Goal: Task Accomplishment & Management: Use online tool/utility

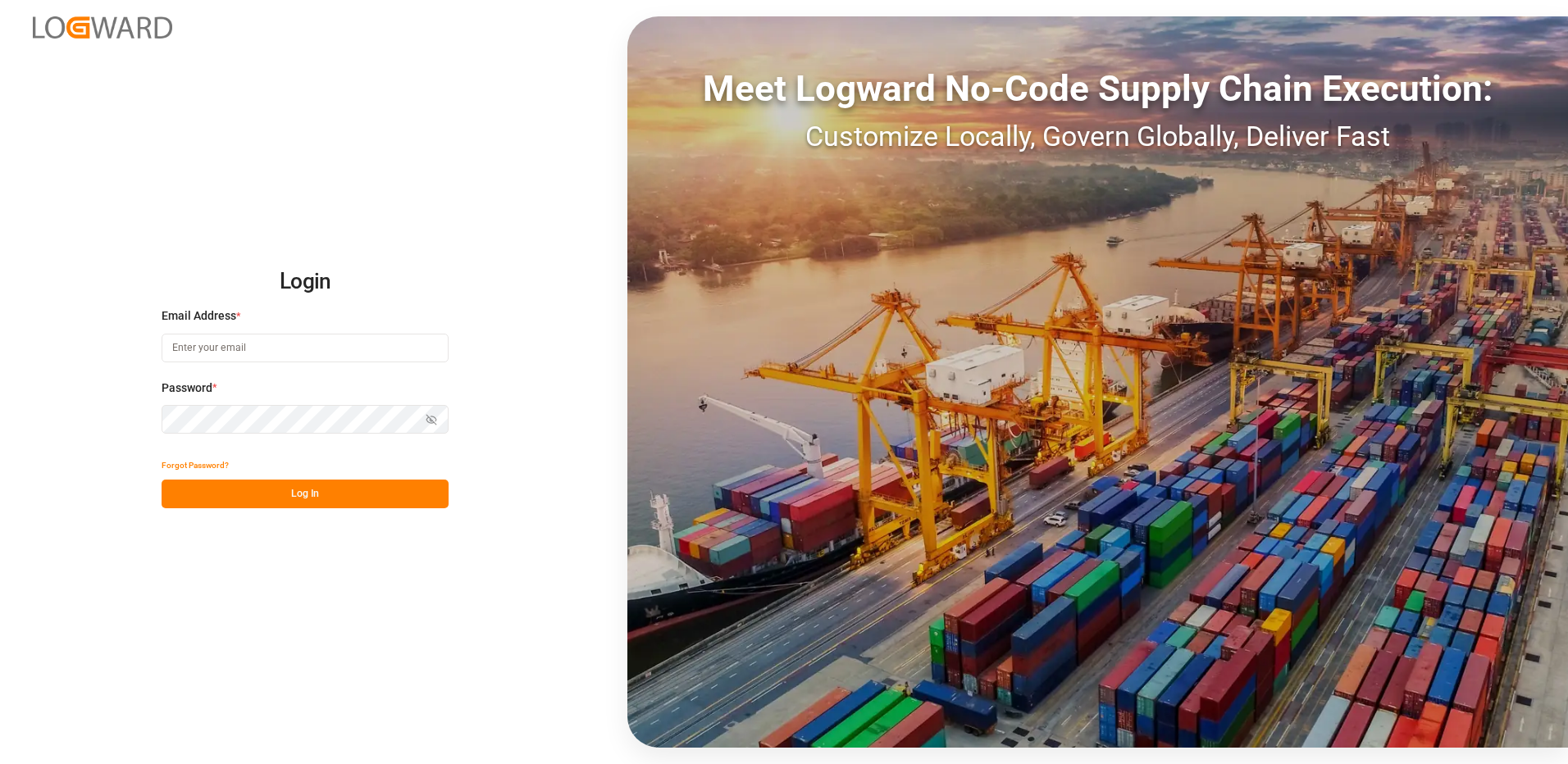
click at [212, 352] on input at bounding box center [304, 348] width 287 height 28
type input "[PERSON_NAME][EMAIL_ADDRESS][DOMAIN_NAME]"
click at [160, 416] on div "Login Email Address * [EMAIL_ADDRESS][DOMAIN_NAME] Password * Show password For…" at bounding box center [784, 382] width 1568 height 764
click at [176, 488] on button "Log In" at bounding box center [304, 494] width 287 height 28
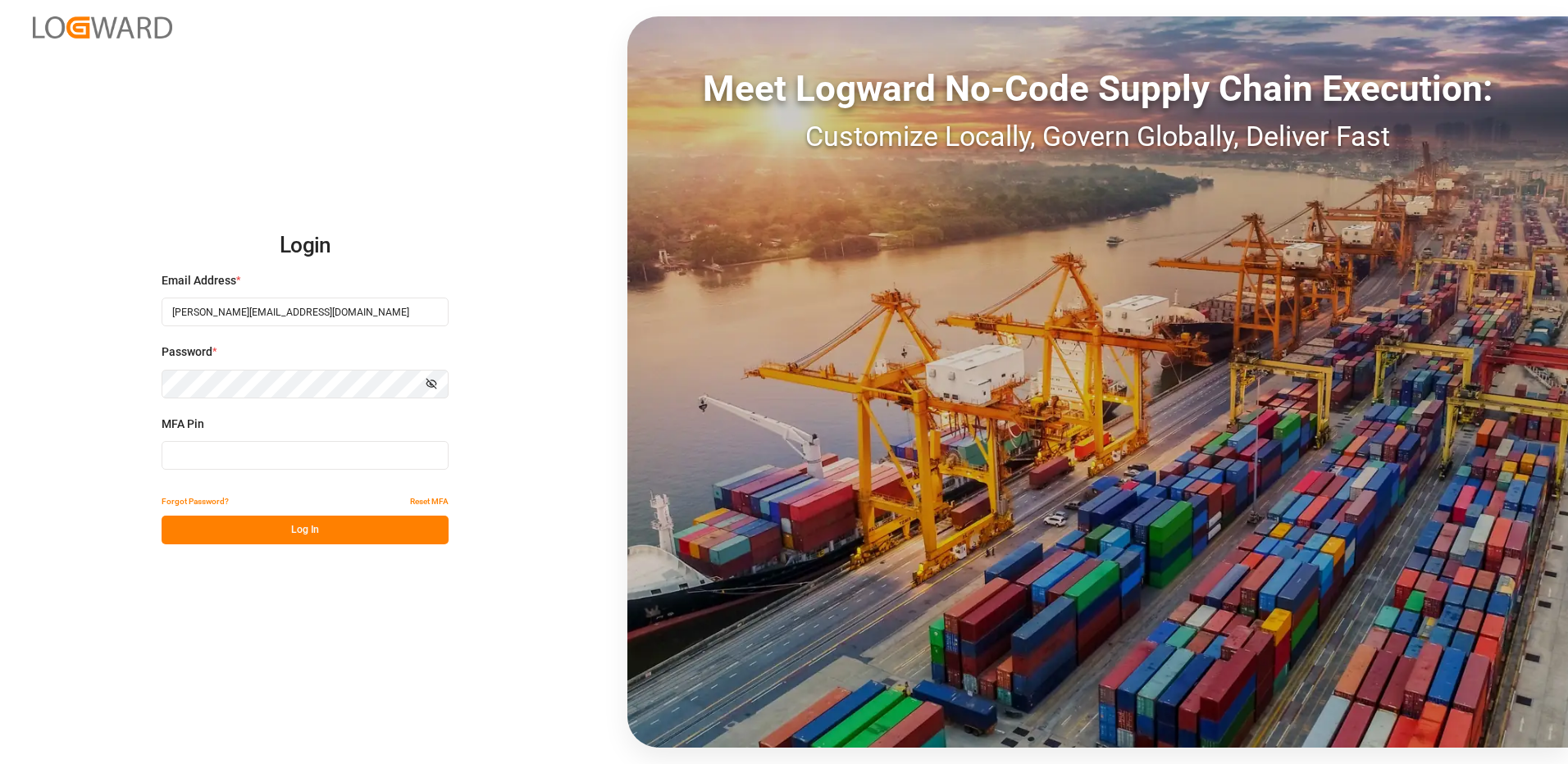
click at [211, 456] on input at bounding box center [304, 456] width 287 height 28
type input "530836"
click at [278, 529] on button "Log In" at bounding box center [304, 530] width 287 height 28
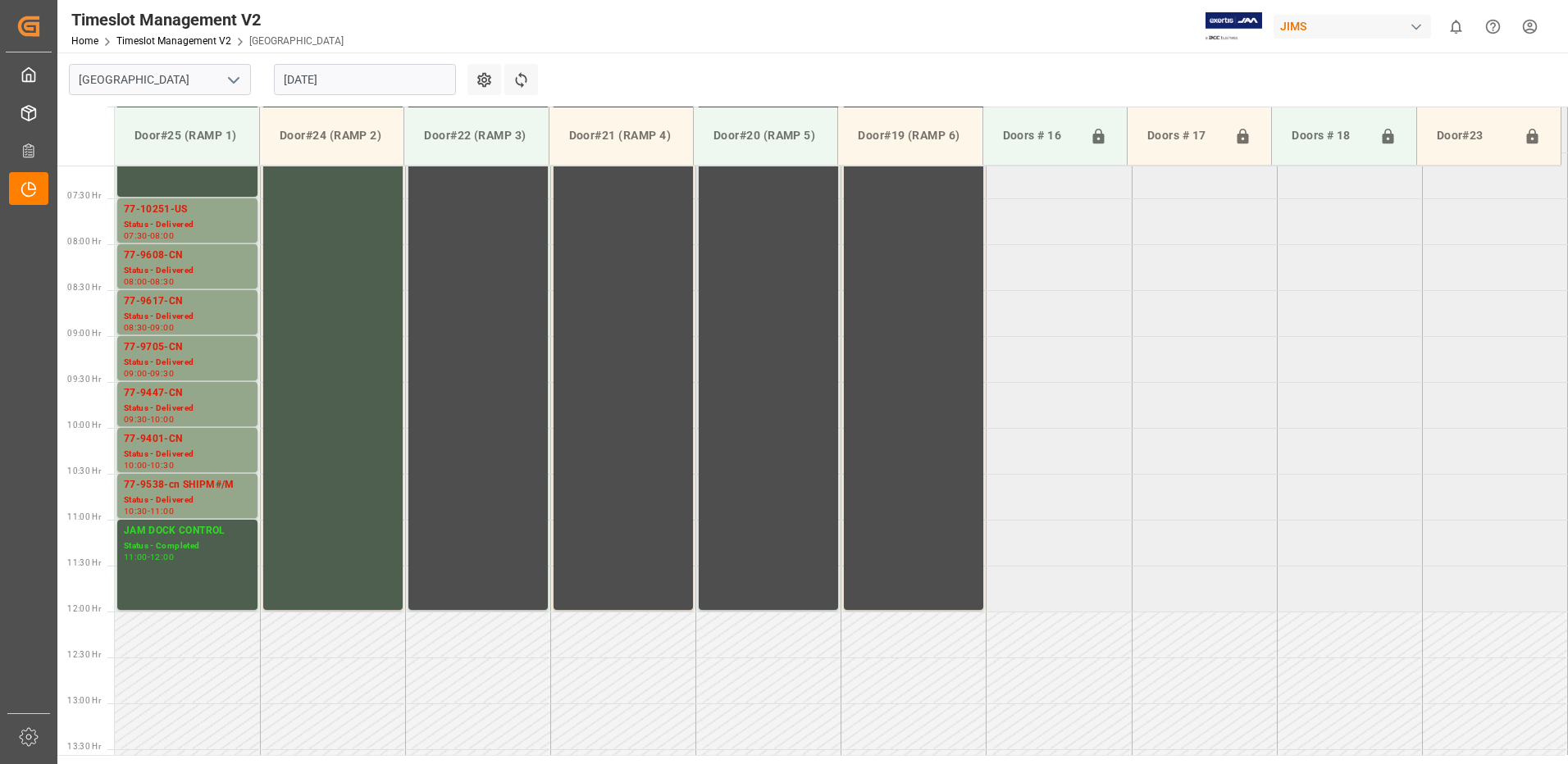
scroll to position [571, 0]
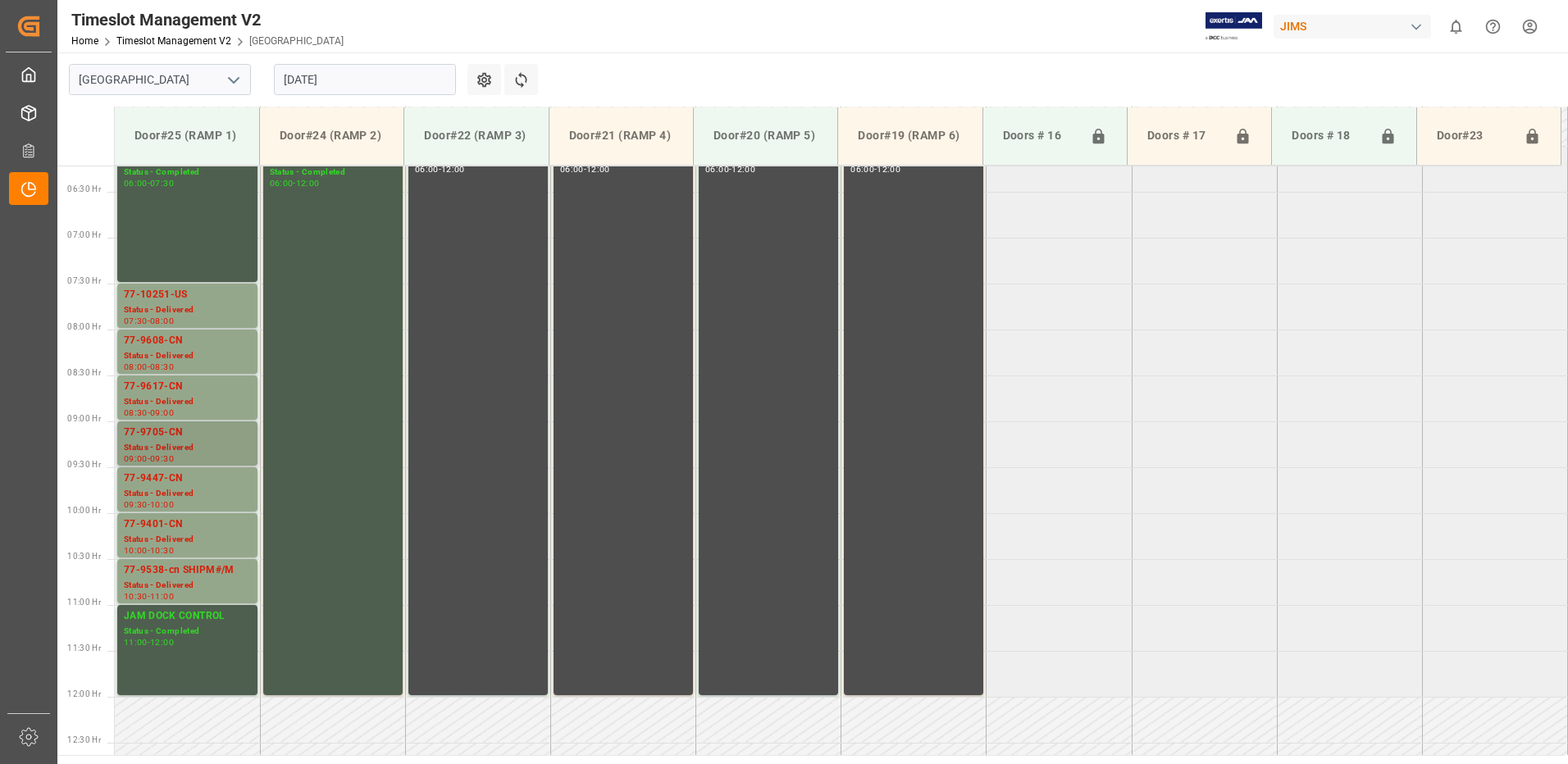
click at [184, 439] on div "77-9705-CN" at bounding box center [187, 433] width 127 height 17
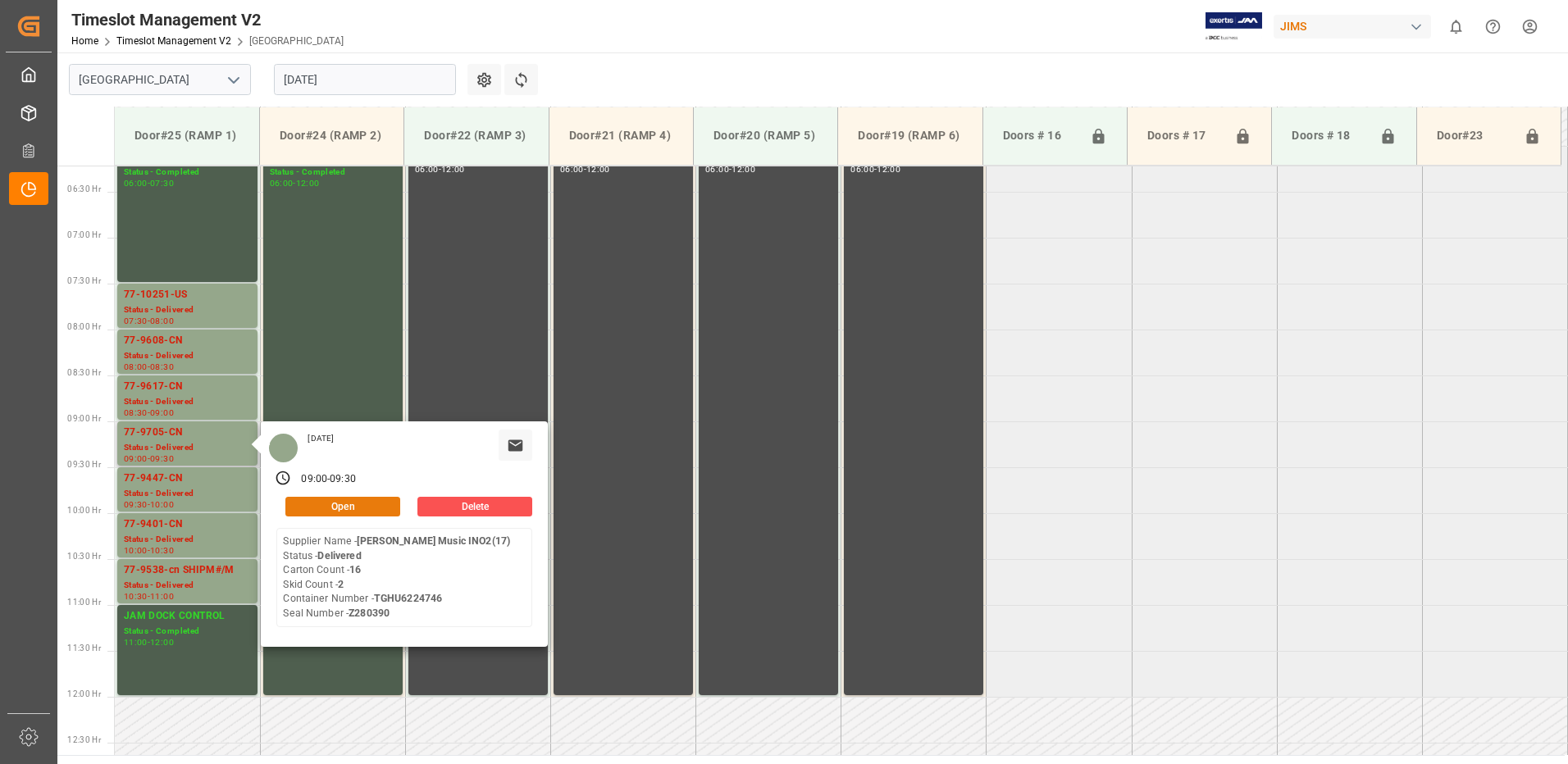
click at [364, 502] on button "Open" at bounding box center [342, 507] width 115 height 20
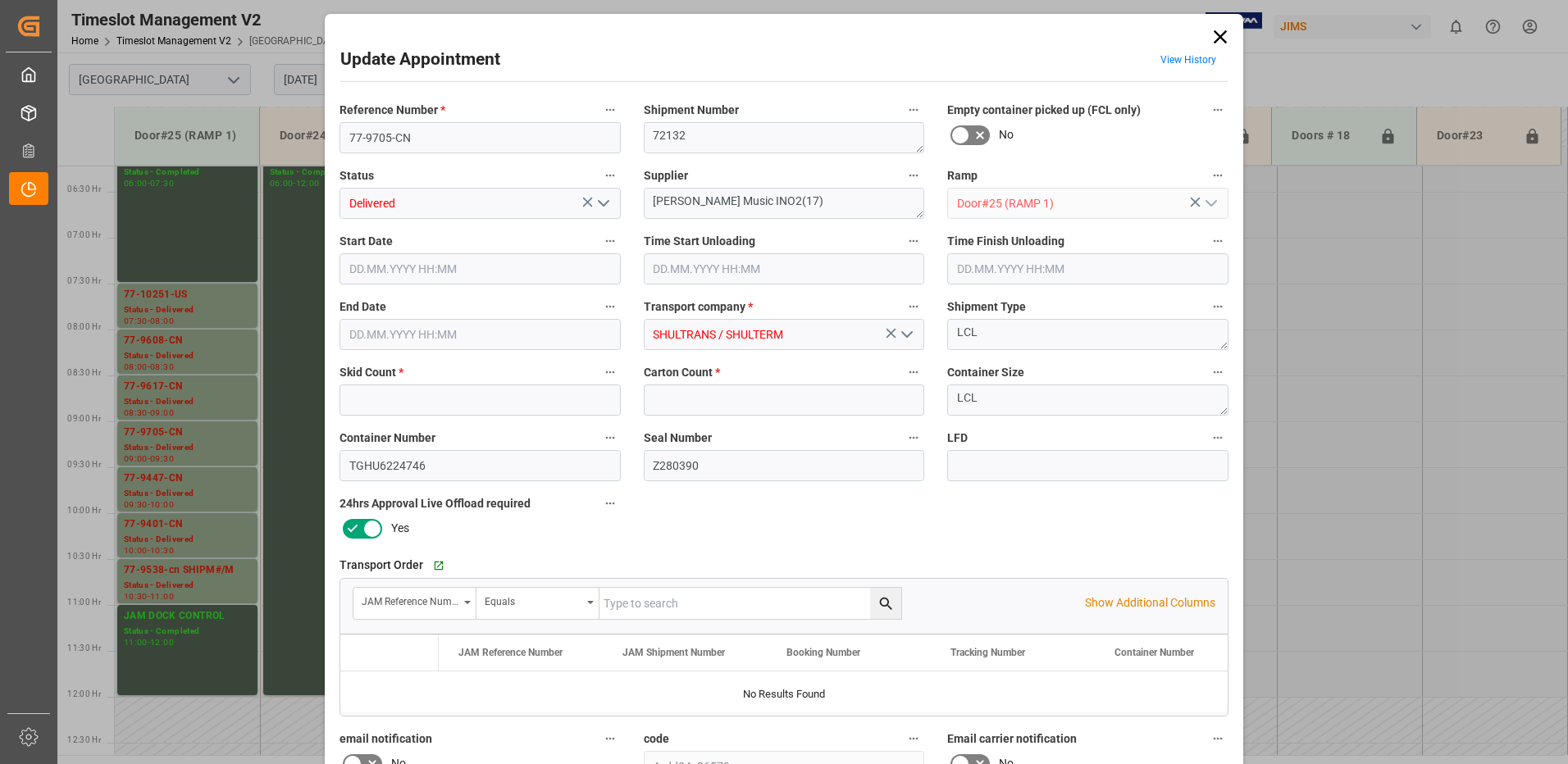
type input "2"
type input "16"
type input "[DATE] 09:00"
type input "[DATE] 08:45"
type input "[DATE] 09:30"
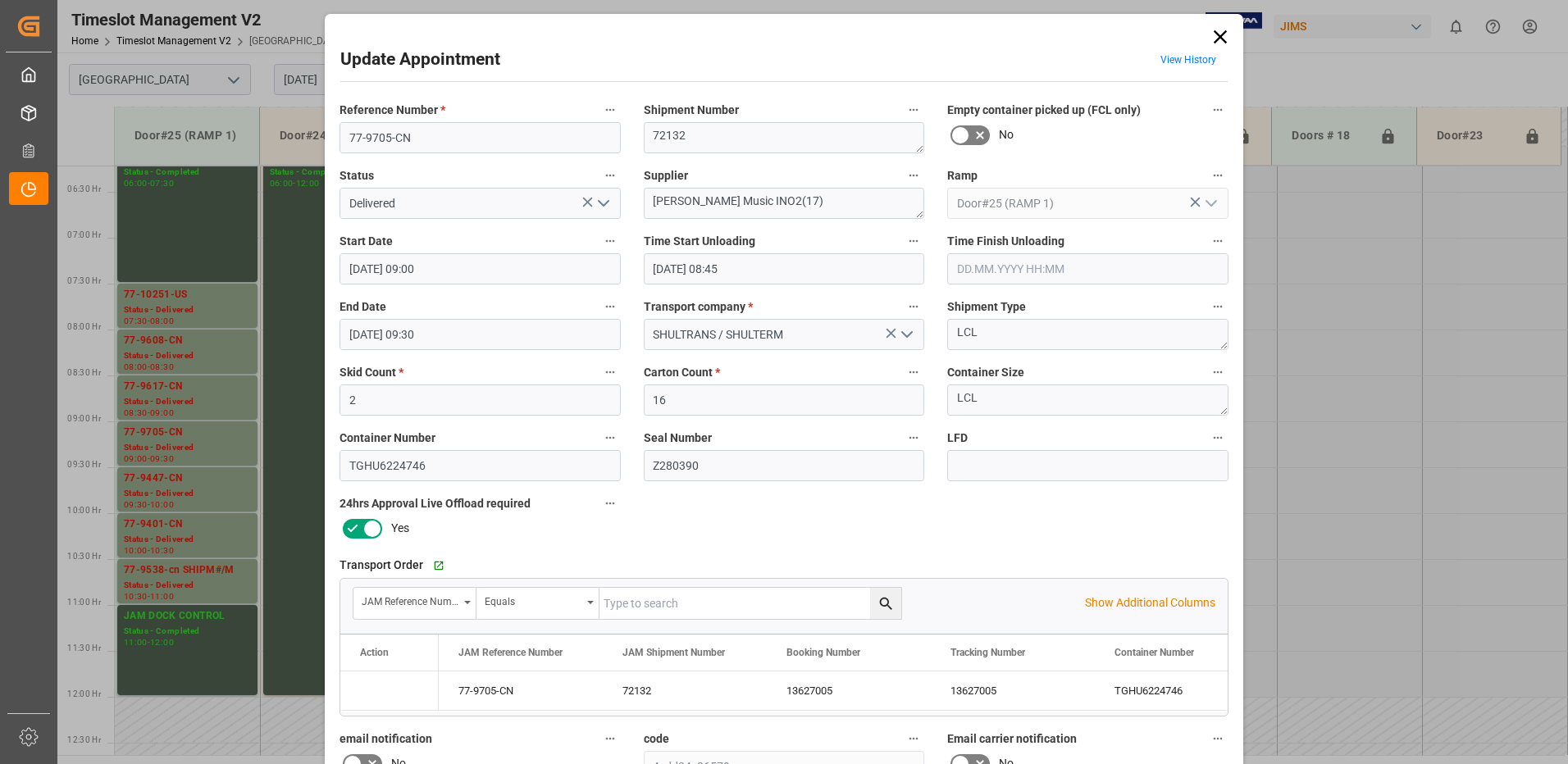
type input "[DATE] 11:54"
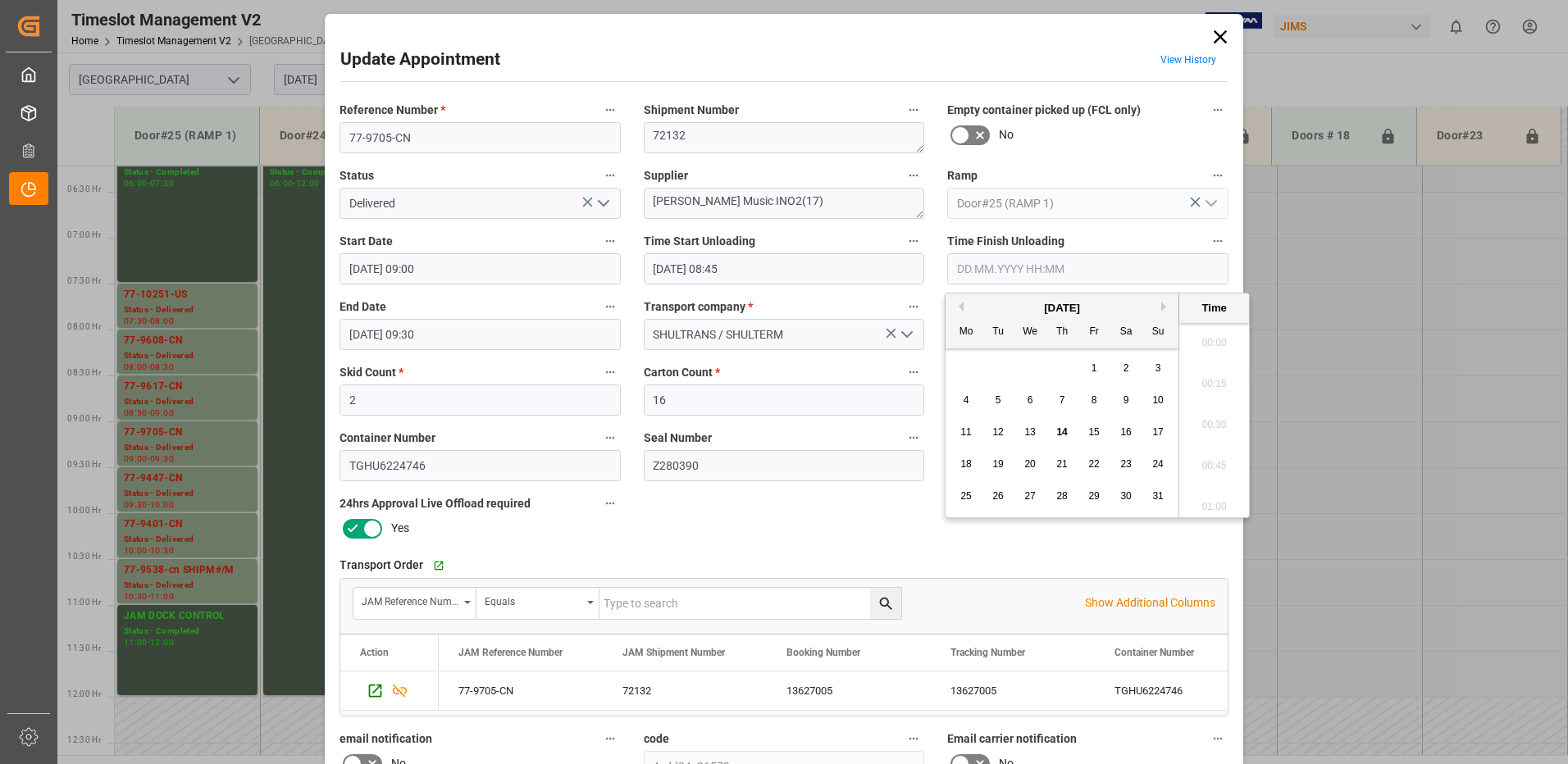
click at [1007, 265] on input "text" at bounding box center [1087, 268] width 281 height 31
click at [1061, 431] on span "14" at bounding box center [1061, 432] width 11 height 12
click at [1204, 377] on li "09:00" at bounding box center [1214, 379] width 69 height 41
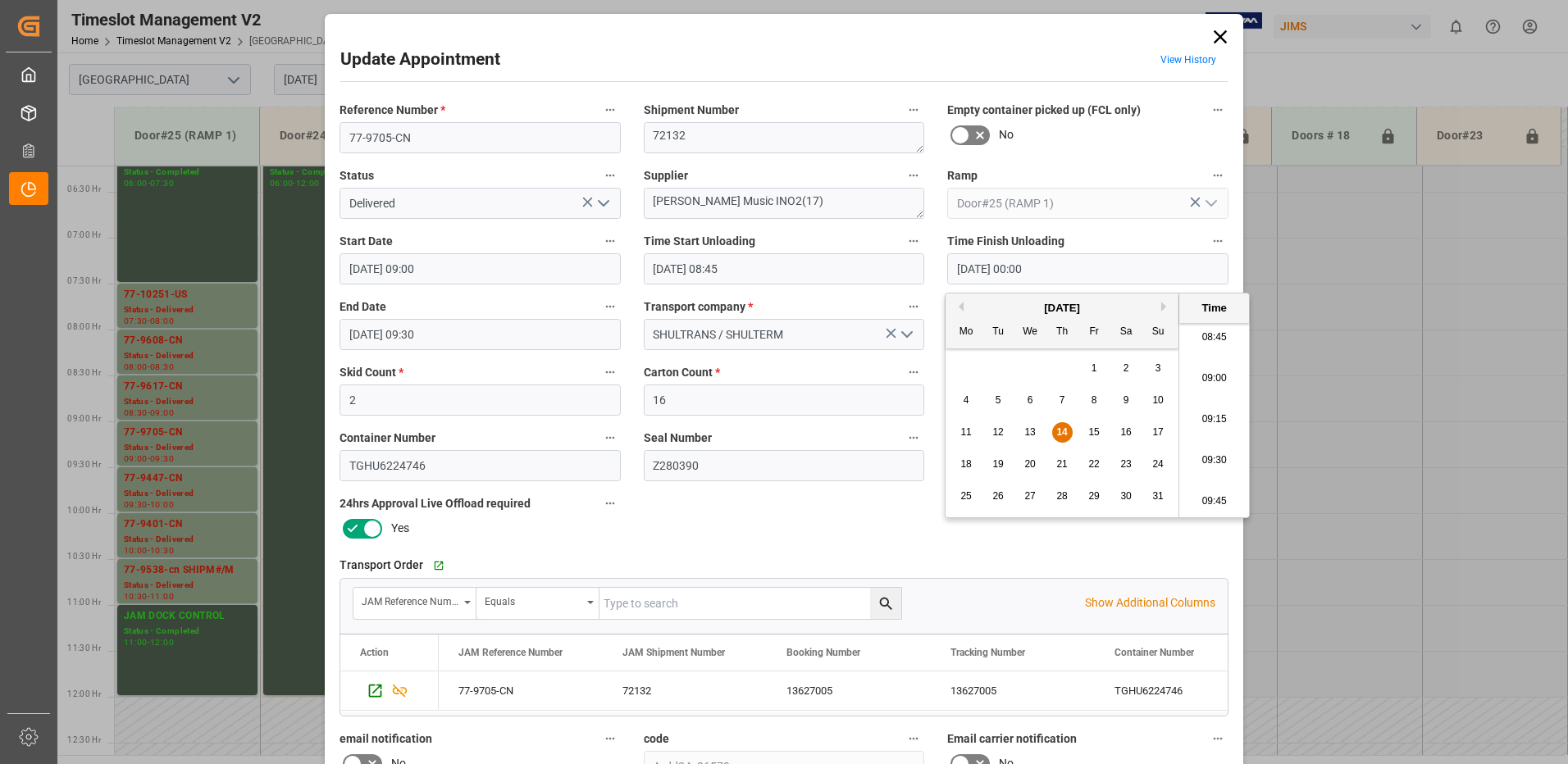
type input "[DATE] 09:00"
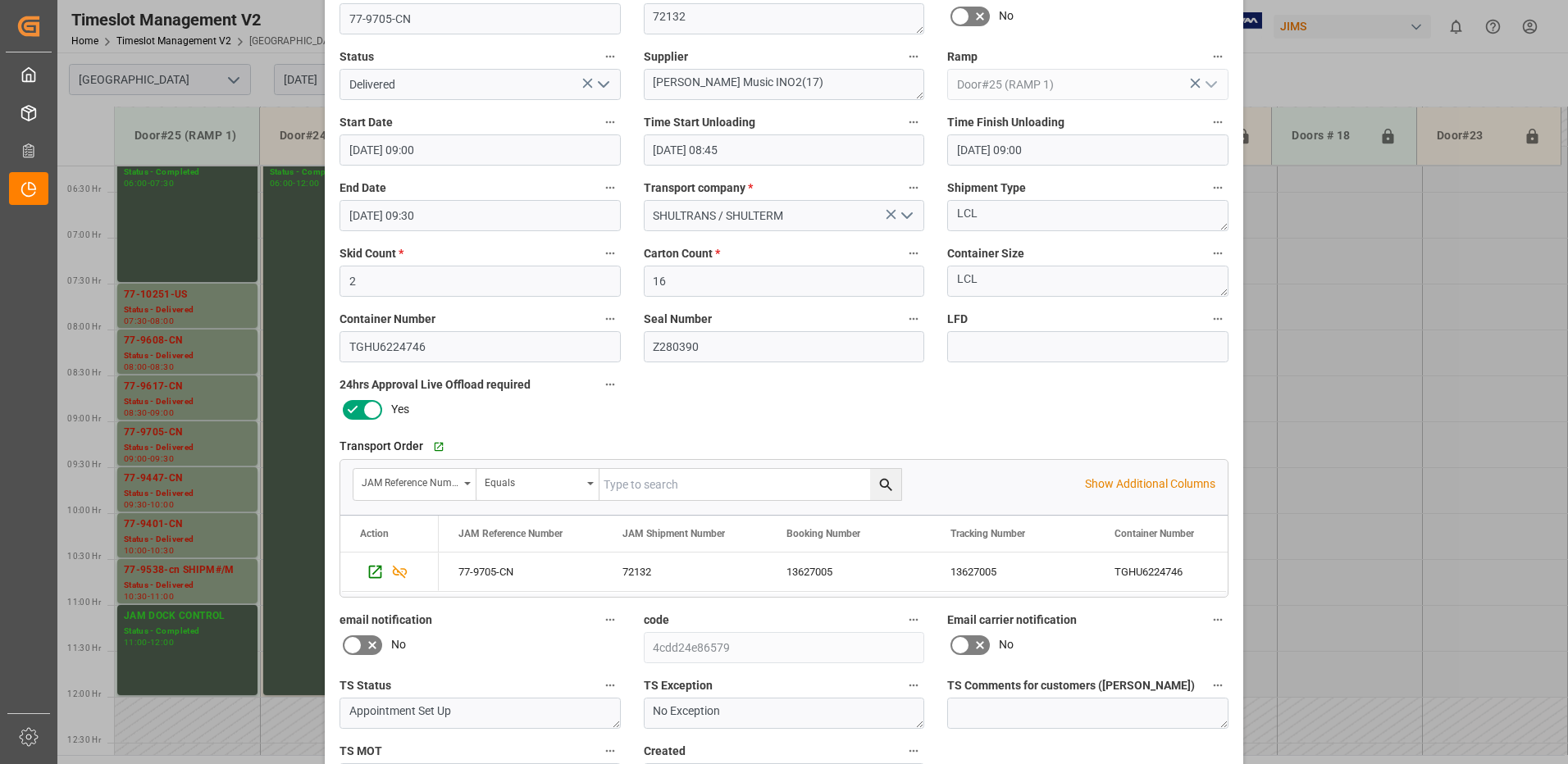
scroll to position [233, 0]
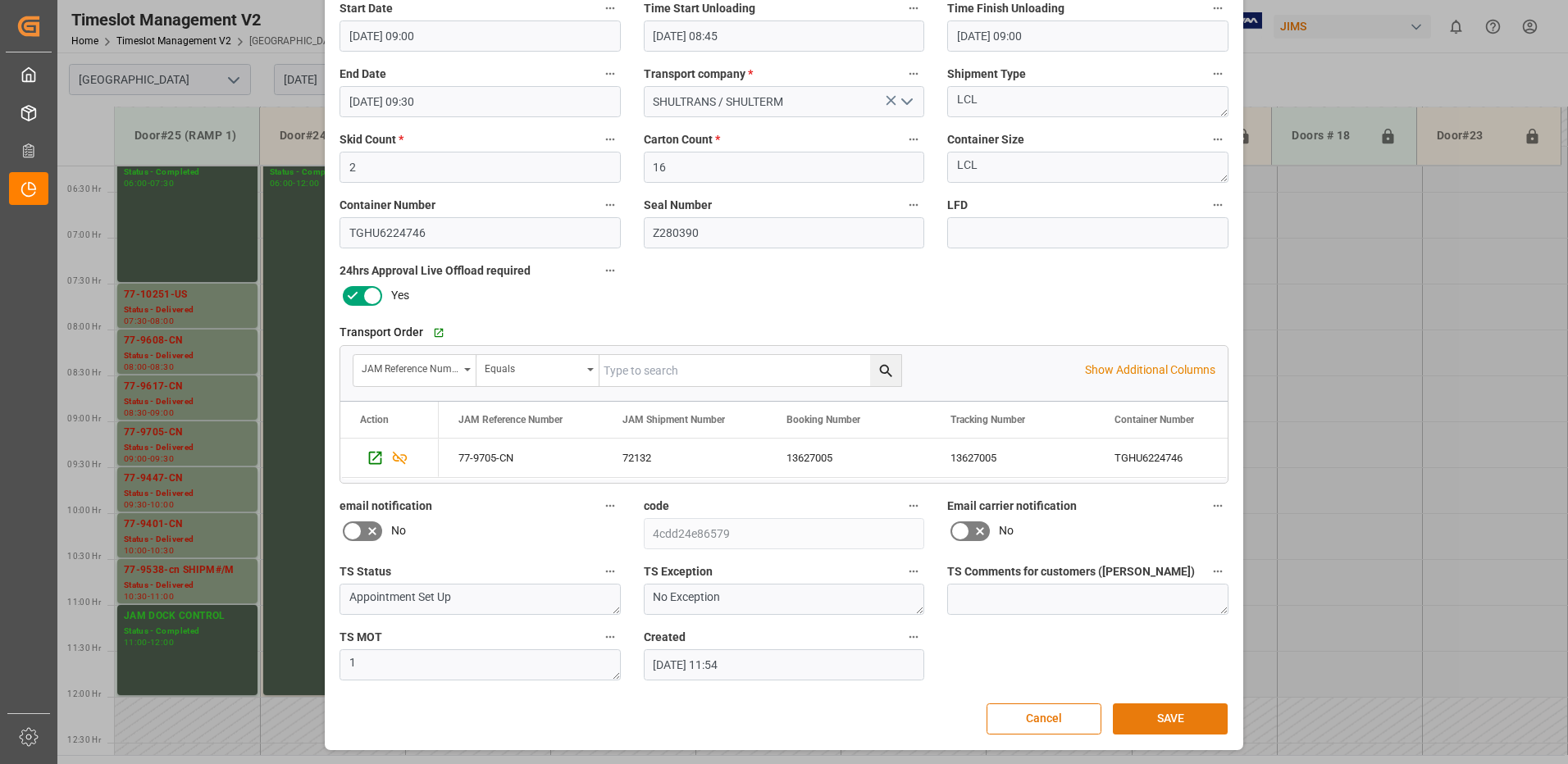
click at [1187, 718] on button "SAVE" at bounding box center [1169, 719] width 115 height 31
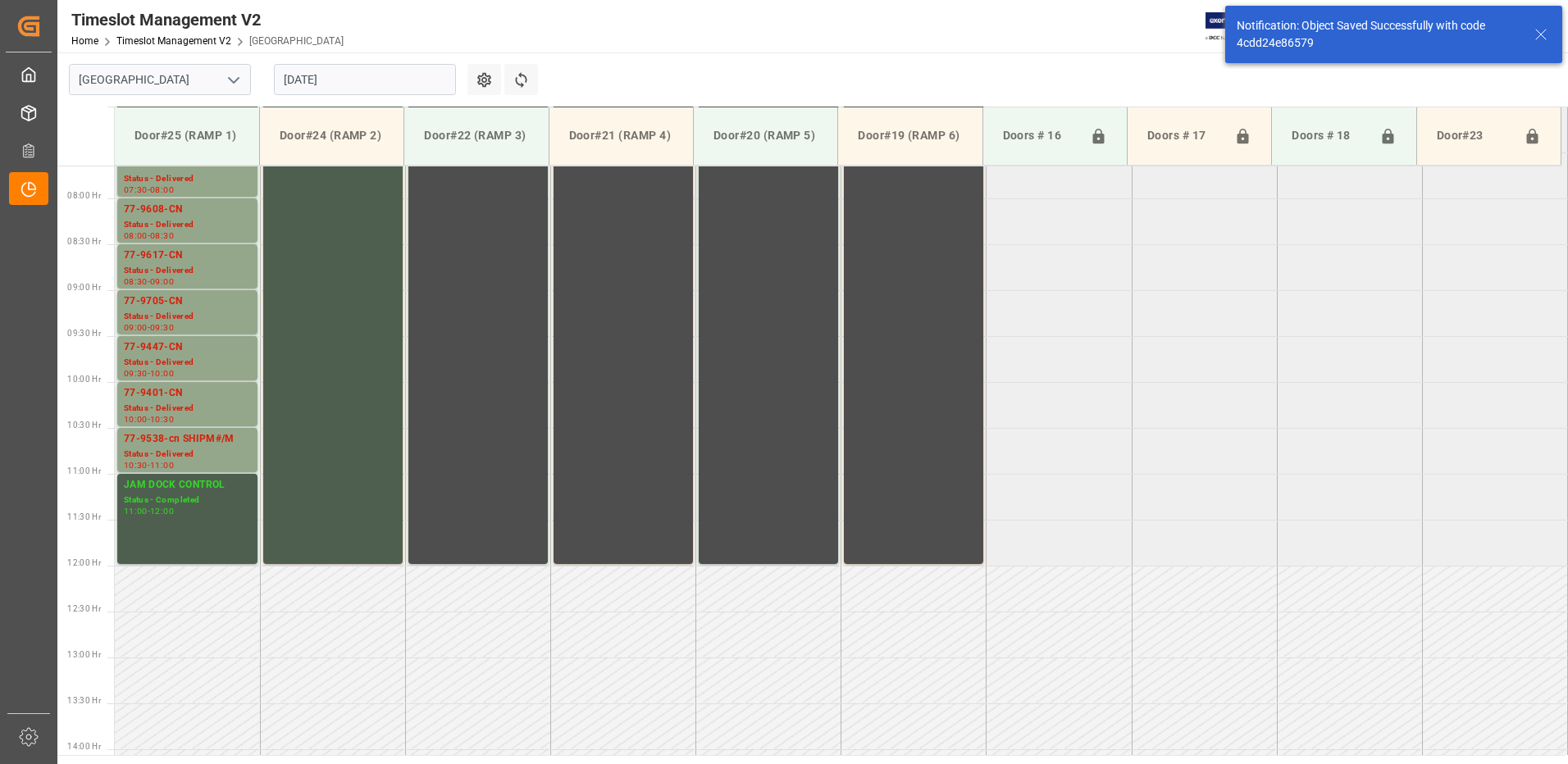
scroll to position [725, 0]
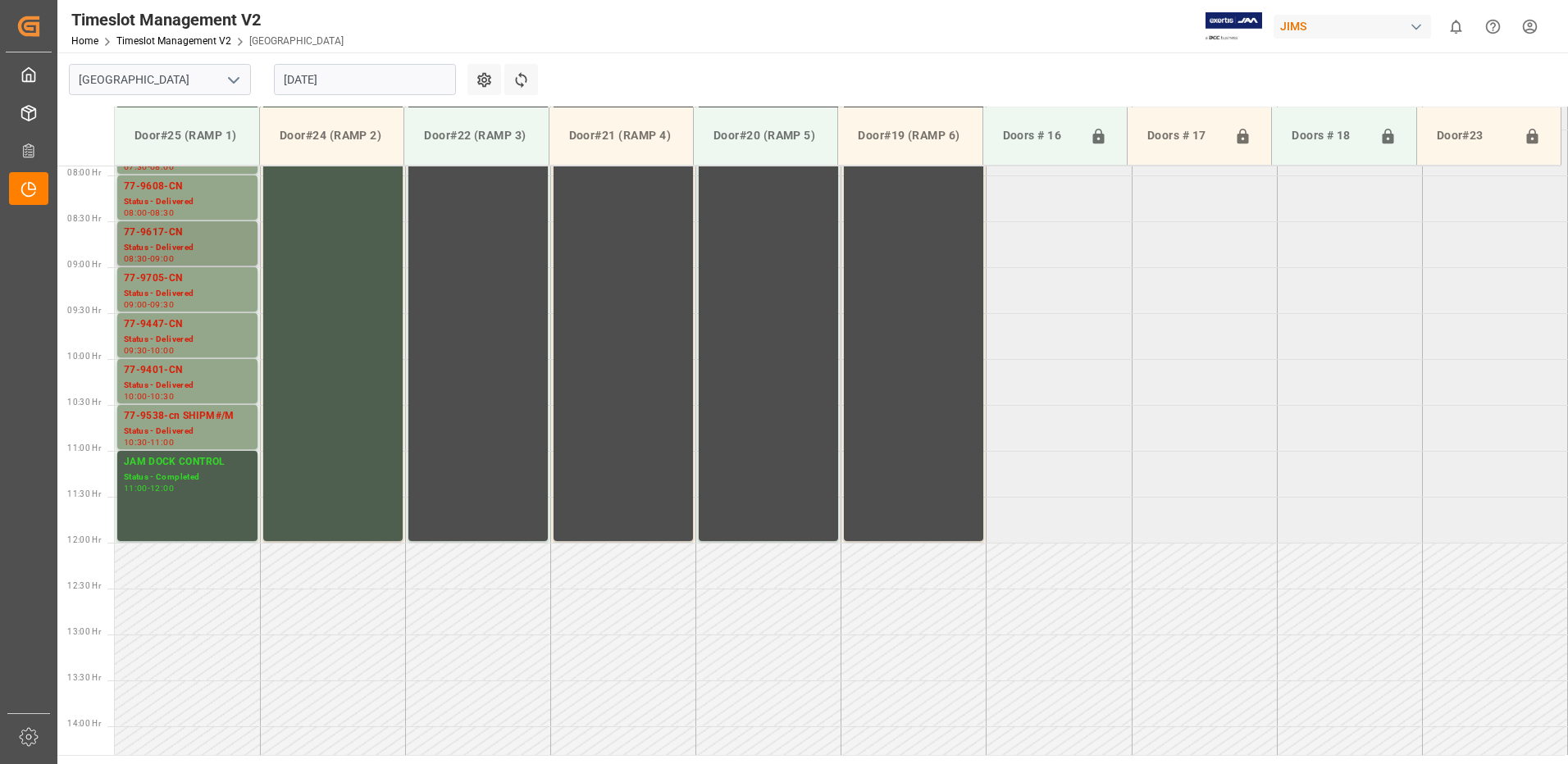
click at [181, 237] on div "77-9617-CN" at bounding box center [187, 233] width 127 height 17
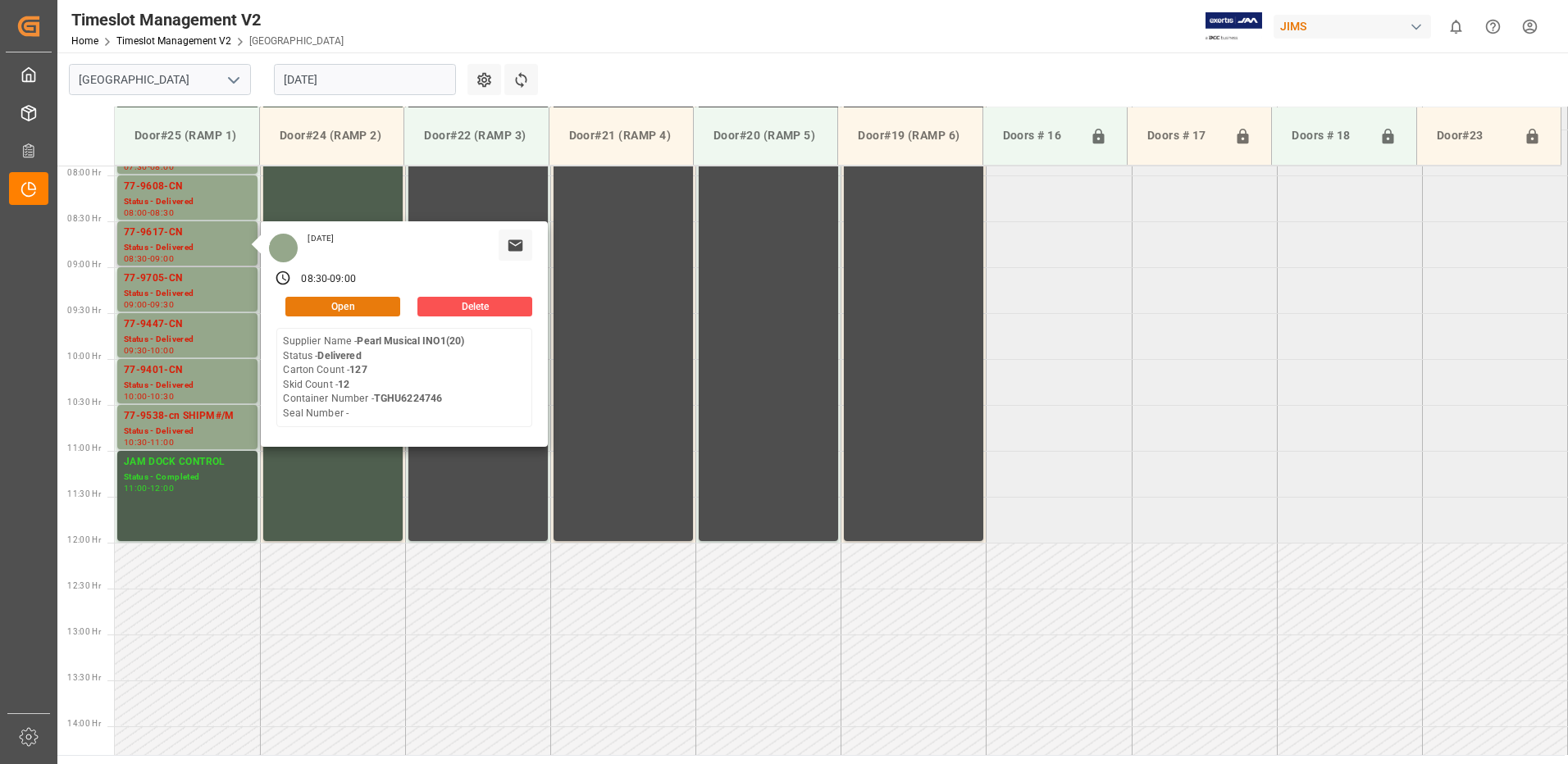
click at [374, 307] on button "Open" at bounding box center [342, 307] width 115 height 20
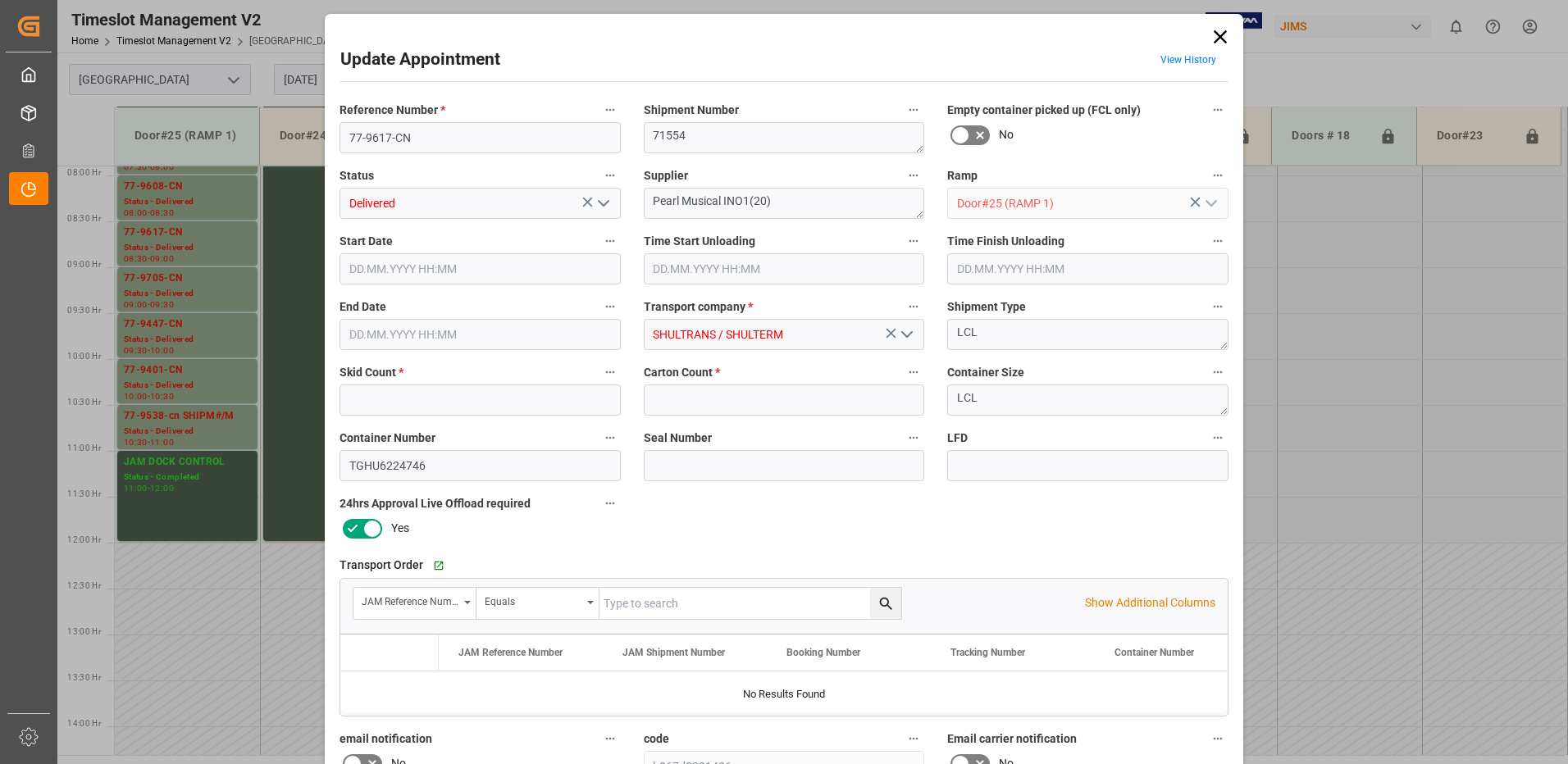
type input "12"
type input "127"
type input "[DATE] 08:30"
type input "[DATE] 08:45"
type input "[DATE] 09:00"
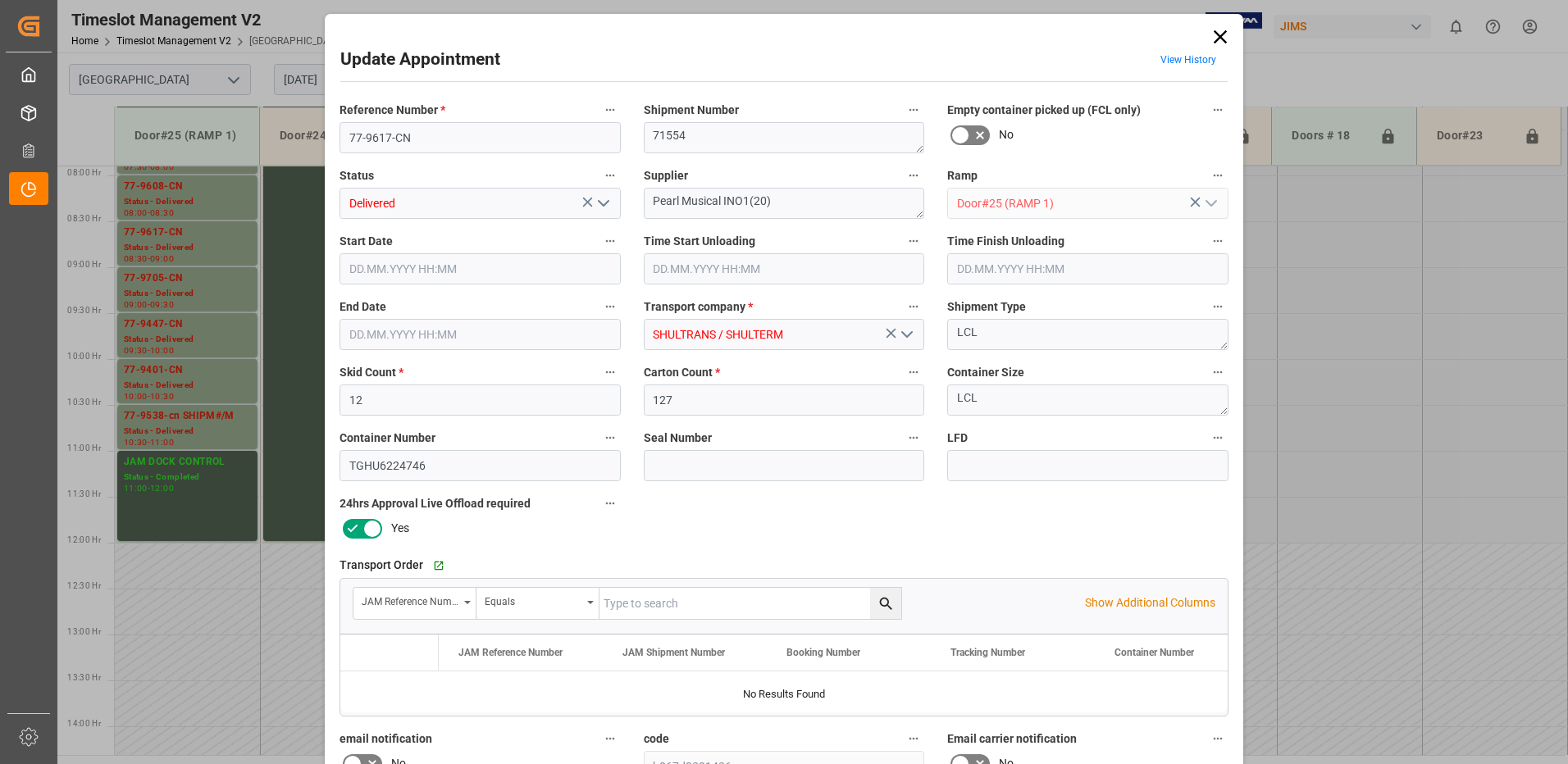
type input "[DATE] 11:52"
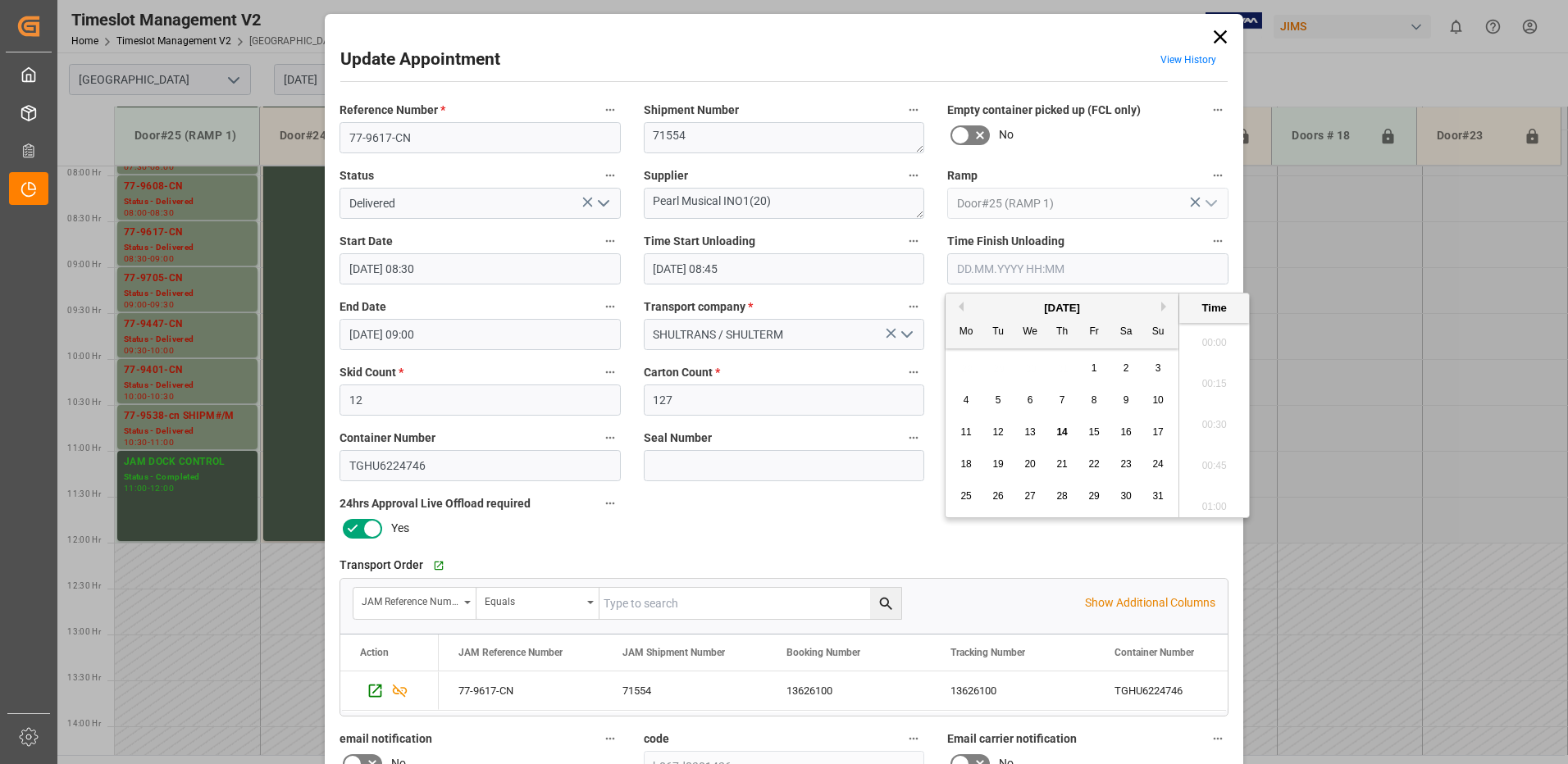
click at [1005, 267] on input "text" at bounding box center [1087, 268] width 281 height 31
click at [1060, 428] on span "14" at bounding box center [1061, 432] width 11 height 12
click at [1214, 383] on li "10:00" at bounding box center [1214, 379] width 69 height 41
type input "[DATE] 10:00"
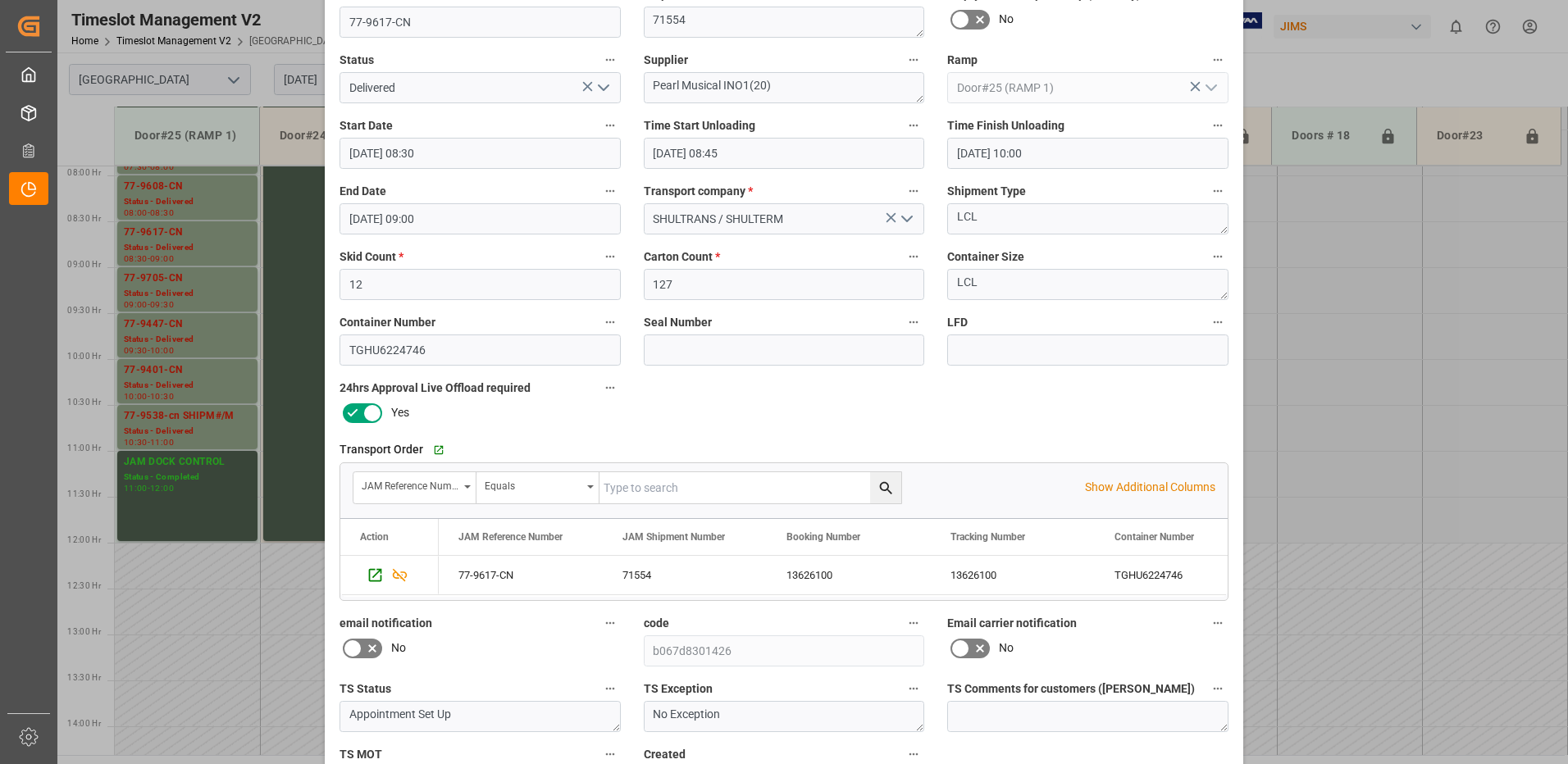
scroll to position [233, 0]
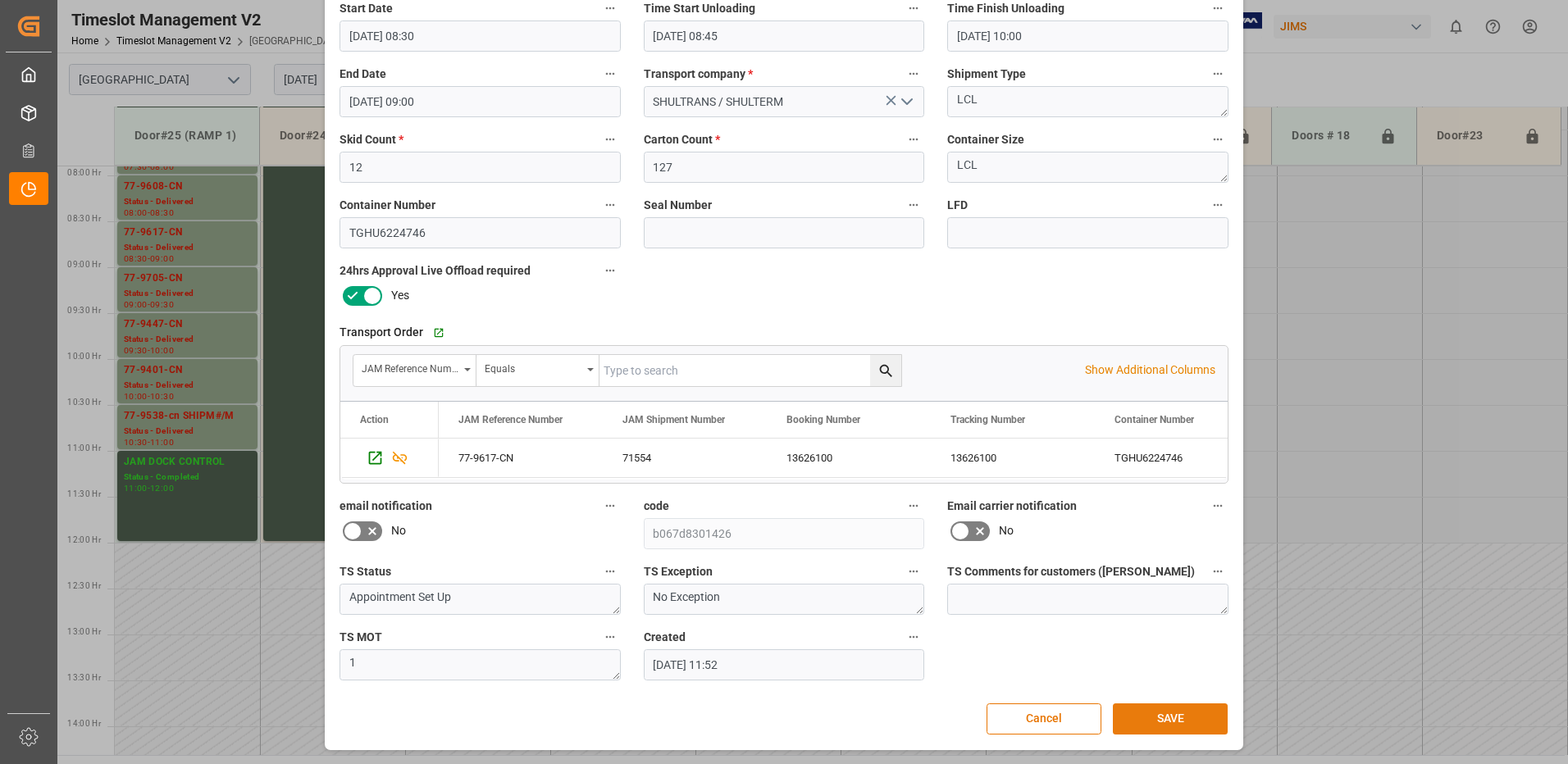
click at [1158, 718] on button "SAVE" at bounding box center [1169, 719] width 115 height 31
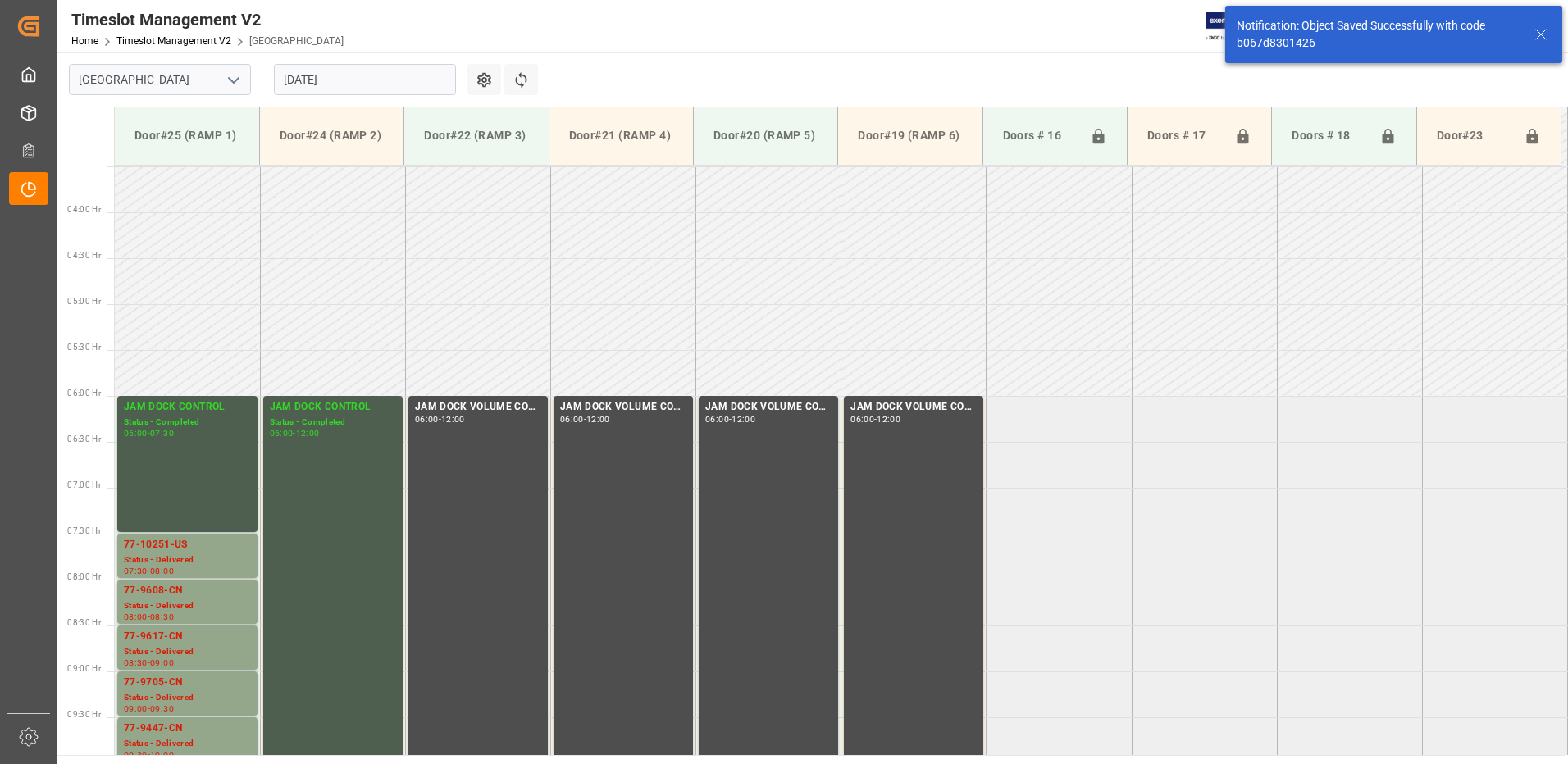
scroll to position [633, 0]
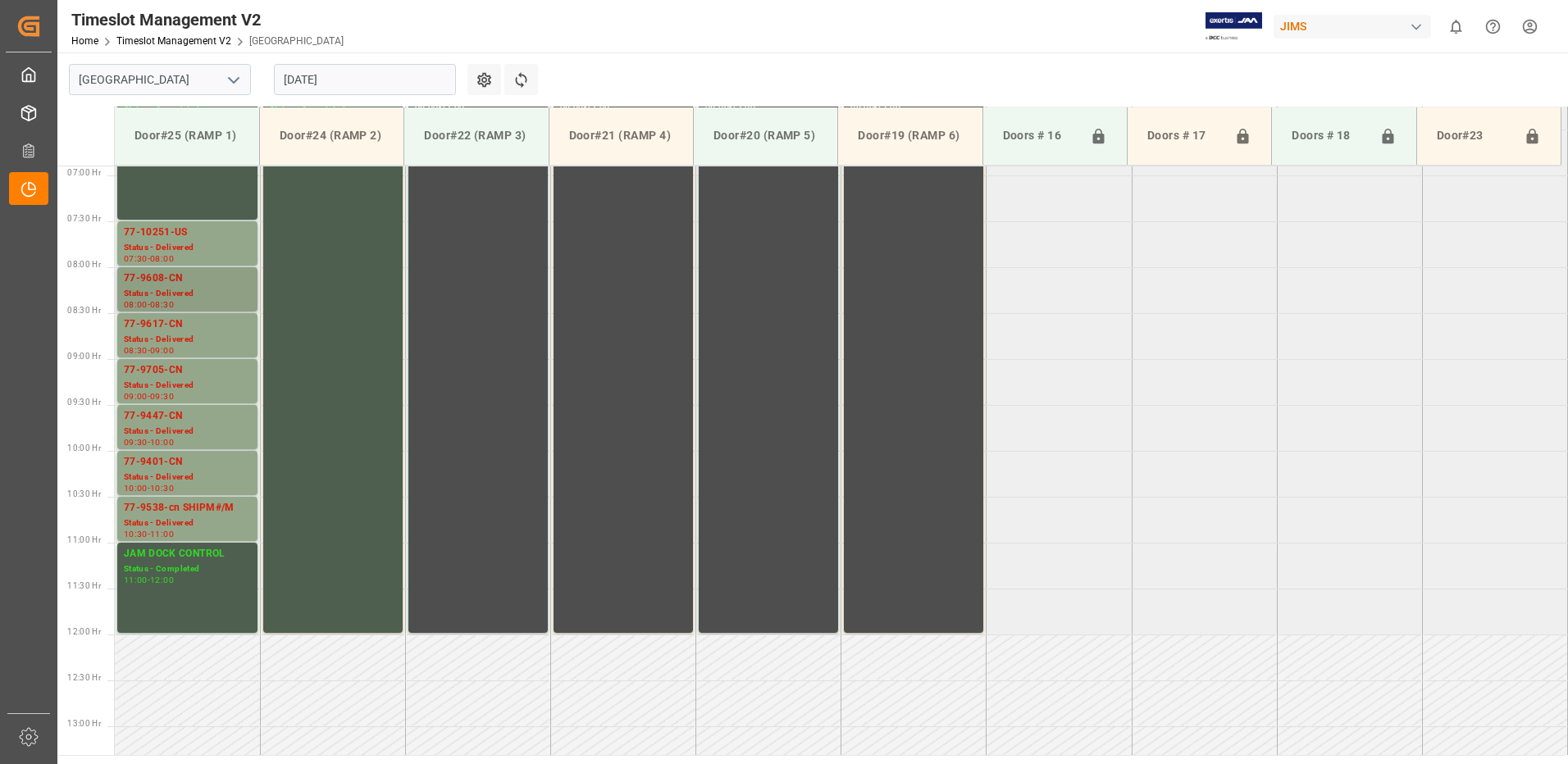
click at [170, 285] on div "77-9608-CN" at bounding box center [187, 279] width 127 height 17
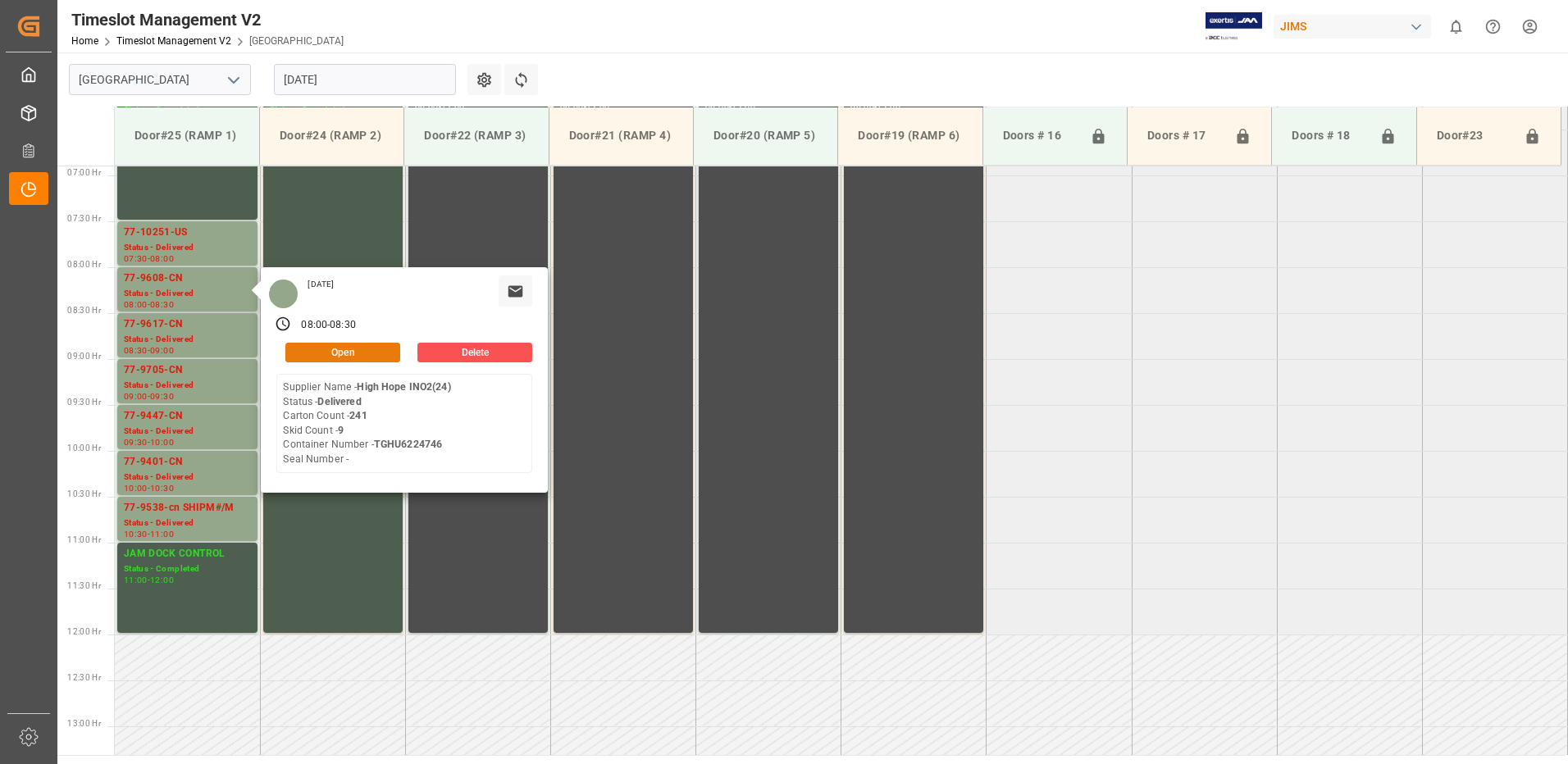
click at [372, 350] on button "Open" at bounding box center [342, 353] width 115 height 20
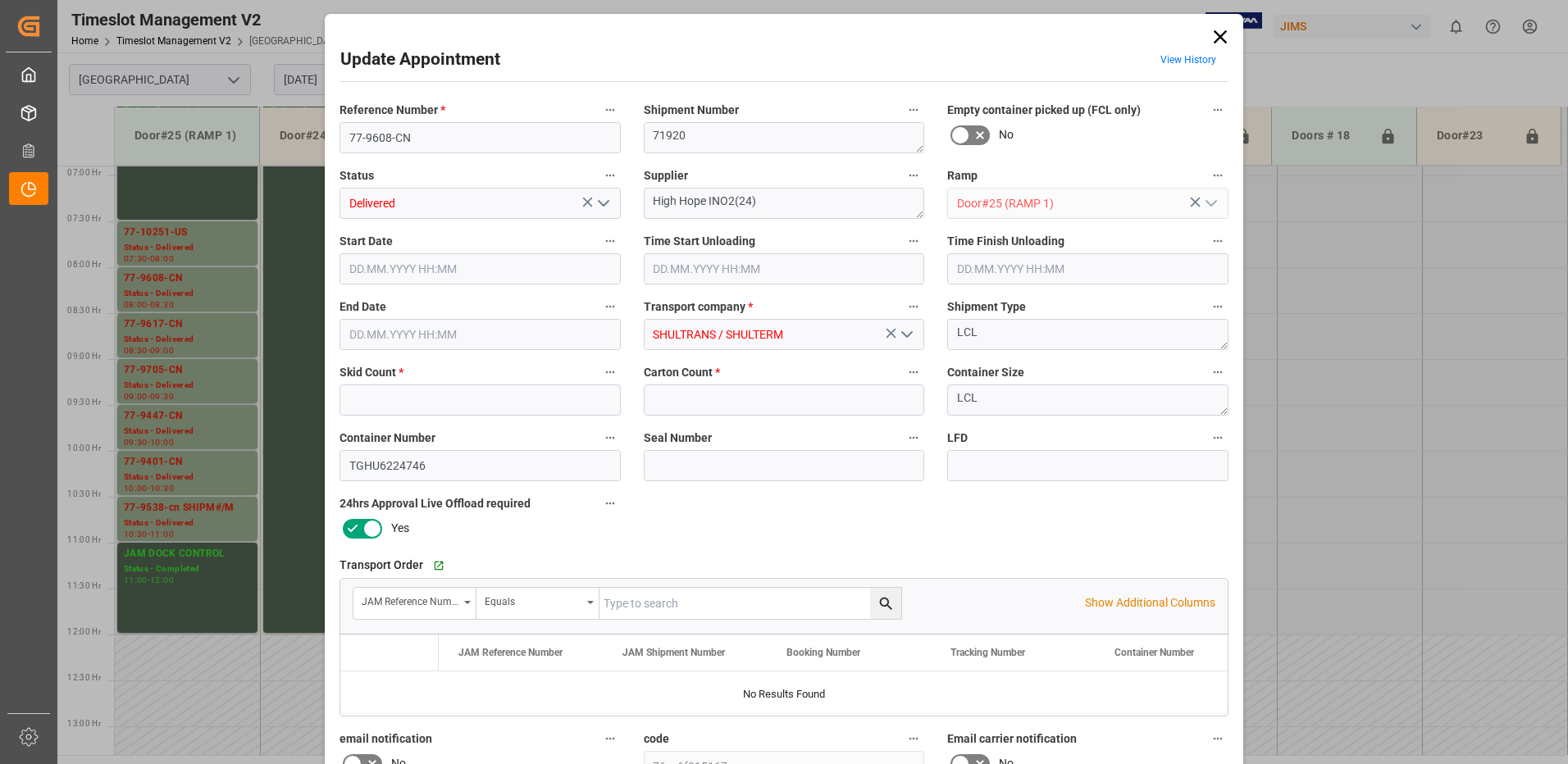
type input "9"
type input "241"
type input "[DATE] 08:00"
type input "[DATE] 08:45"
type input "[DATE] 08:30"
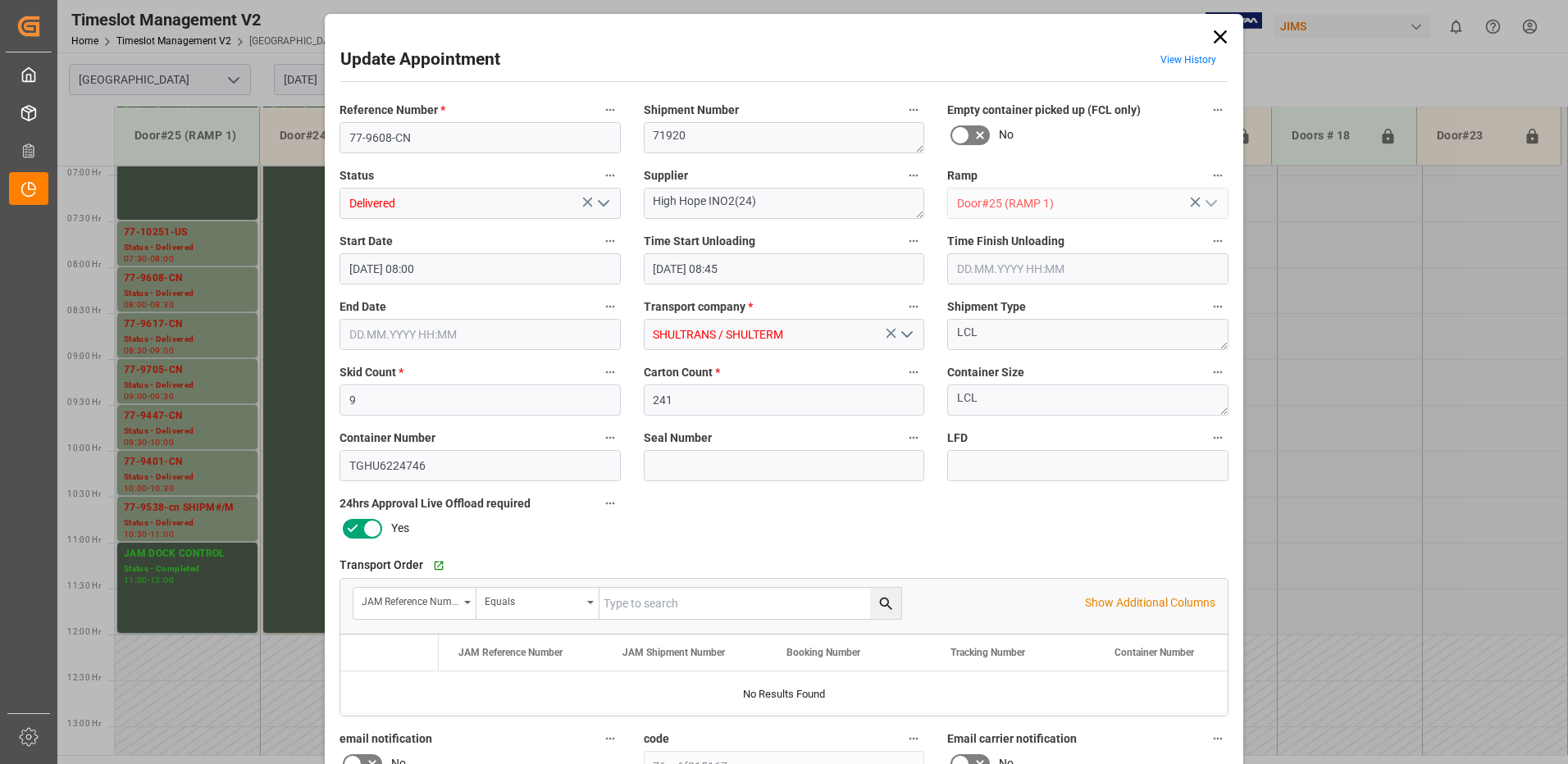
type input "[DATE] 11:51"
click at [359, 401] on input "9" at bounding box center [480, 400] width 281 height 31
type input "10"
click at [982, 267] on input "text" at bounding box center [1087, 268] width 281 height 31
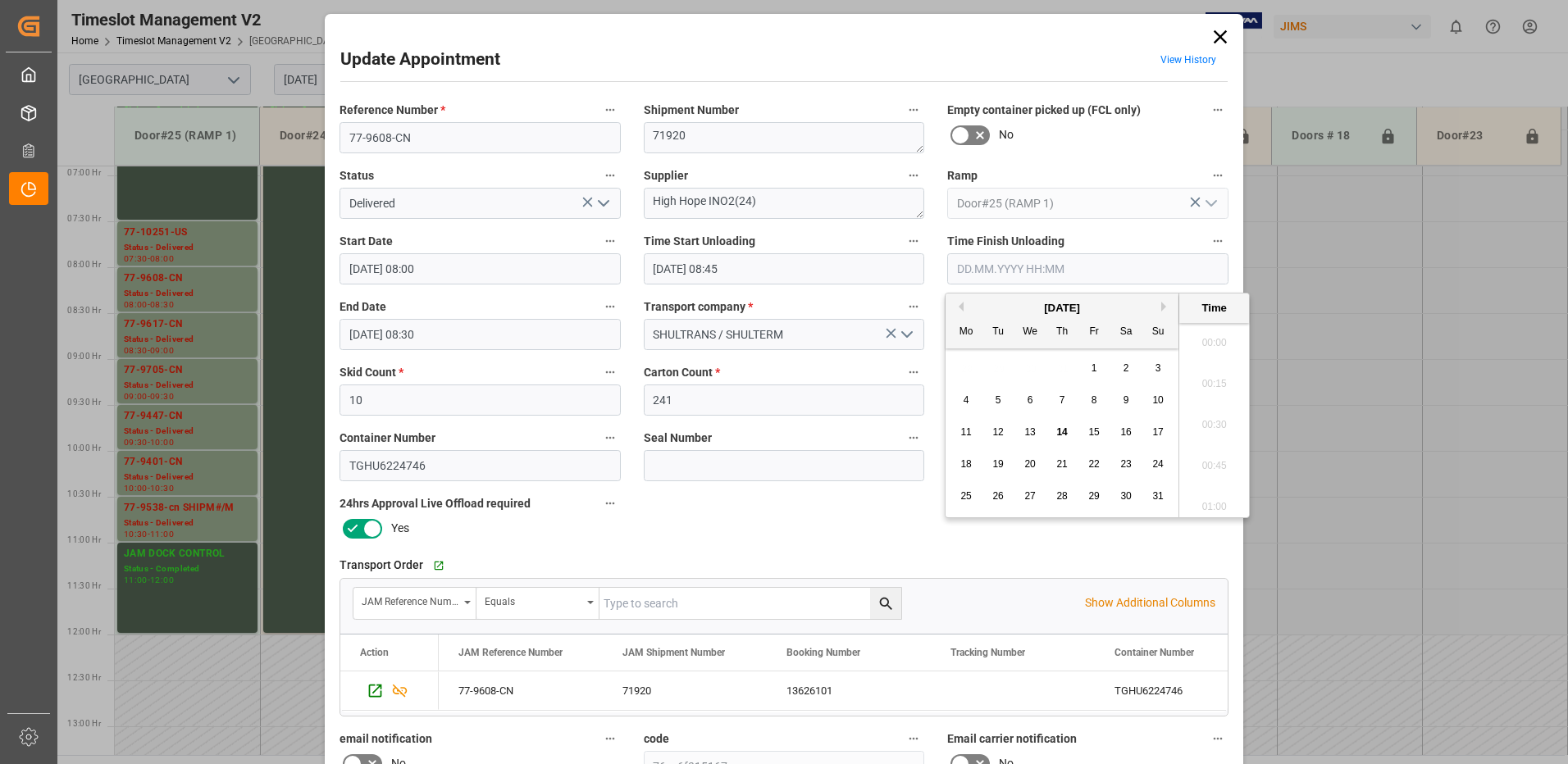
scroll to position [1605, 0]
drag, startPoint x: 1063, startPoint y: 435, endPoint x: 1092, endPoint y: 427, distance: 30.1
click at [1063, 434] on span "14" at bounding box center [1061, 432] width 11 height 12
click at [1209, 378] on li "10:00" at bounding box center [1214, 379] width 69 height 41
type input "[DATE] 10:00"
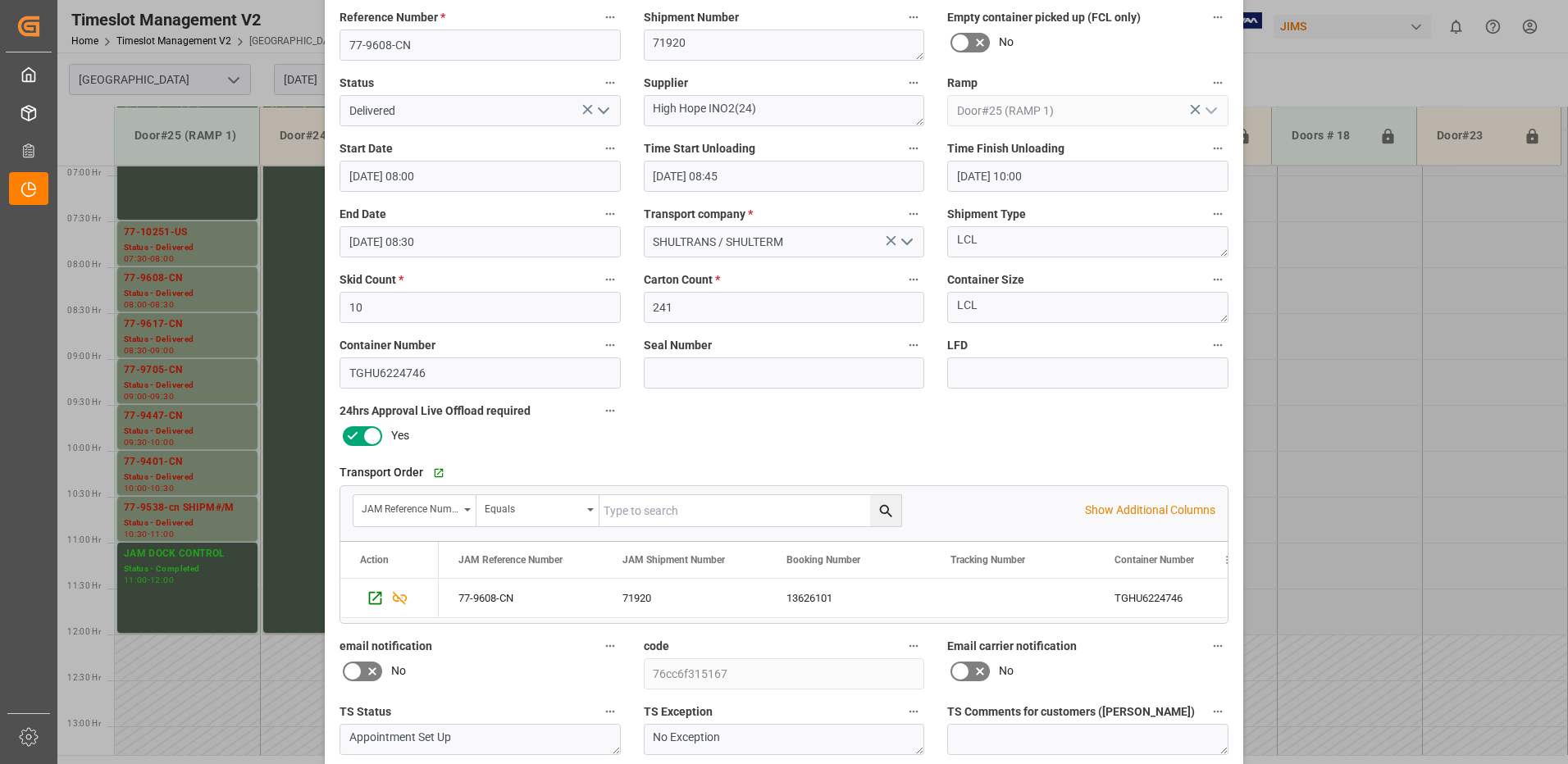
scroll to position [233, 0]
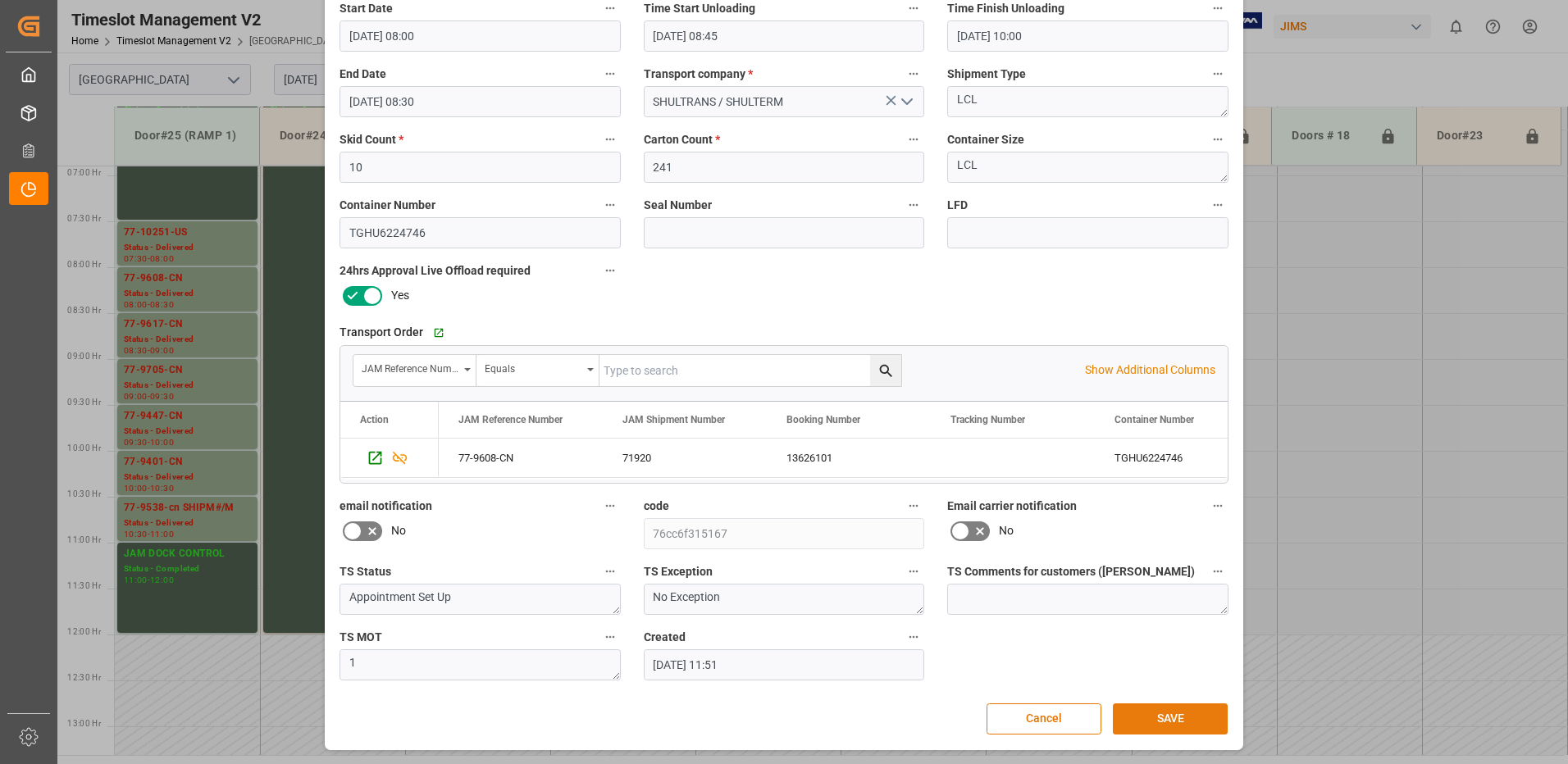
click at [1161, 719] on button "SAVE" at bounding box center [1169, 719] width 115 height 31
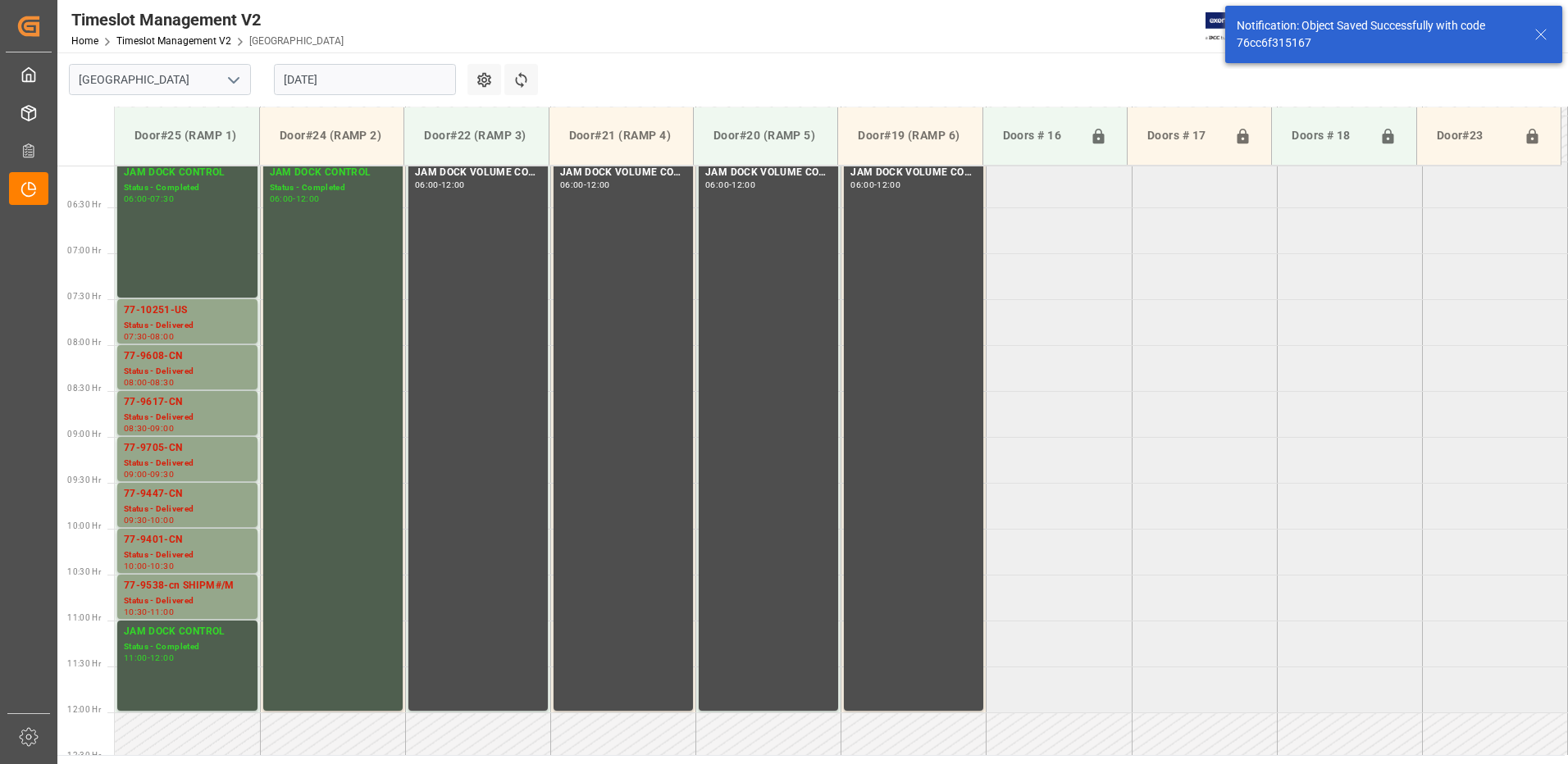
scroll to position [633, 0]
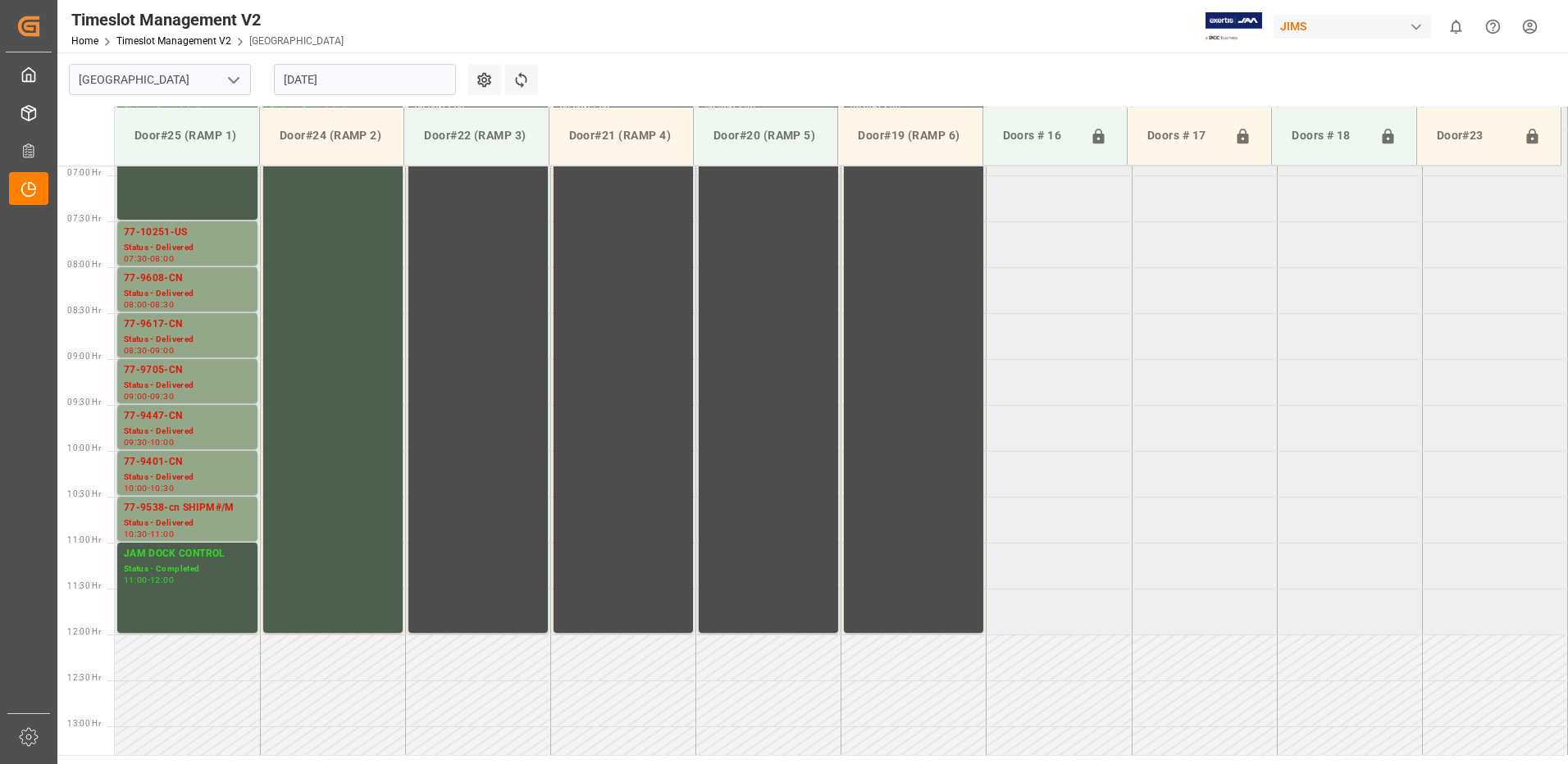
click at [365, 83] on input "[DATE]" at bounding box center [365, 79] width 182 height 31
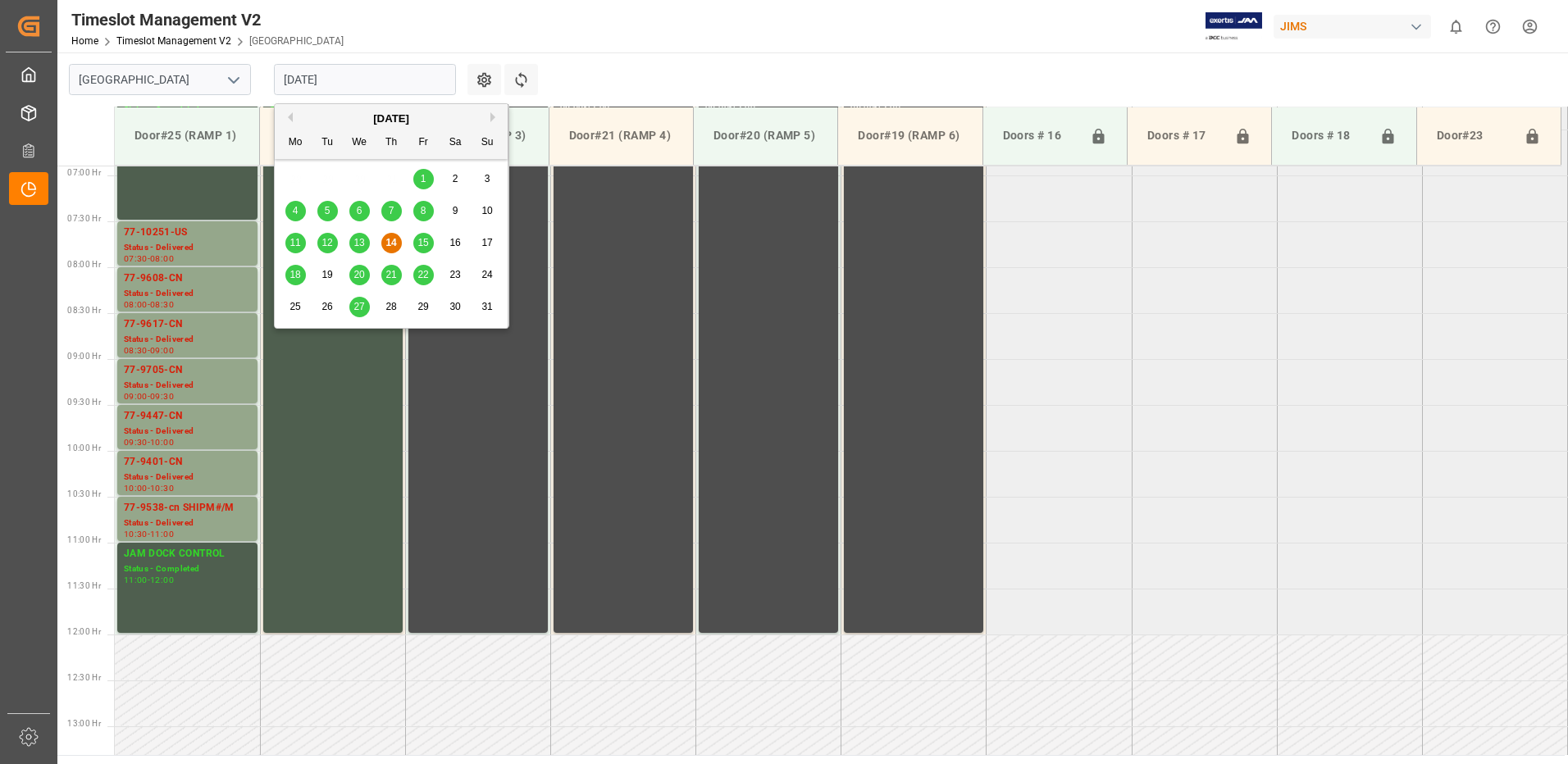
click at [421, 244] on span "15" at bounding box center [422, 242] width 11 height 12
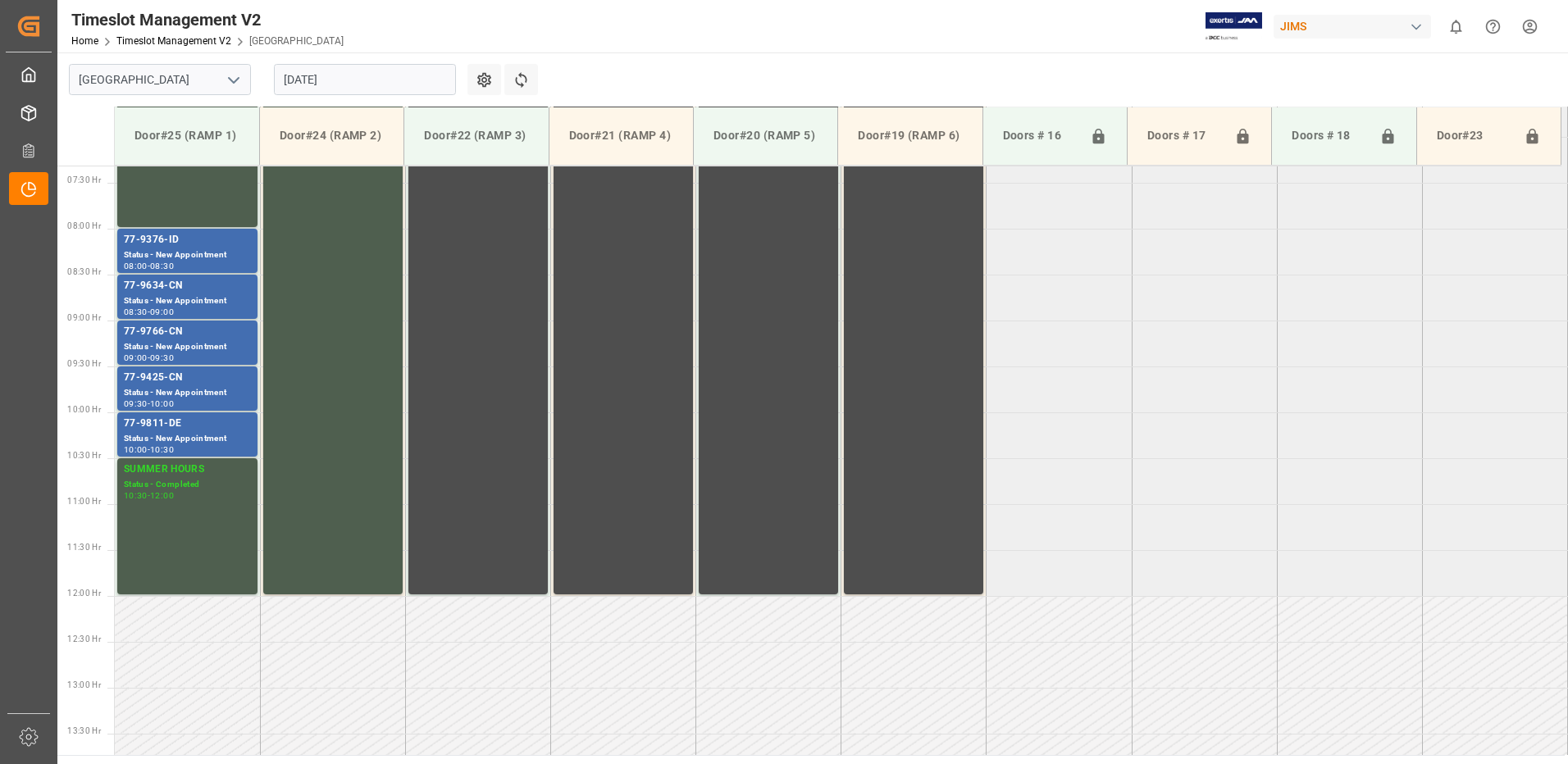
scroll to position [663, 0]
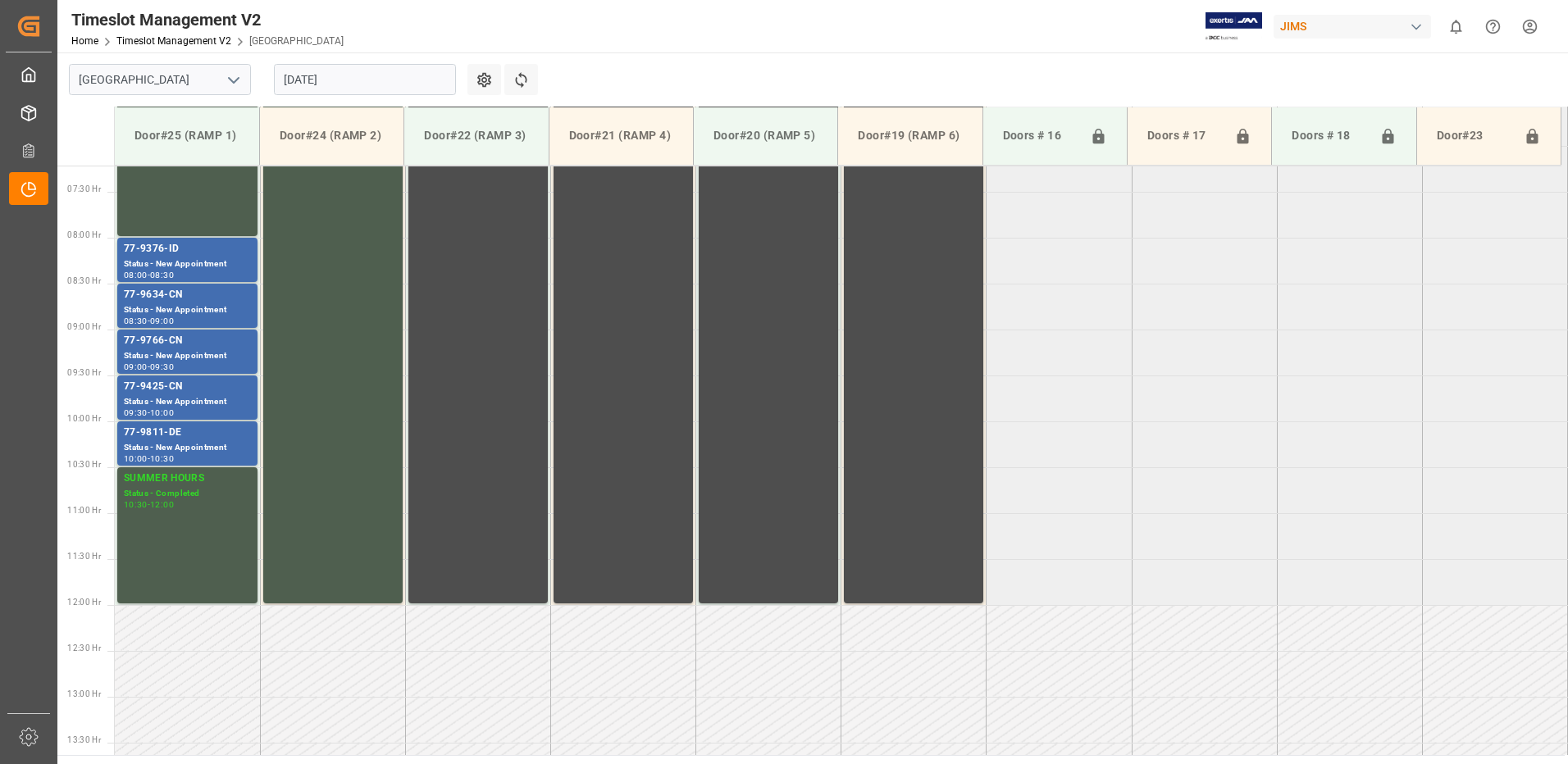
click at [384, 84] on input "[DATE]" at bounding box center [365, 79] width 182 height 31
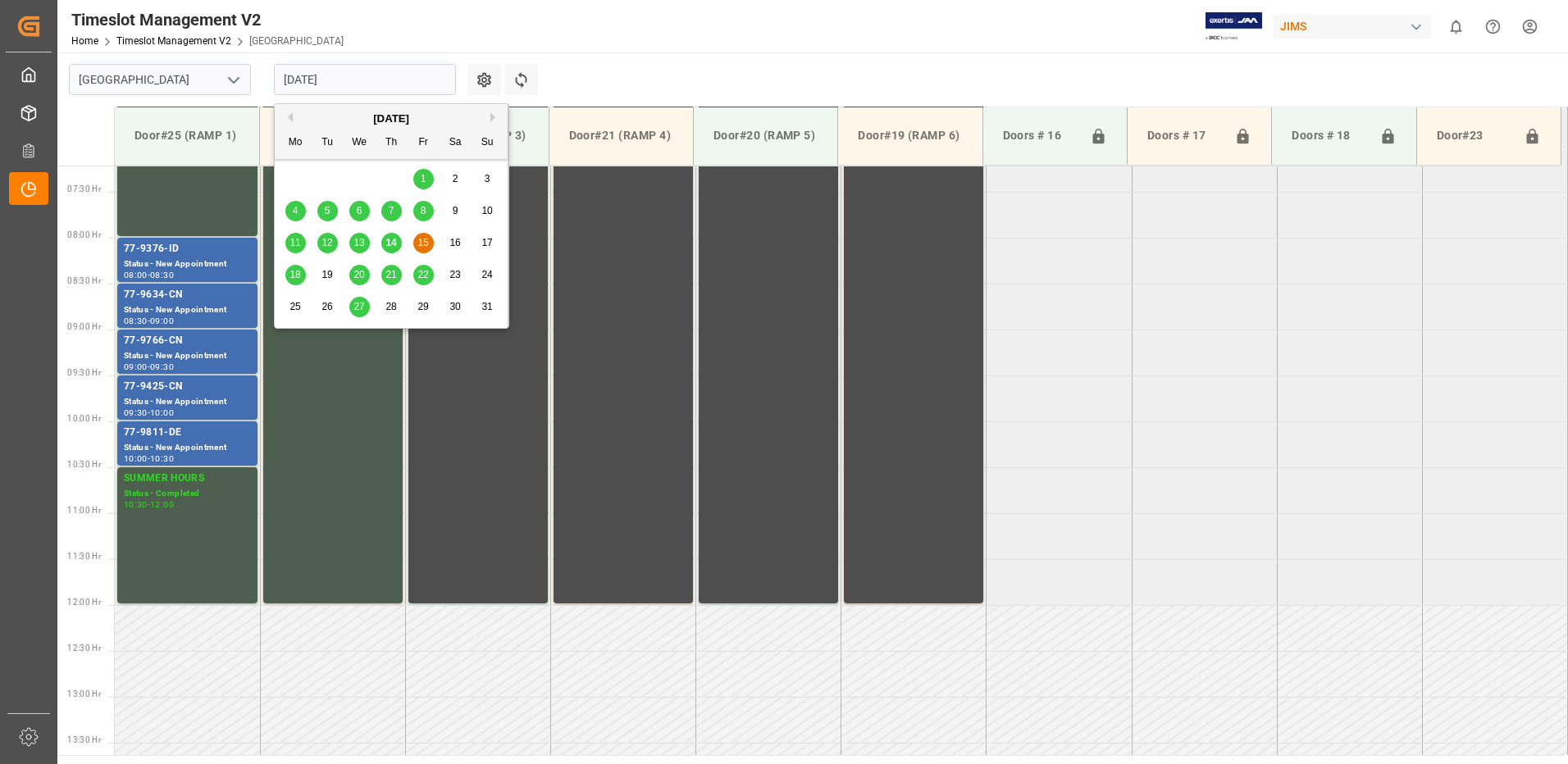
click at [392, 245] on span "14" at bounding box center [390, 242] width 11 height 12
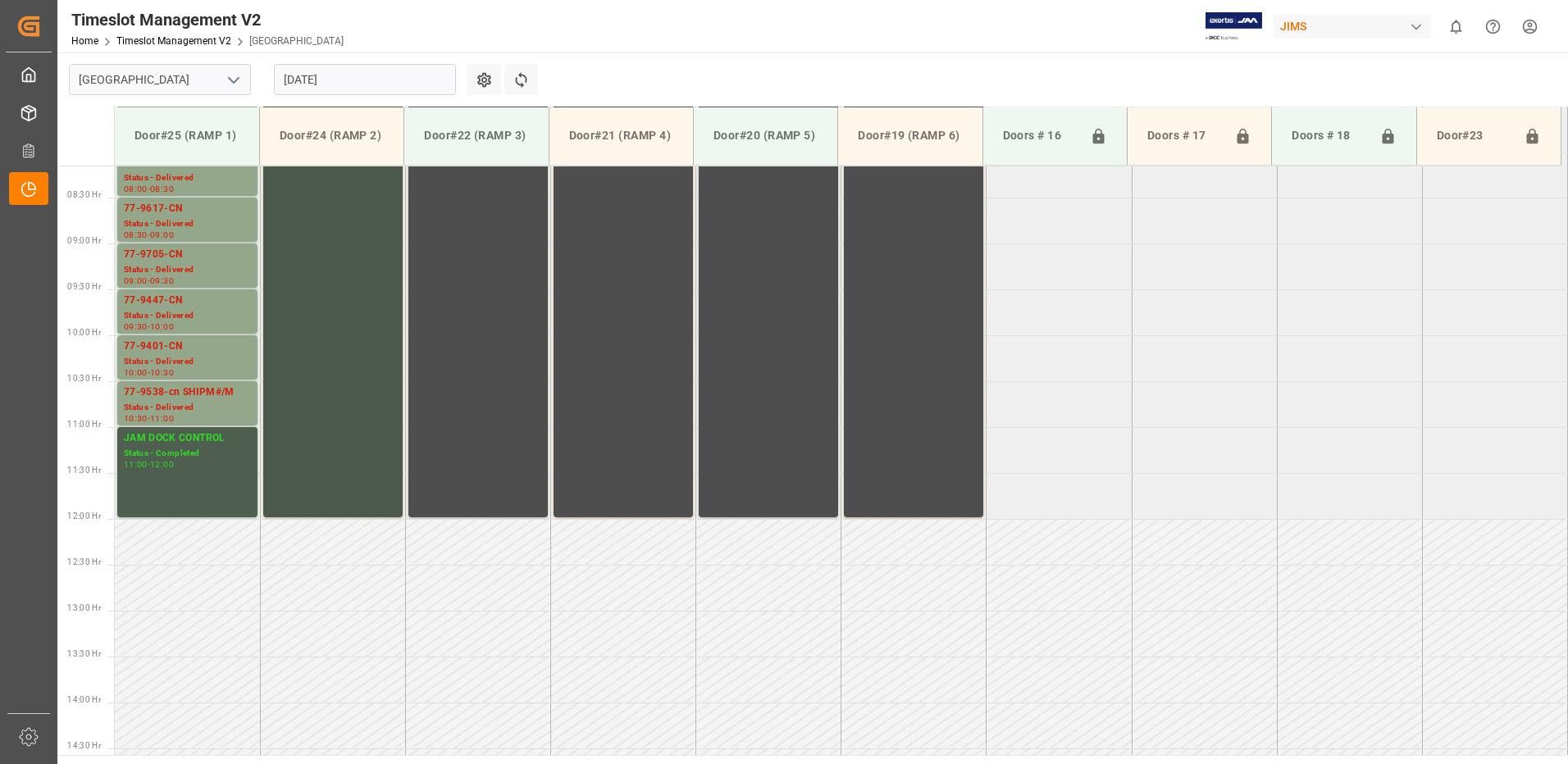
scroll to position [745, 0]
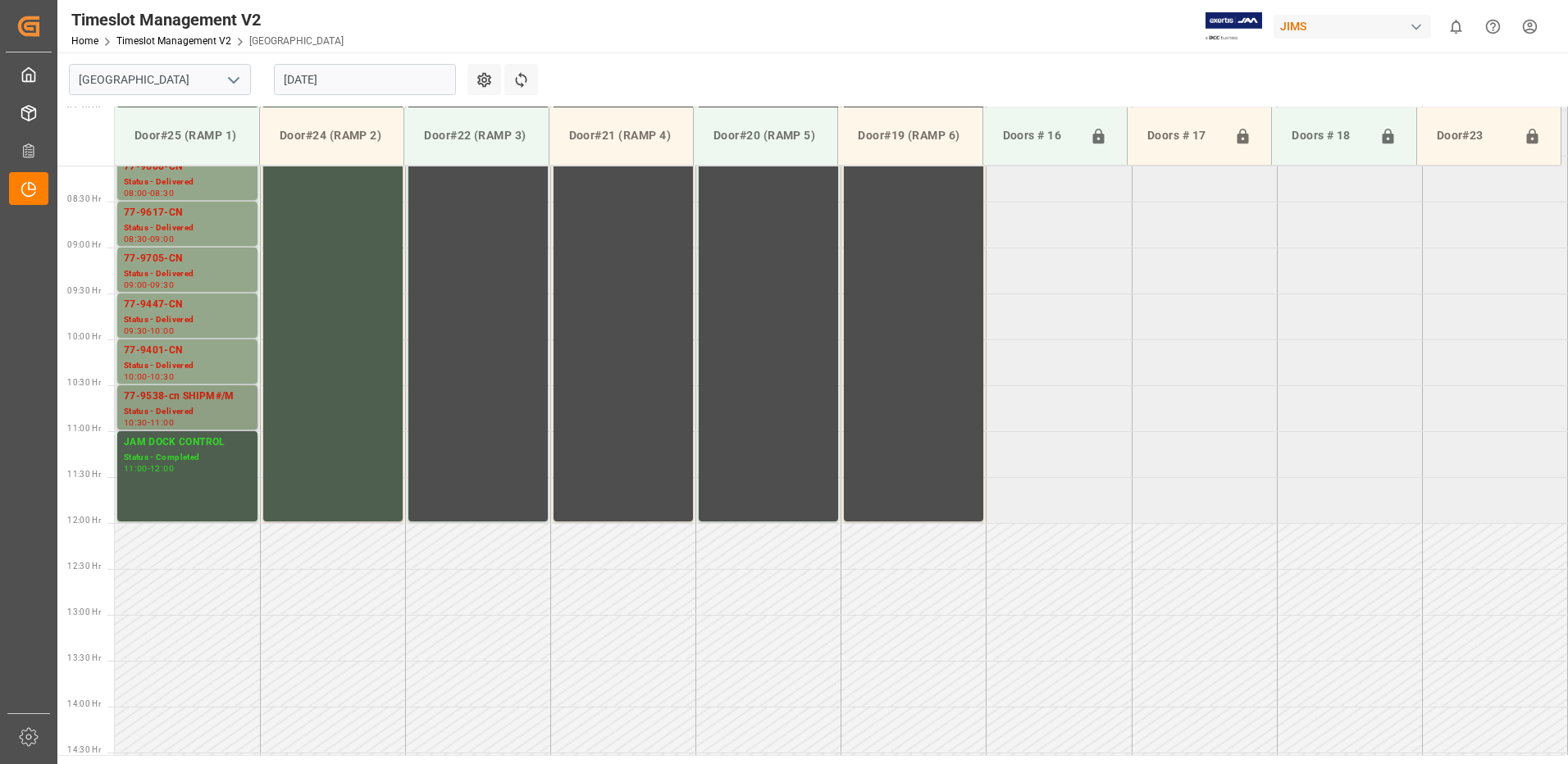
click at [182, 408] on div "Status - Delivered" at bounding box center [187, 412] width 127 height 14
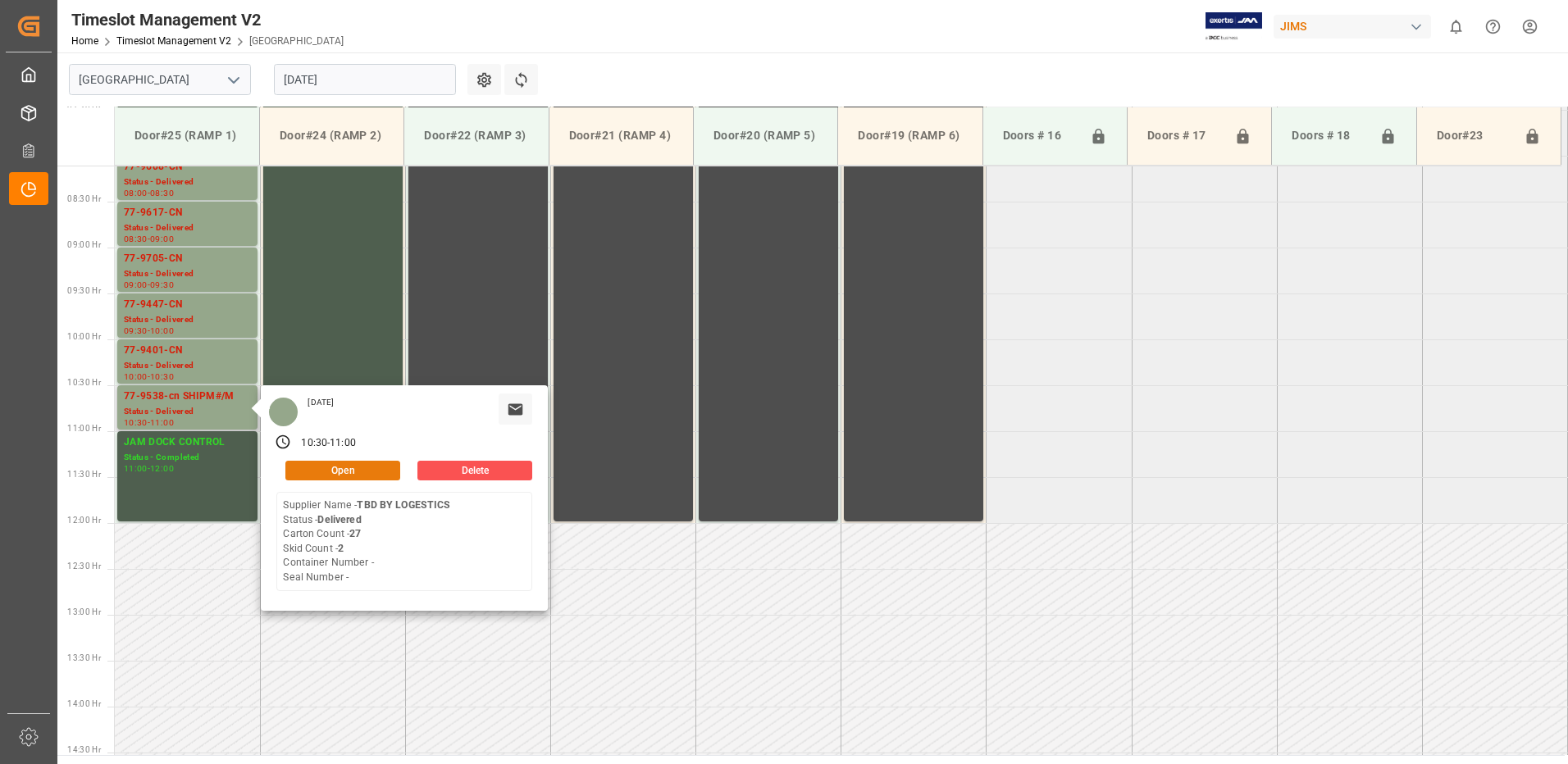
click at [341, 469] on button "Open" at bounding box center [342, 471] width 115 height 20
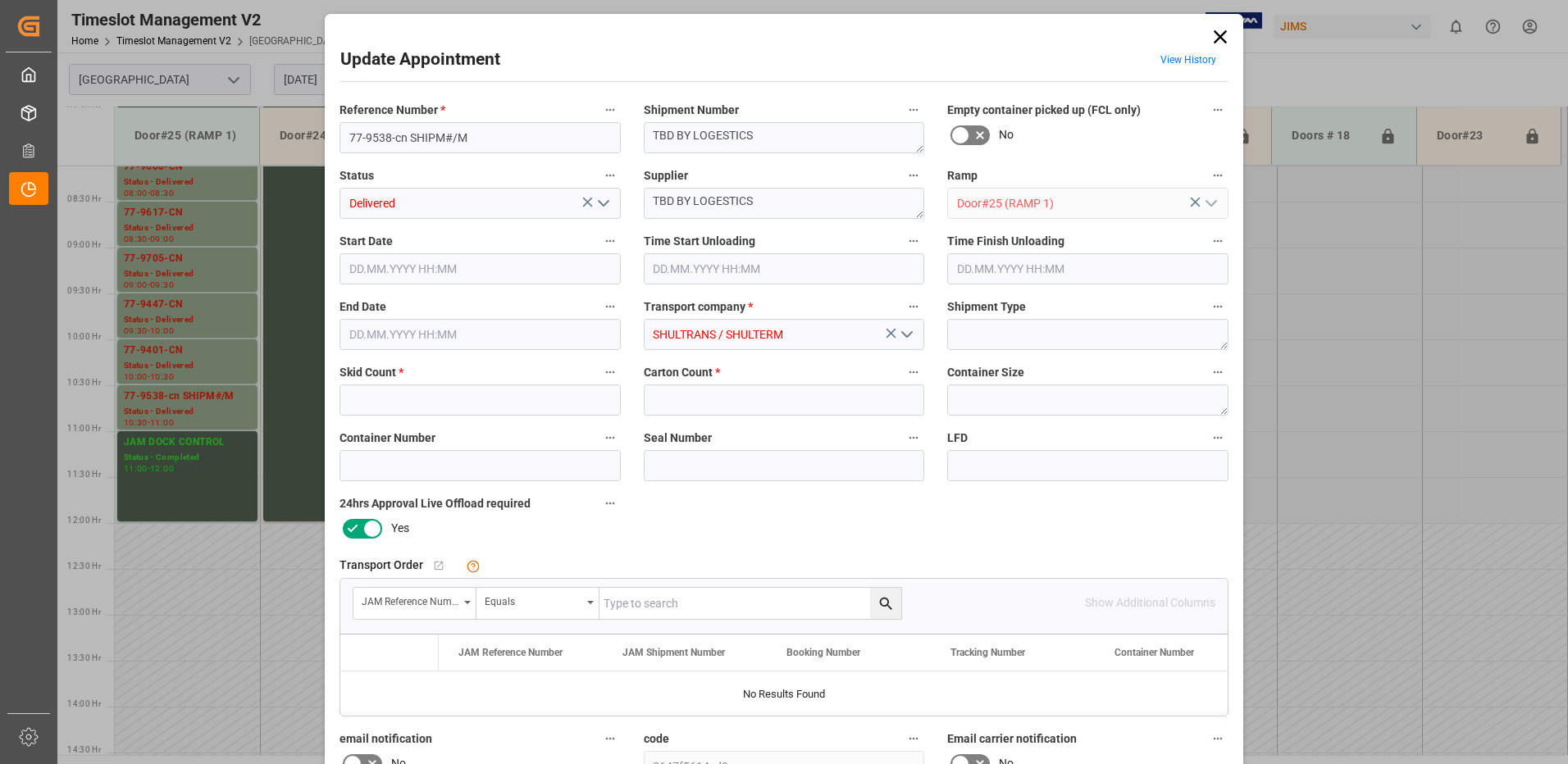
type input "2"
type input "27"
type input "[DATE] 10:30"
type input "[DATE] 09:15"
type input "[DATE] 11:00"
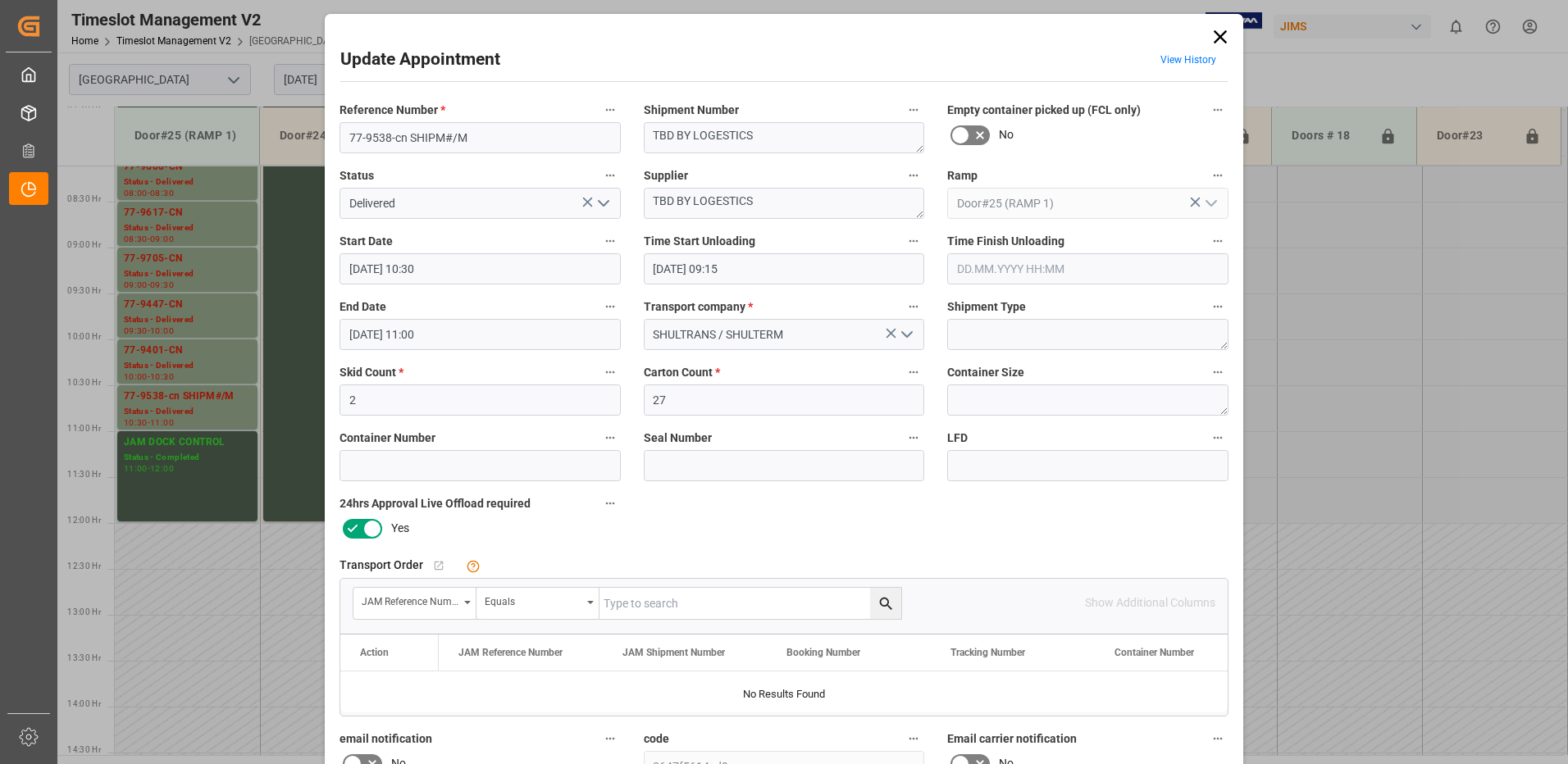
type input "[DATE] 11:56"
drag, startPoint x: 774, startPoint y: 199, endPoint x: 641, endPoint y: 196, distance: 133.0
click at [644, 196] on textarea "TBD BY LOGESTICS" at bounding box center [784, 203] width 281 height 31
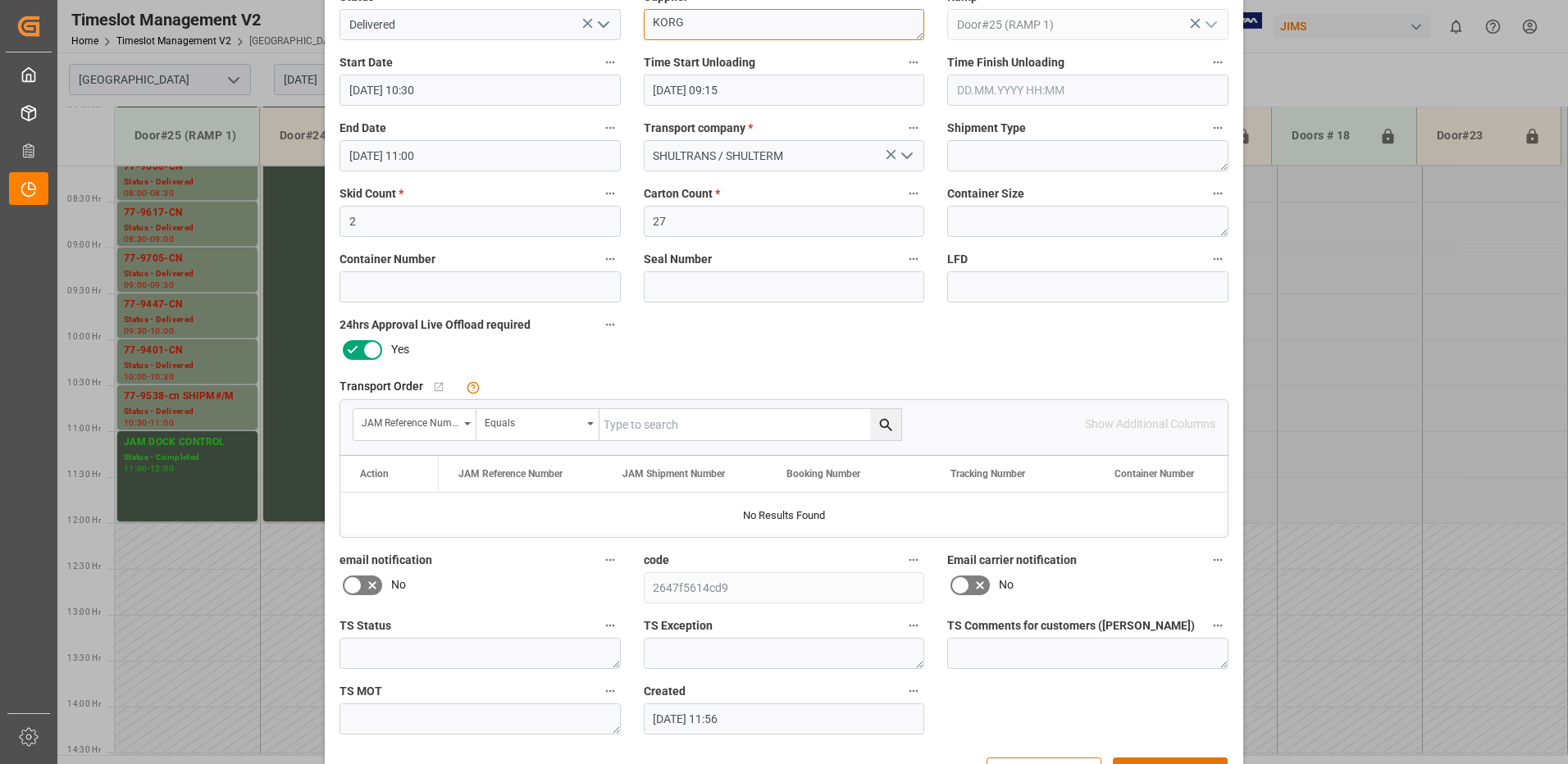
scroll to position [233, 0]
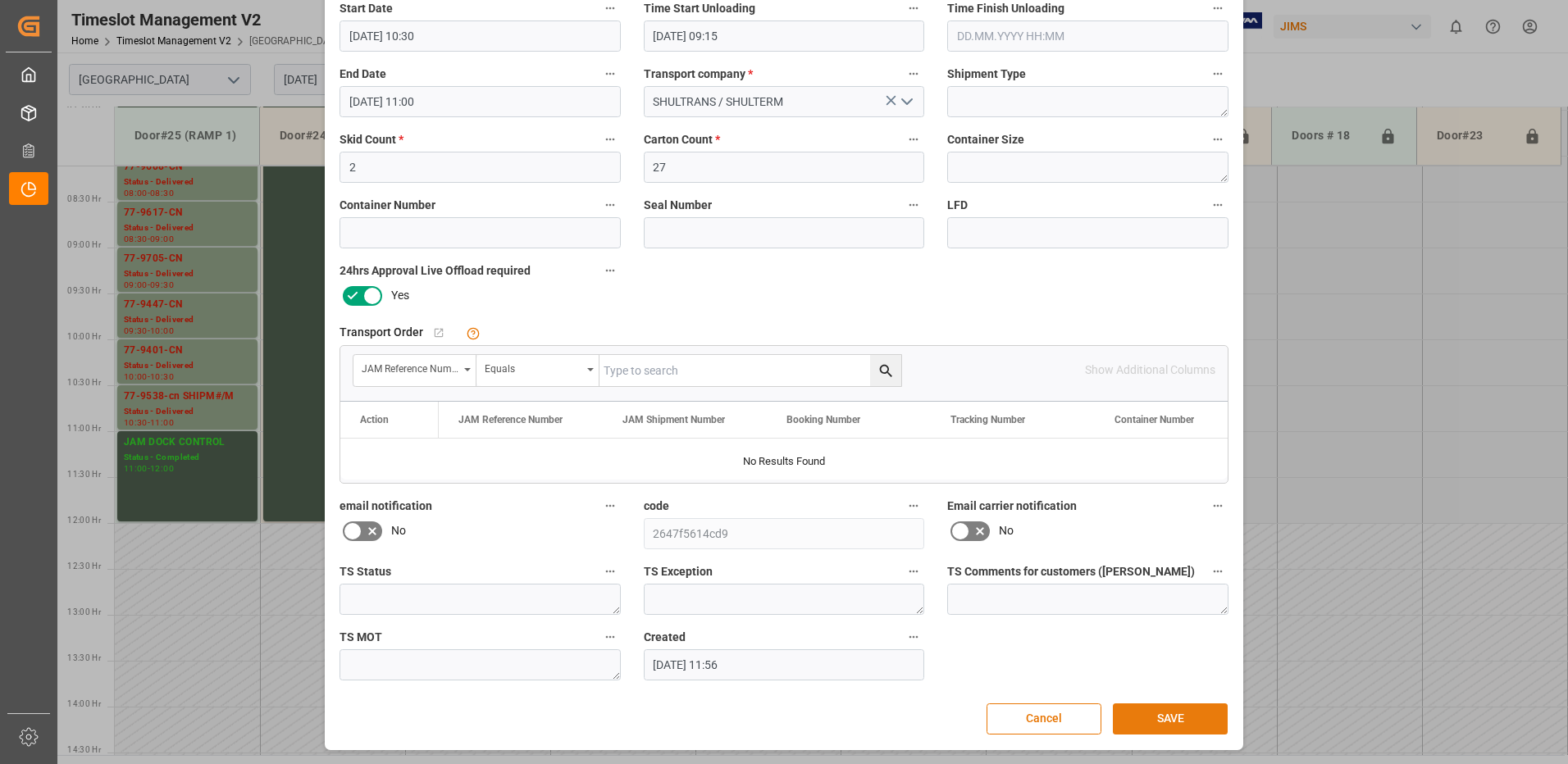
type textarea "KORG"
click at [1170, 718] on button "SAVE" at bounding box center [1169, 719] width 115 height 31
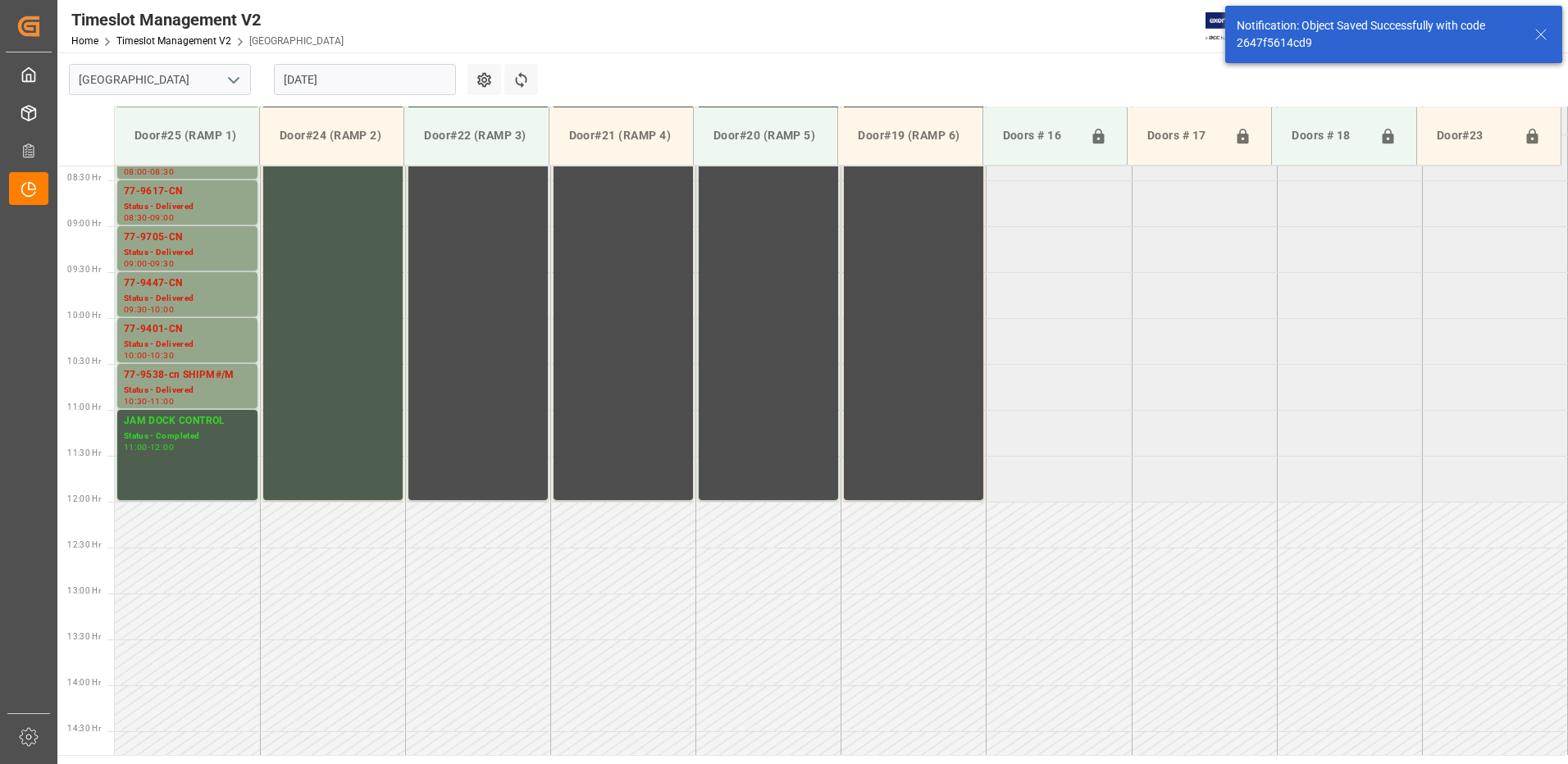
scroll to position [817, 0]
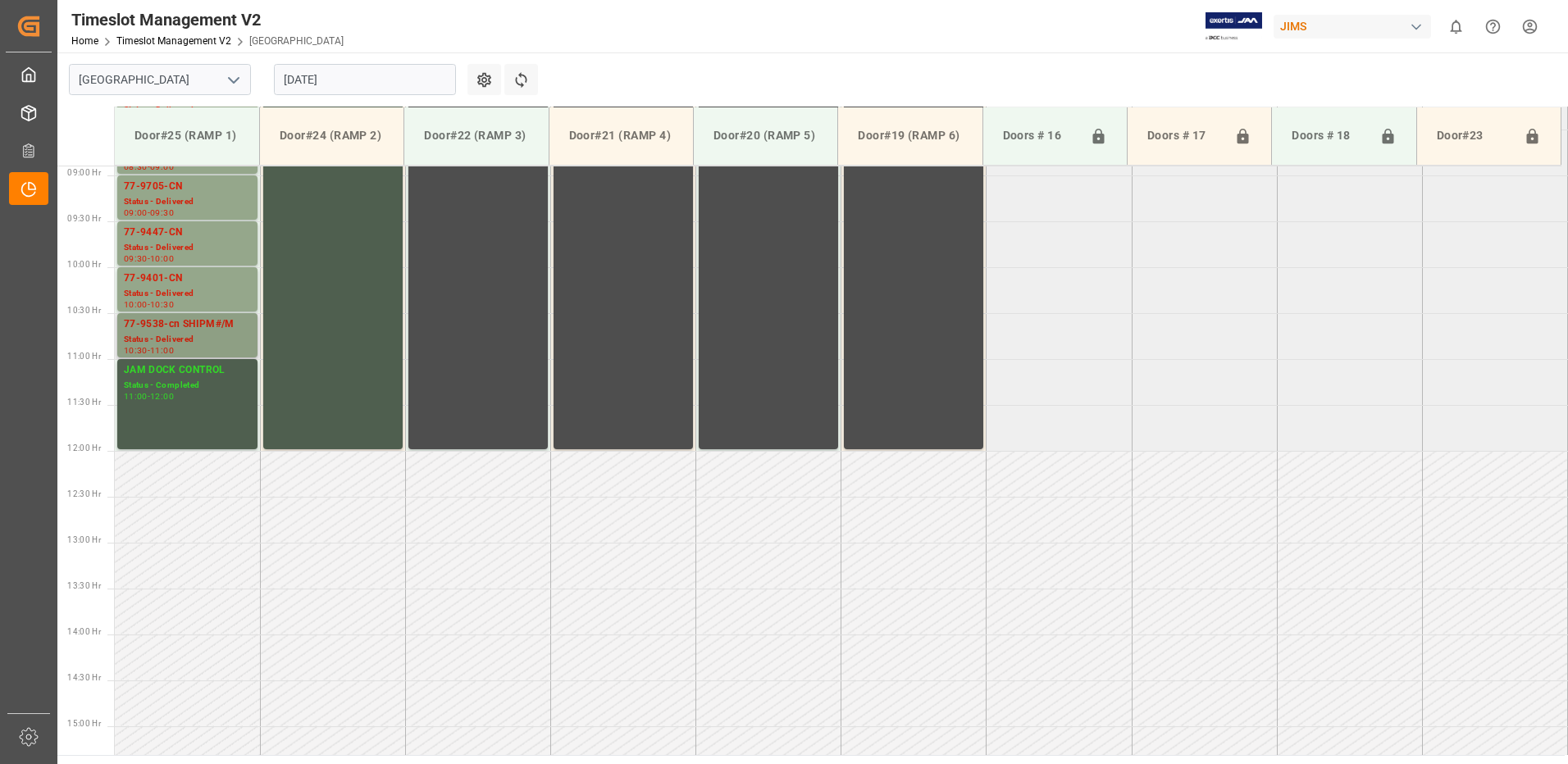
click at [178, 331] on div "77-9538-cn SHIPM#/M" at bounding box center [187, 325] width 127 height 17
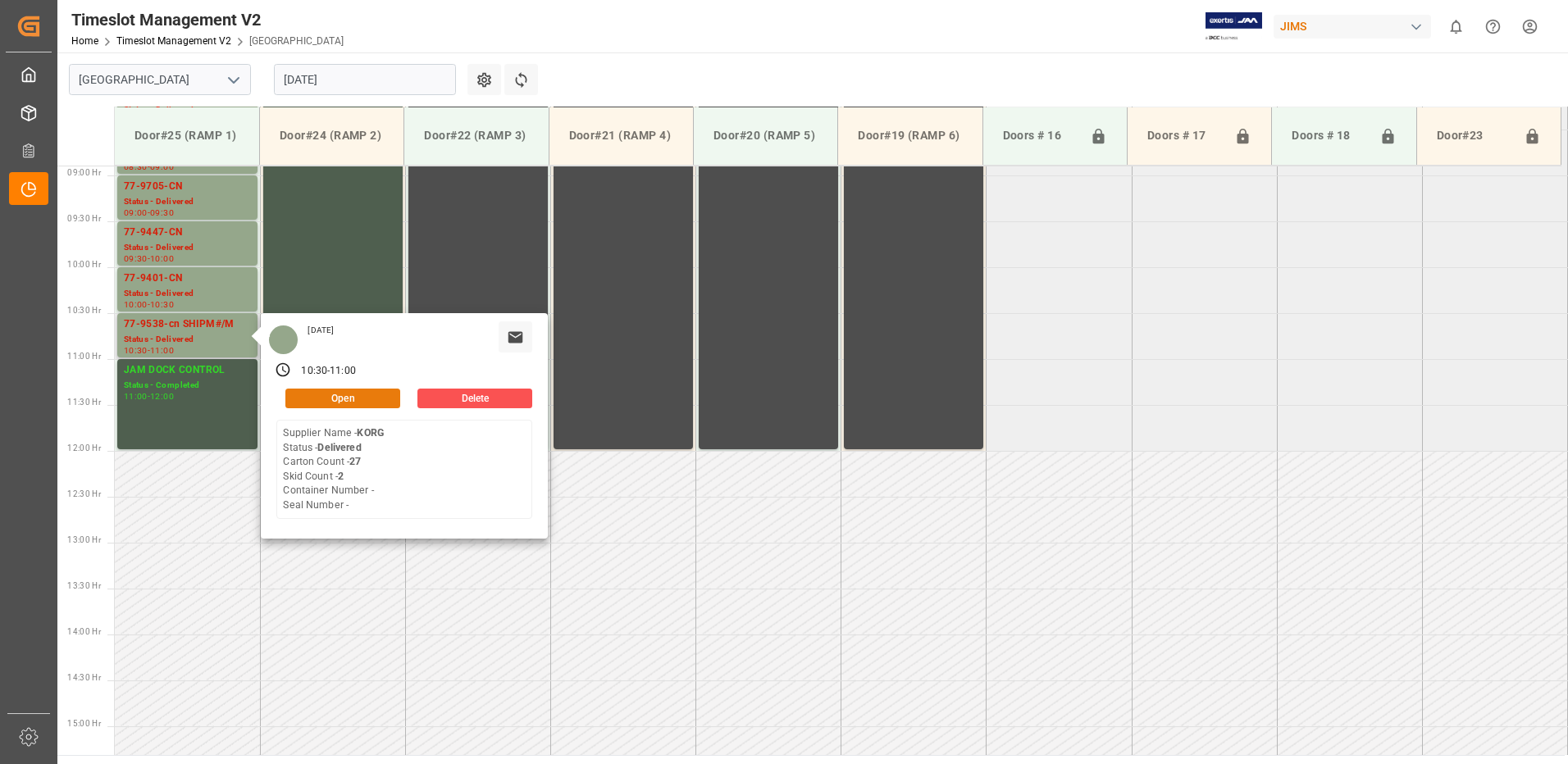
click at [357, 390] on button "Open" at bounding box center [342, 399] width 115 height 20
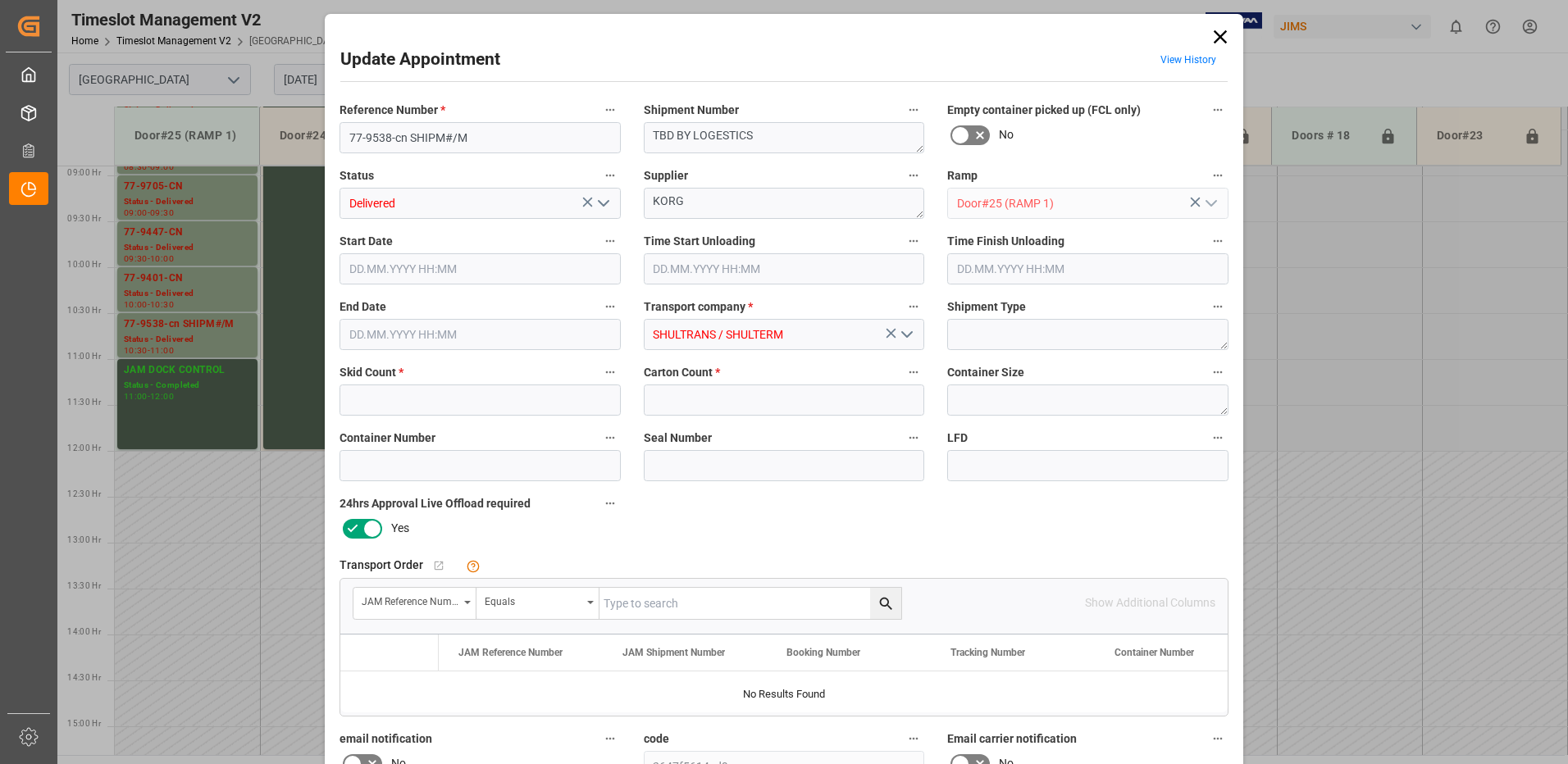
type input "2"
type input "27"
type input "[DATE] 10:30"
type input "[DATE] 09:15"
type input "[DATE] 11:00"
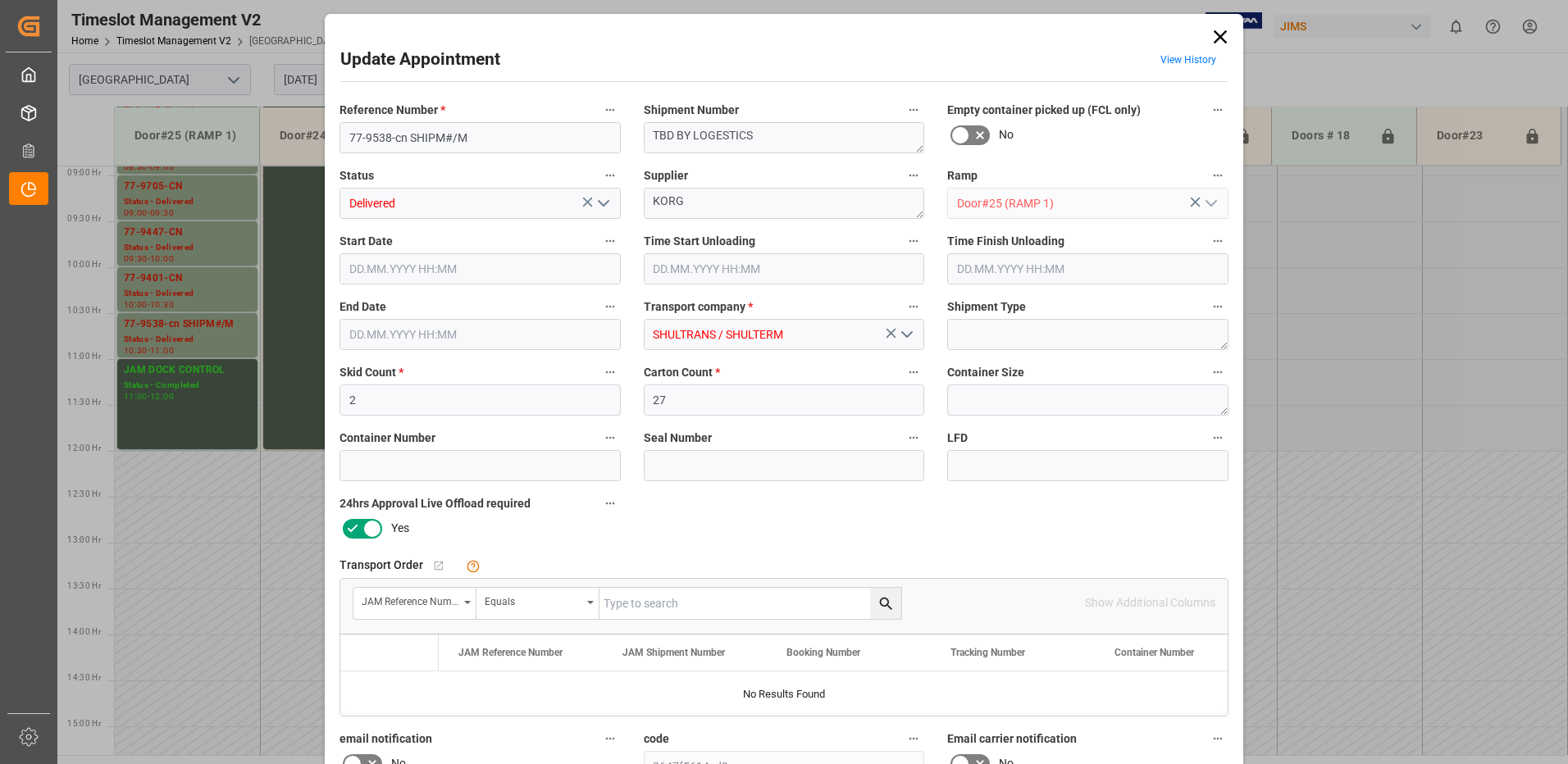
type input "[DATE] 11:56"
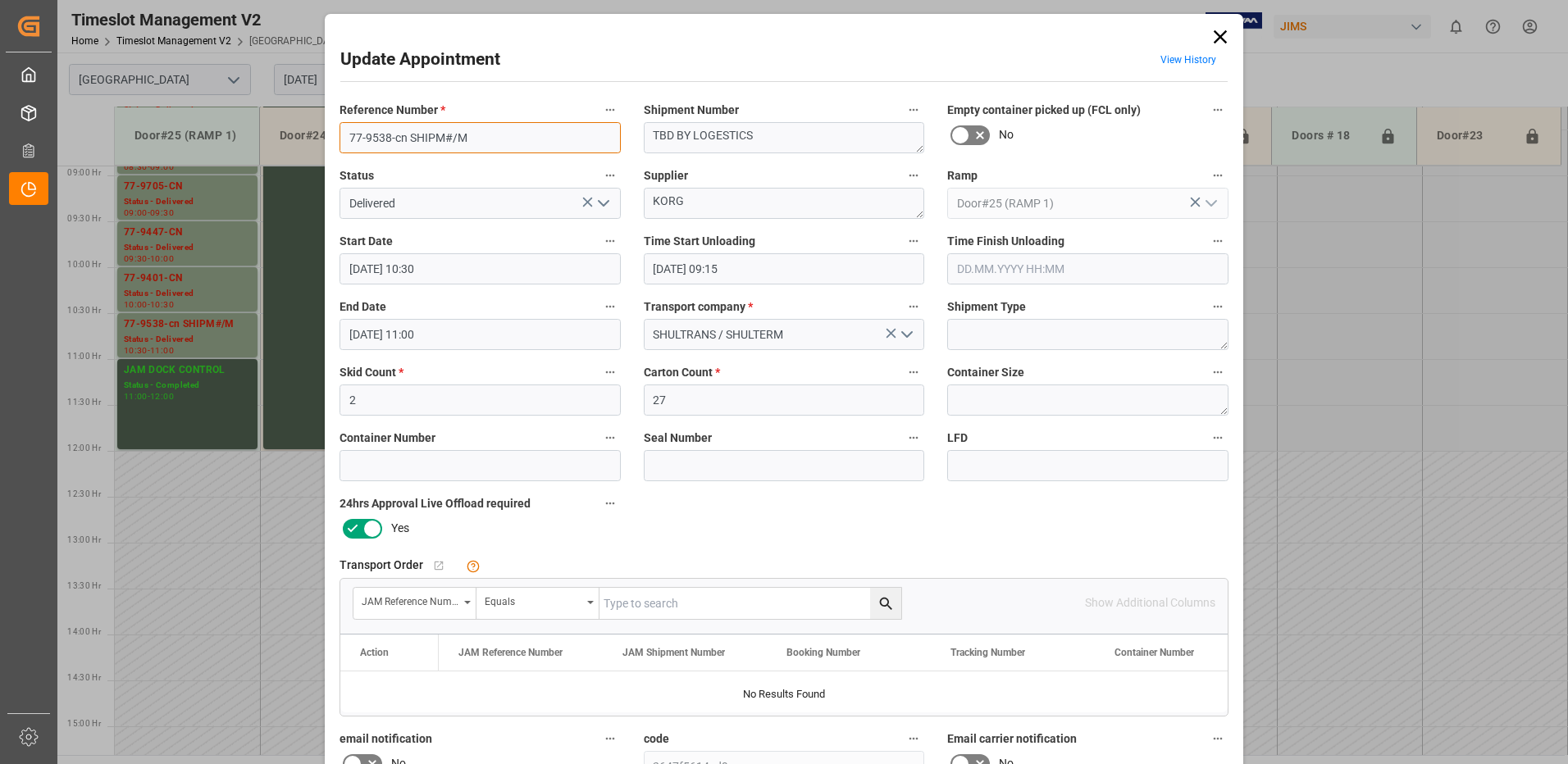
drag, startPoint x: 491, startPoint y: 136, endPoint x: 402, endPoint y: 193, distance: 105.7
click at [363, 140] on input "77-9538-cn SHIPM#/M" at bounding box center [480, 137] width 281 height 31
type input "77-9257-CN"
click at [659, 598] on input "text" at bounding box center [750, 603] width 302 height 31
type input "77-9257-cn"
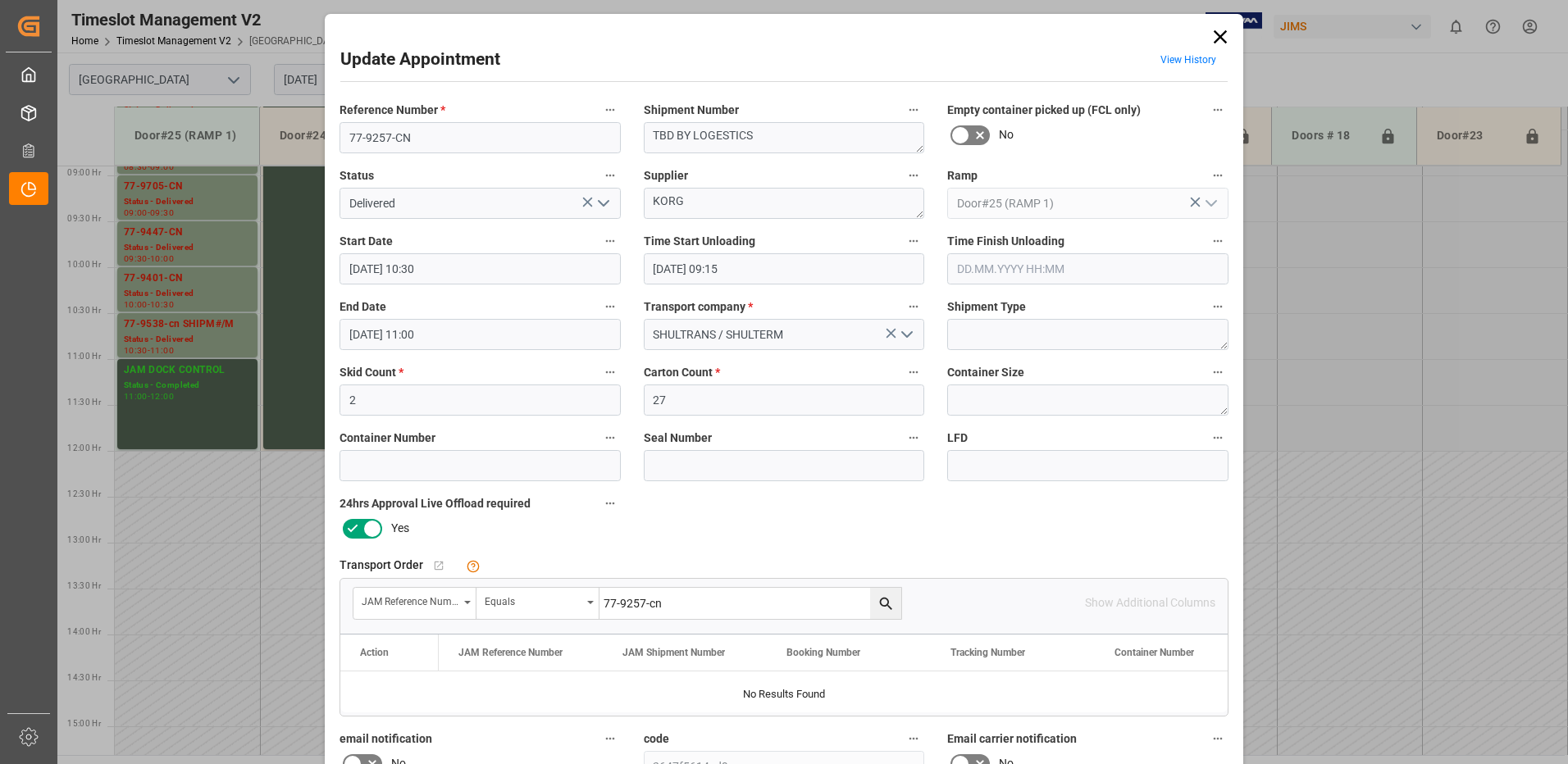
click at [883, 599] on icon "search button" at bounding box center [885, 603] width 13 height 13
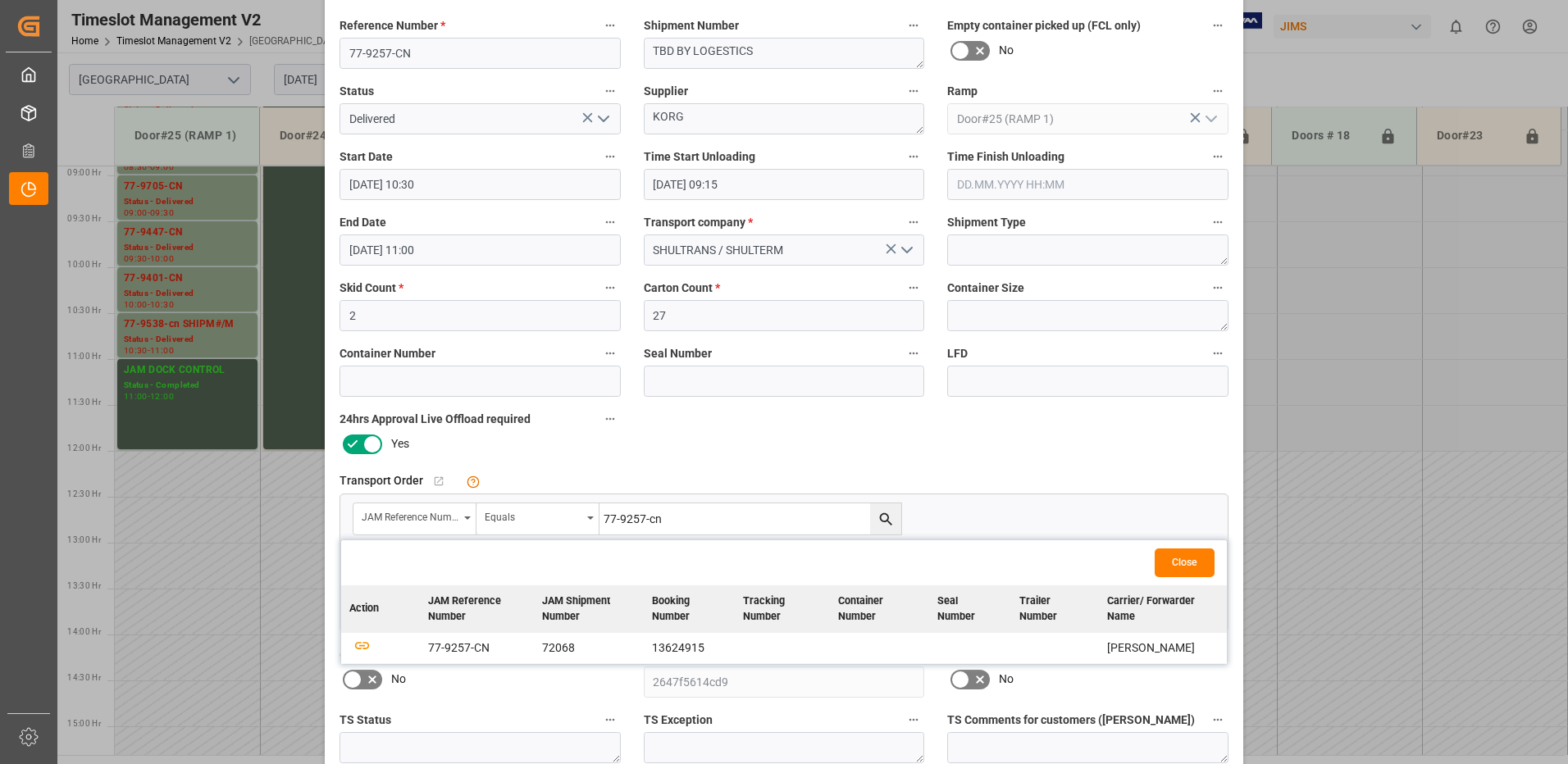
scroll to position [164, 0]
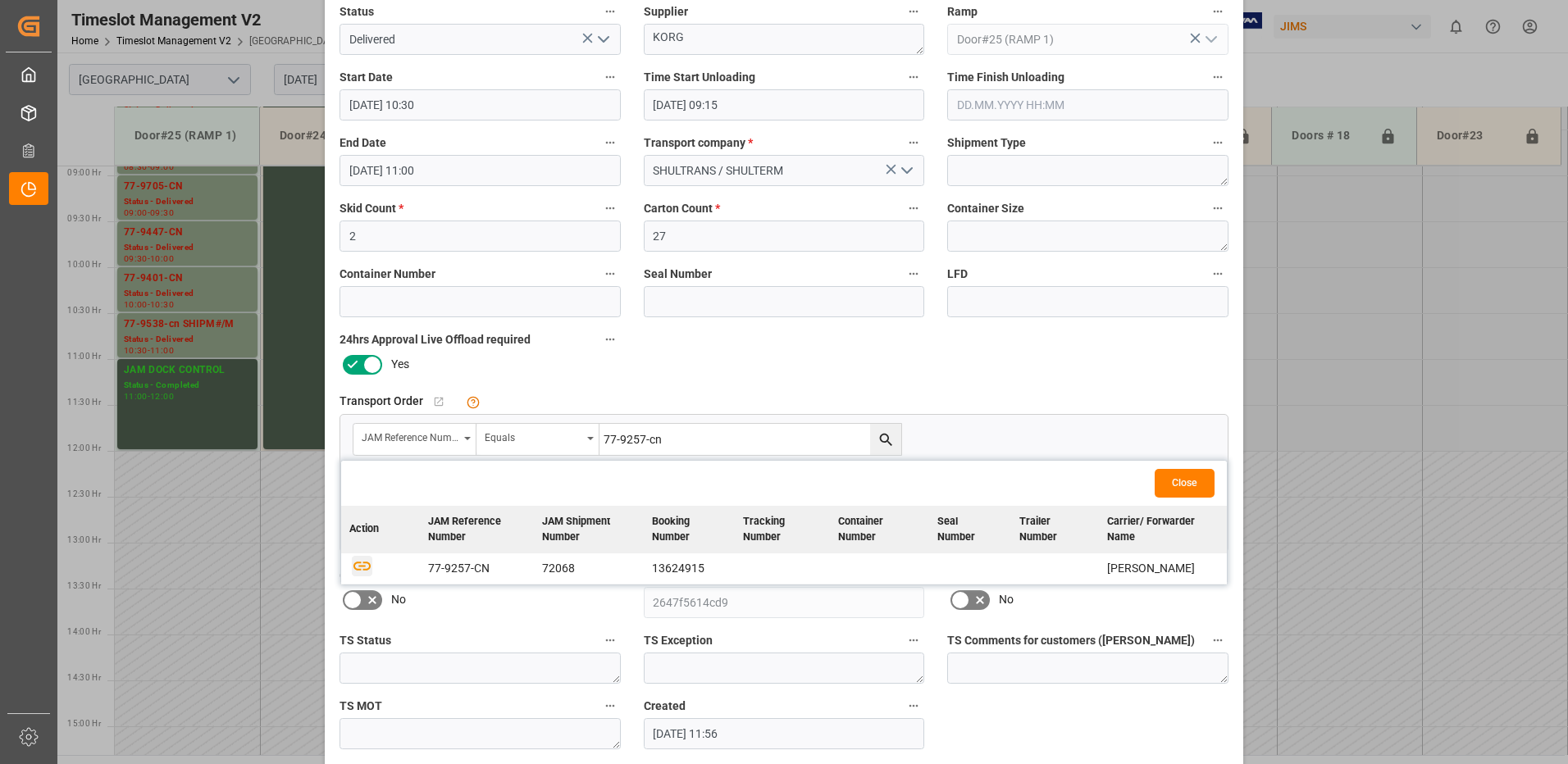
click at [358, 564] on icon "button" at bounding box center [362, 565] width 21 height 21
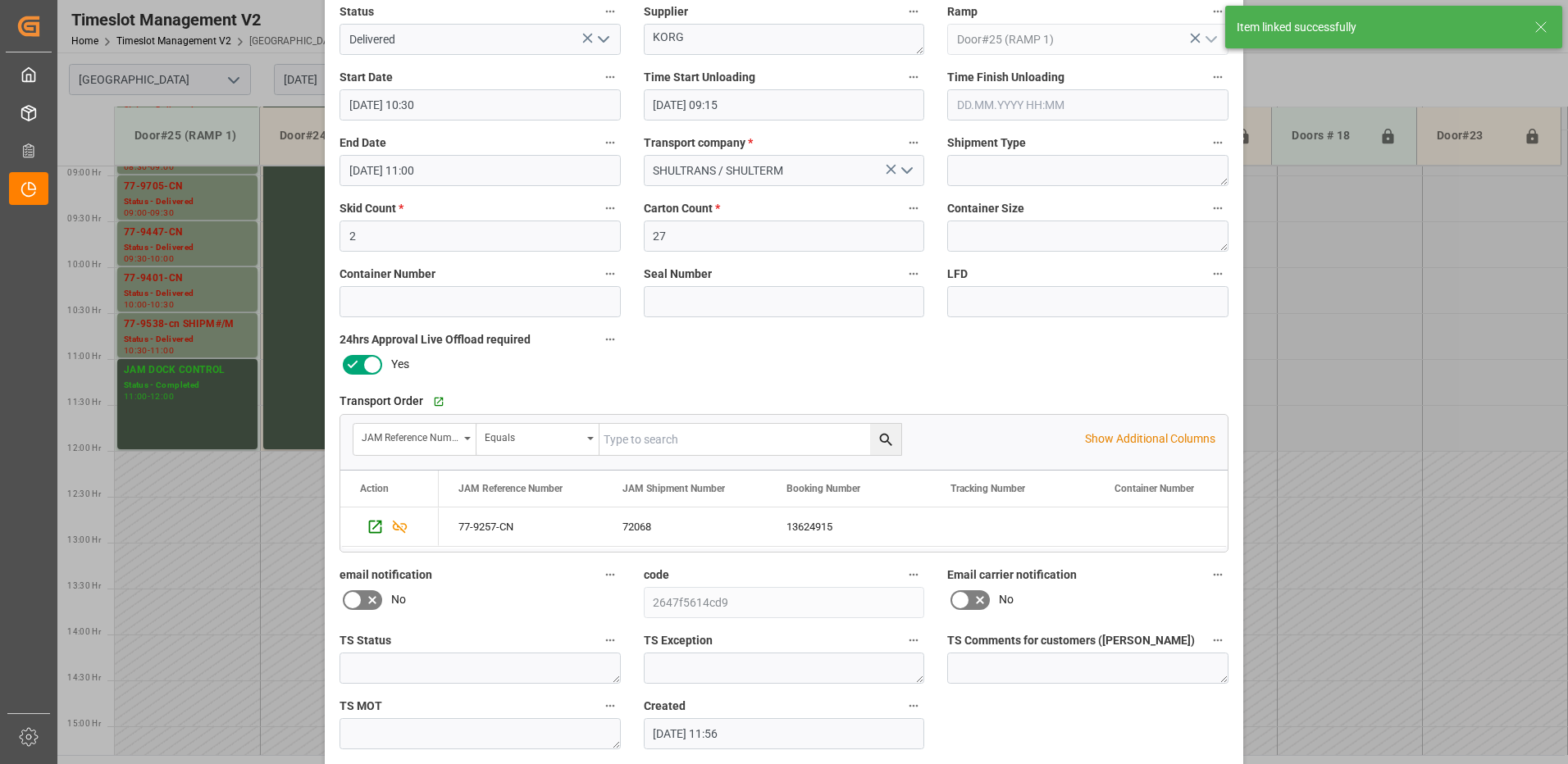
scroll to position [233, 0]
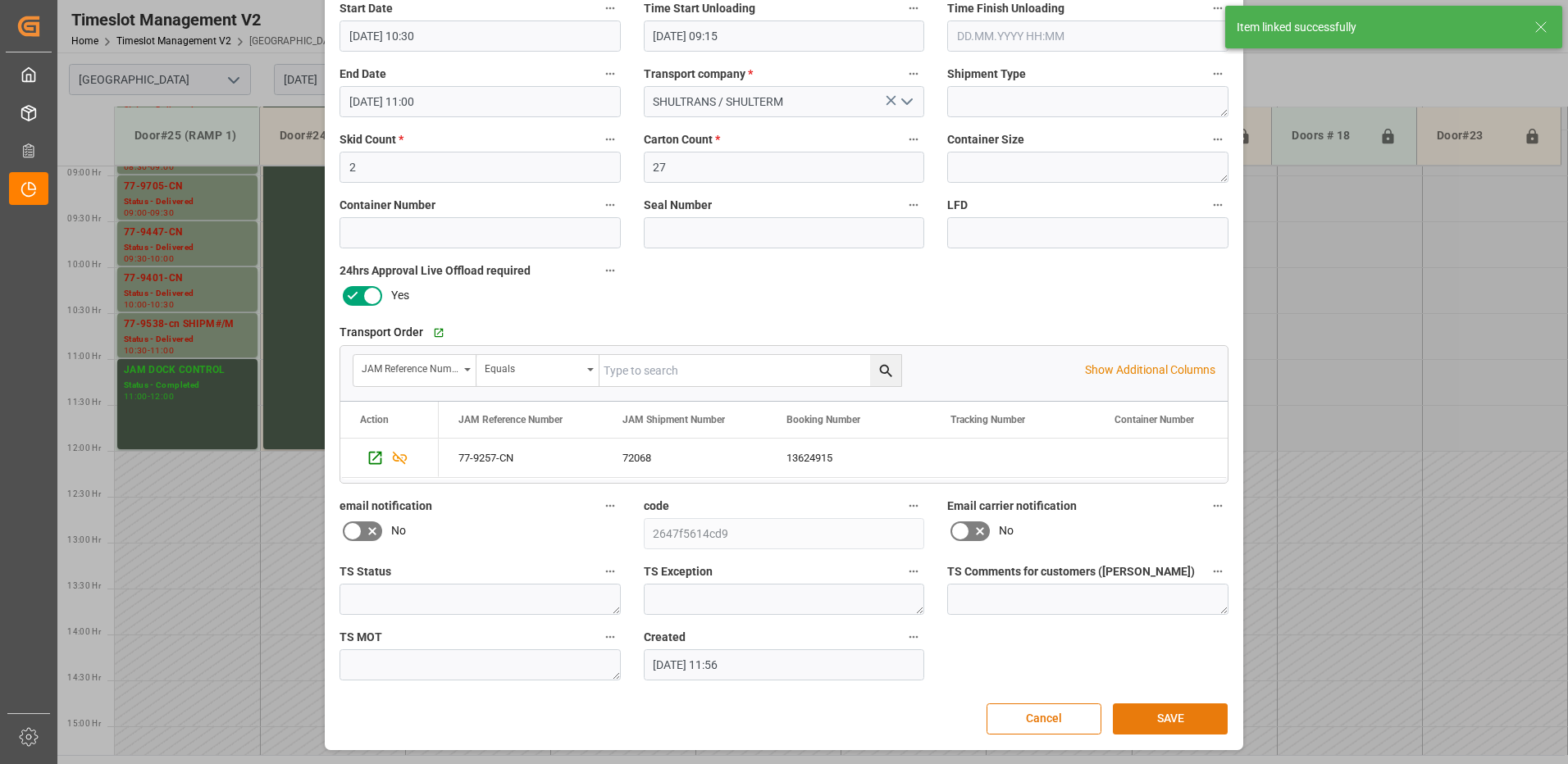
click at [1161, 721] on button "SAVE" at bounding box center [1169, 719] width 115 height 31
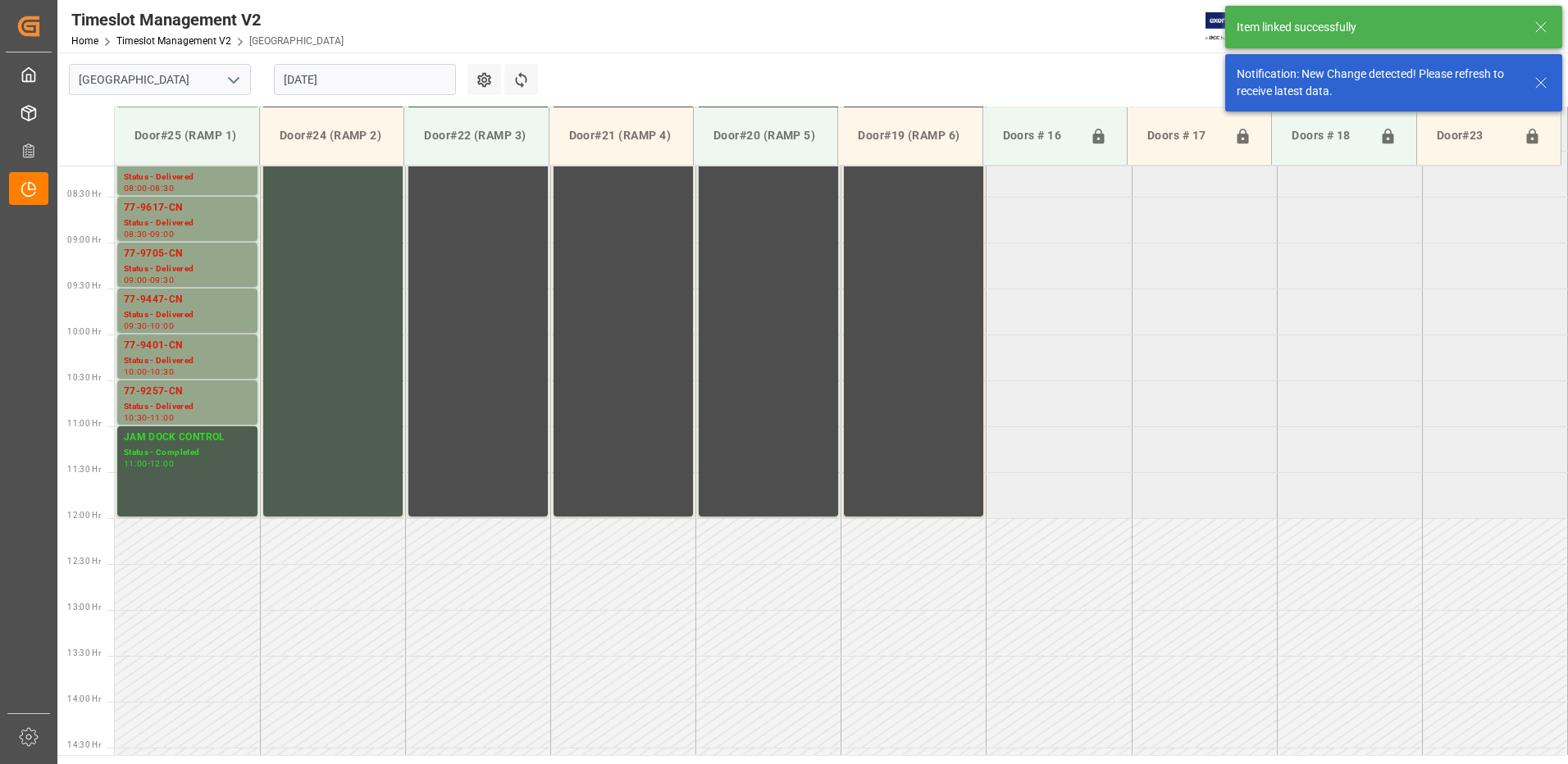
scroll to position [758, 0]
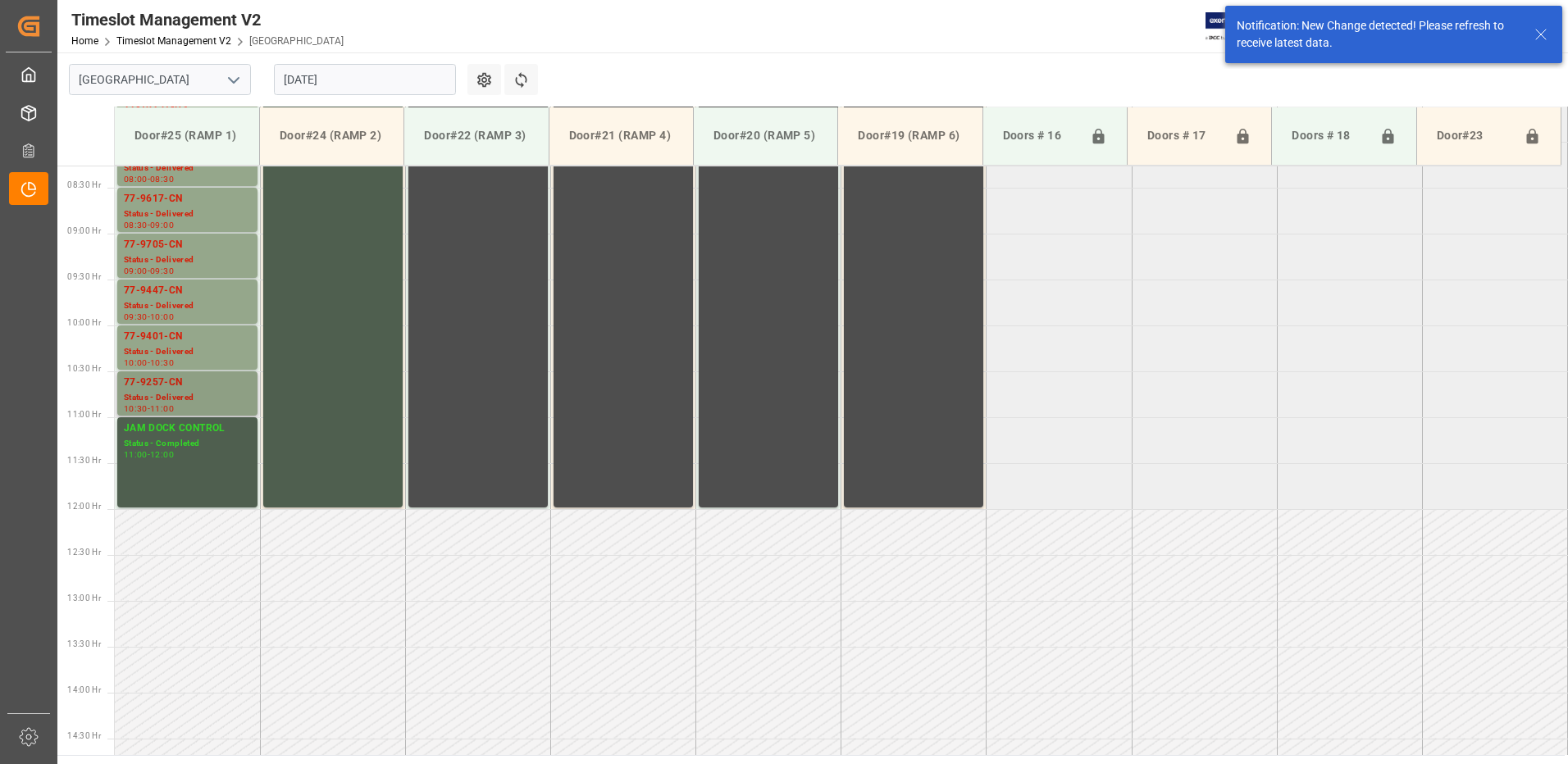
click at [171, 391] on div "Status - Delivered" at bounding box center [187, 398] width 127 height 14
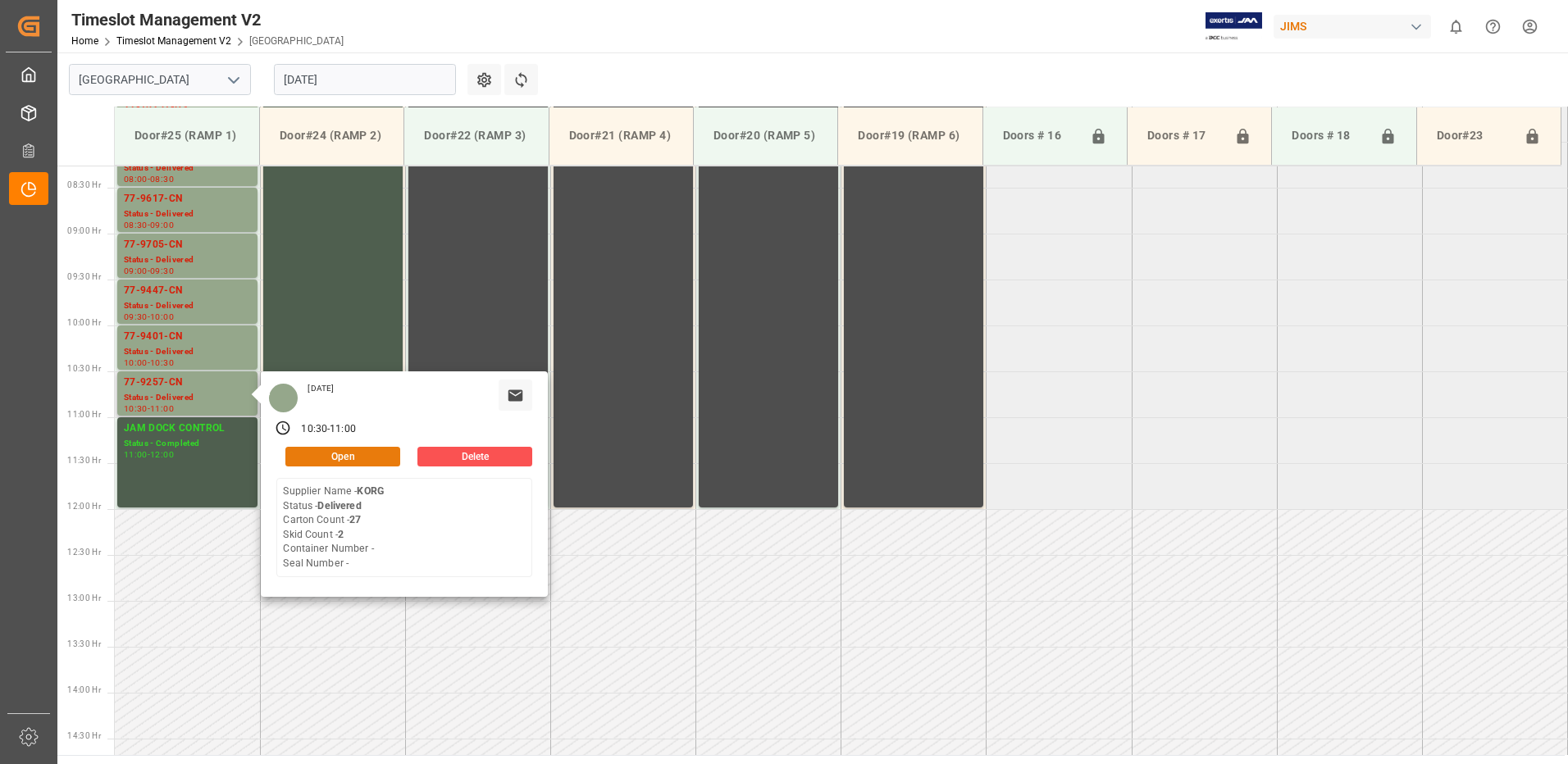
click at [354, 458] on button "Open" at bounding box center [342, 457] width 115 height 20
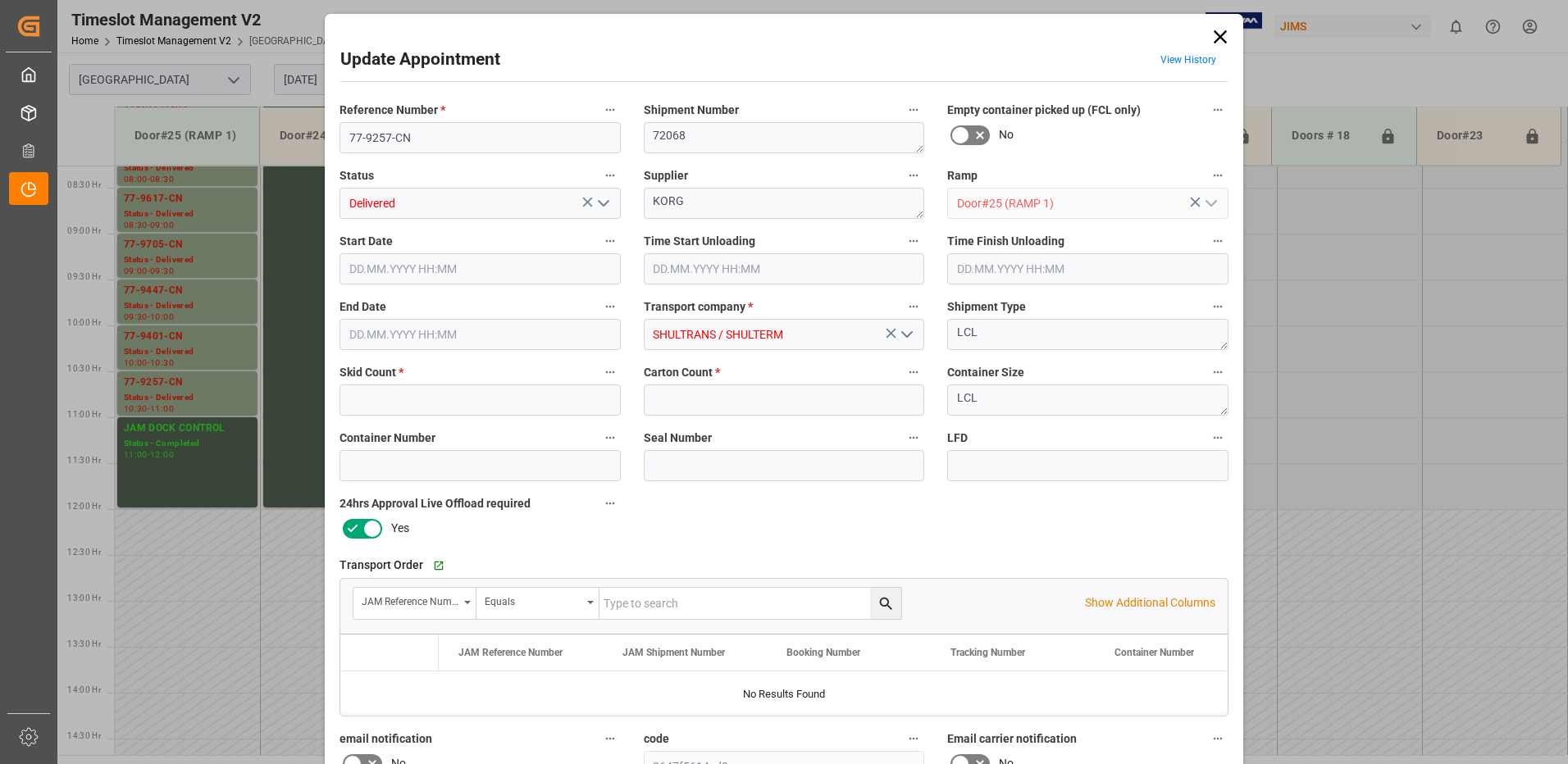
type input "2"
type input "27"
type input "[DATE] 10:30"
type input "[DATE] 09:15"
type input "[DATE] 11:00"
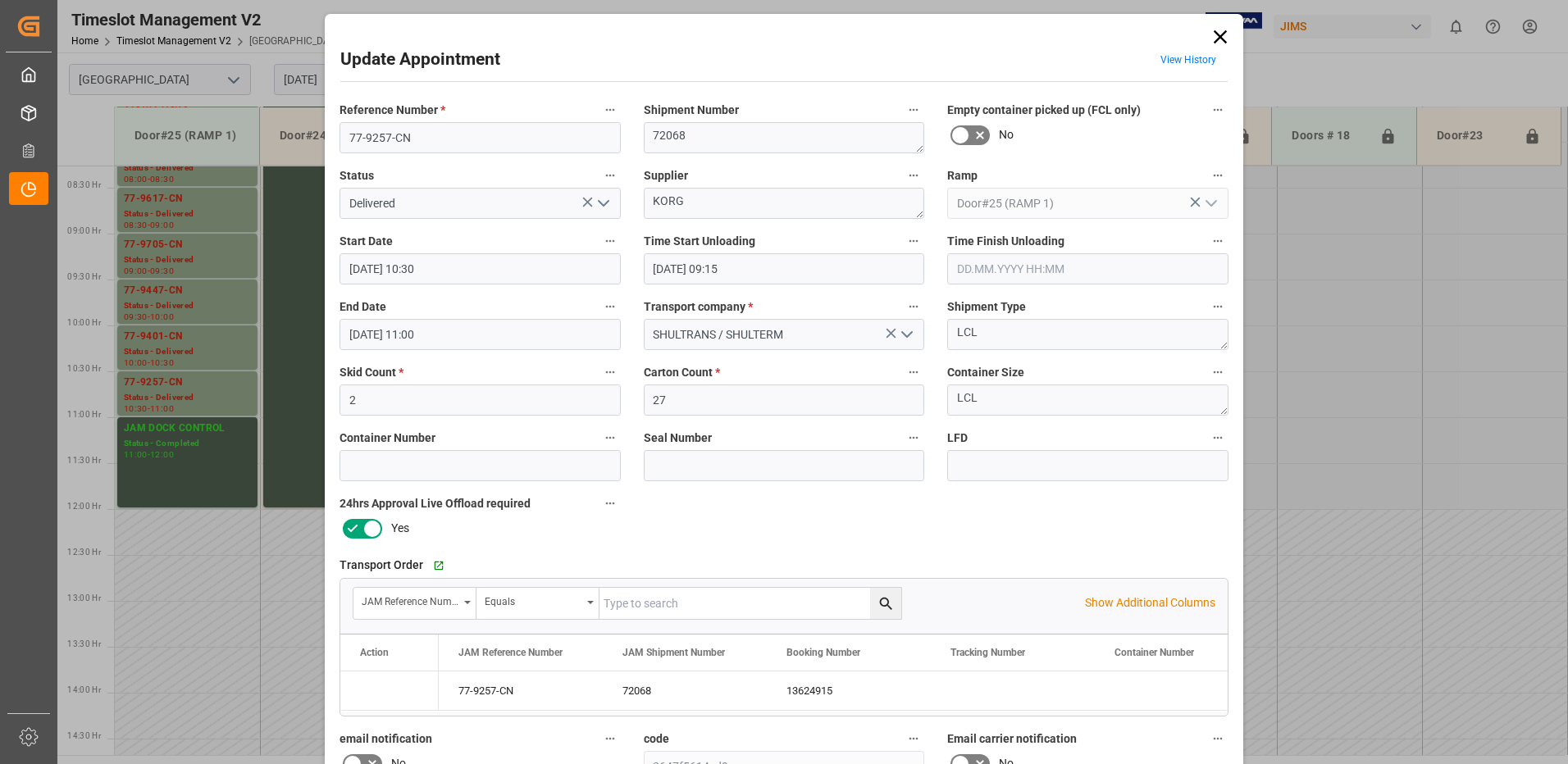
type input "[DATE] 11:56"
click at [709, 204] on textarea "KORG" at bounding box center [784, 203] width 281 height 31
click at [703, 199] on textarea "KORG" at bounding box center [784, 203] width 281 height 31
type textarea "KORG / IN01(10)"
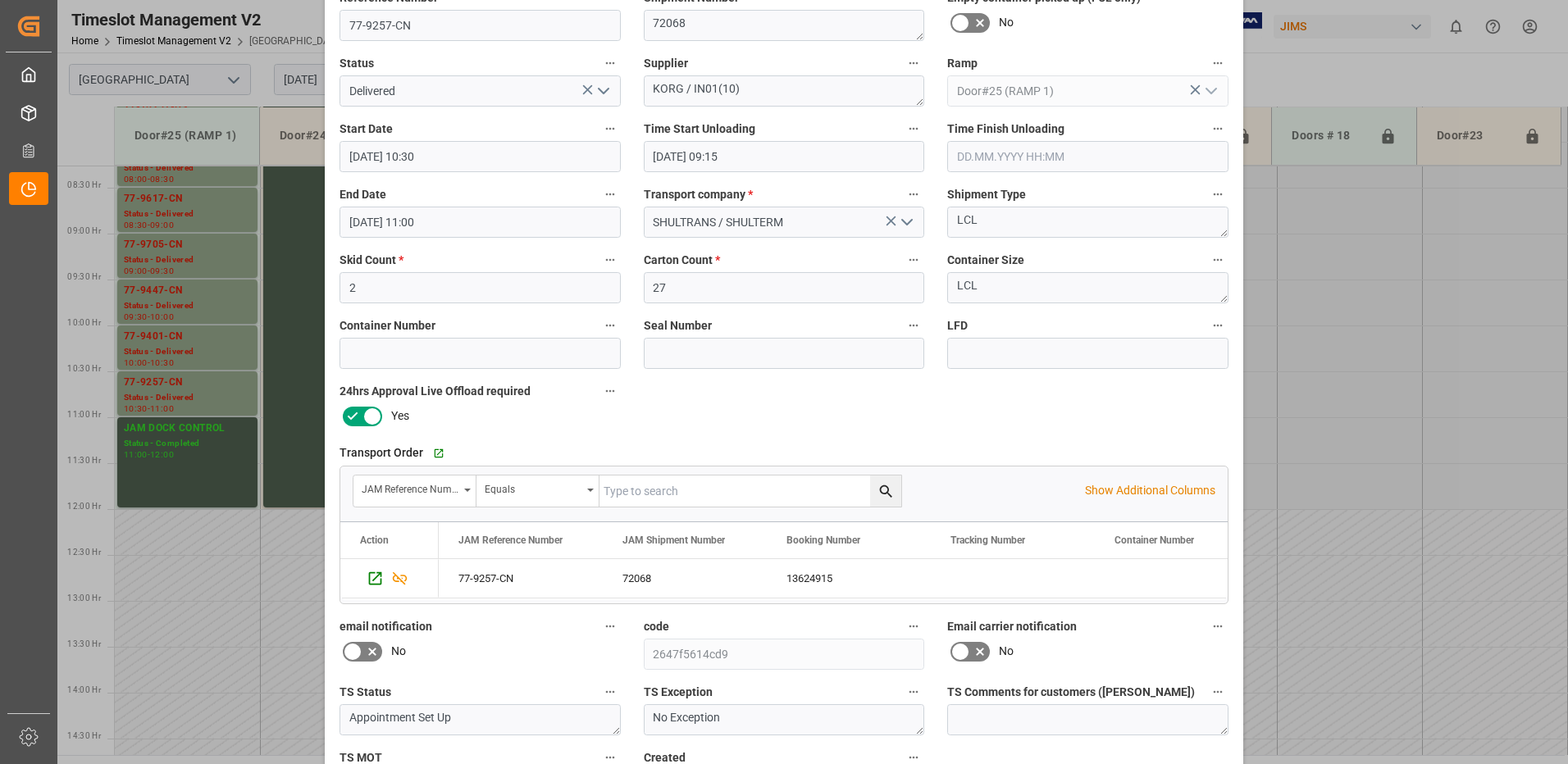
scroll to position [233, 0]
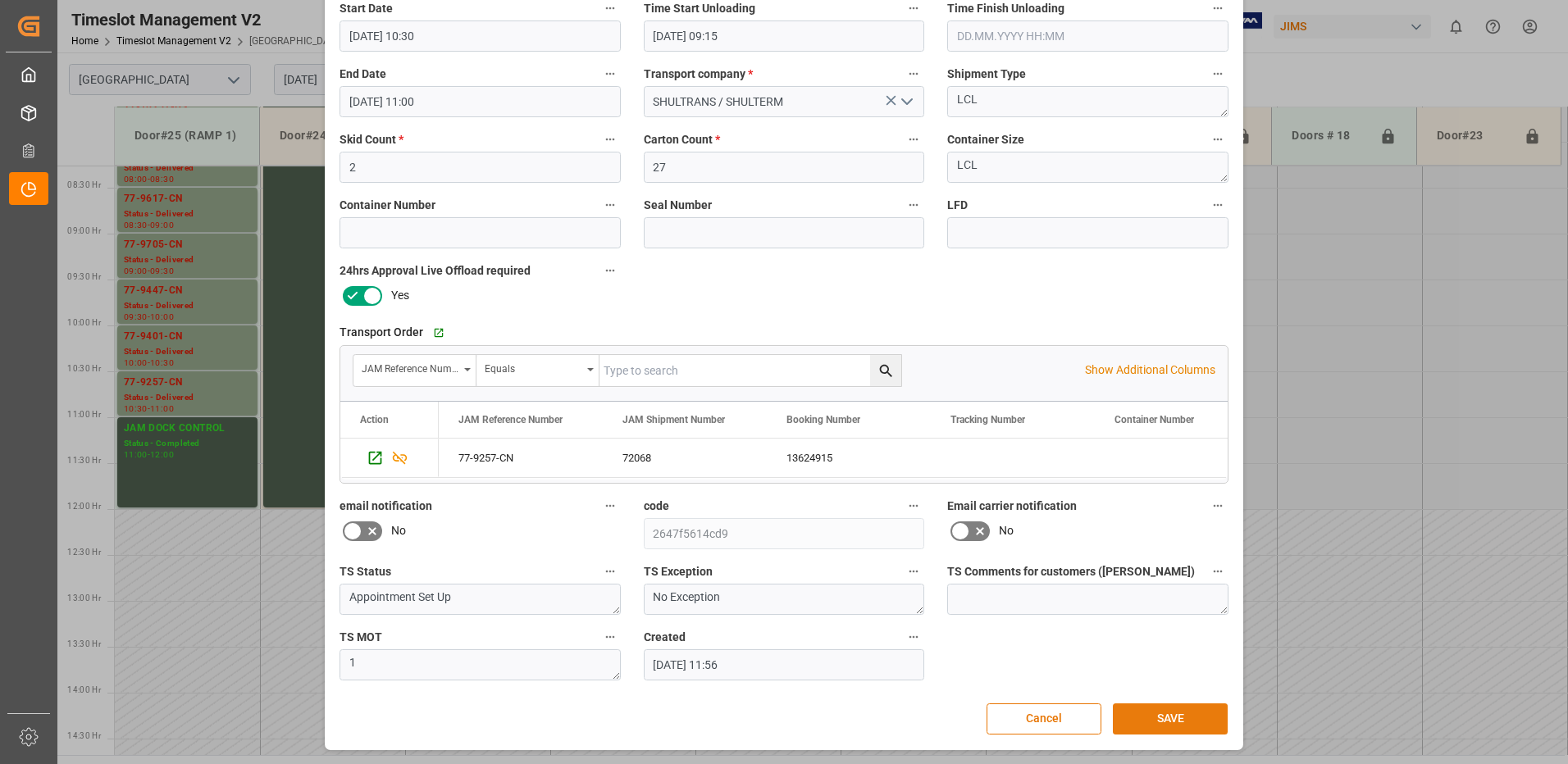
click at [1173, 716] on button "SAVE" at bounding box center [1169, 719] width 115 height 31
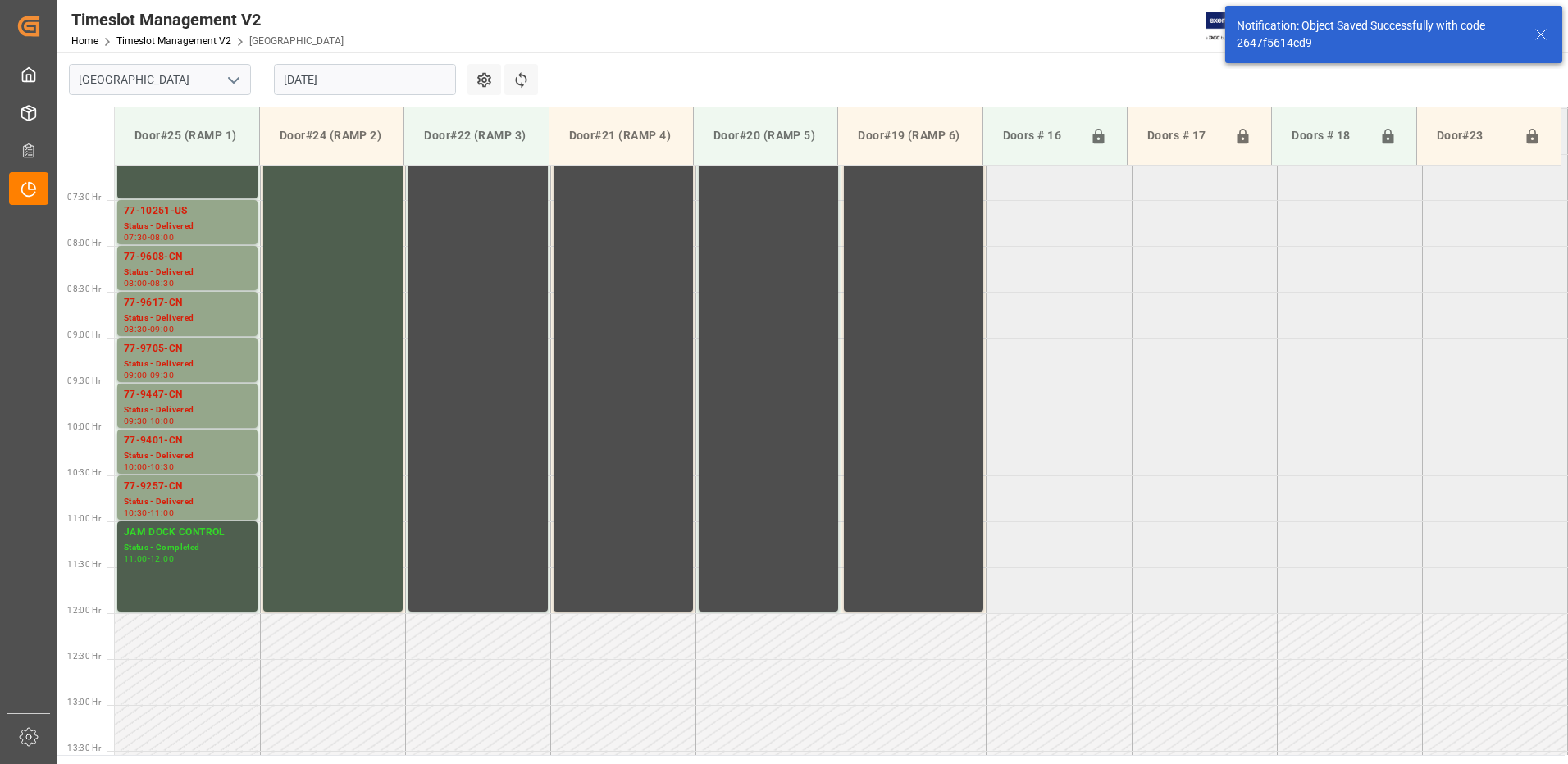
scroll to position [653, 0]
